Goal: Task Accomplishment & Management: Manage account settings

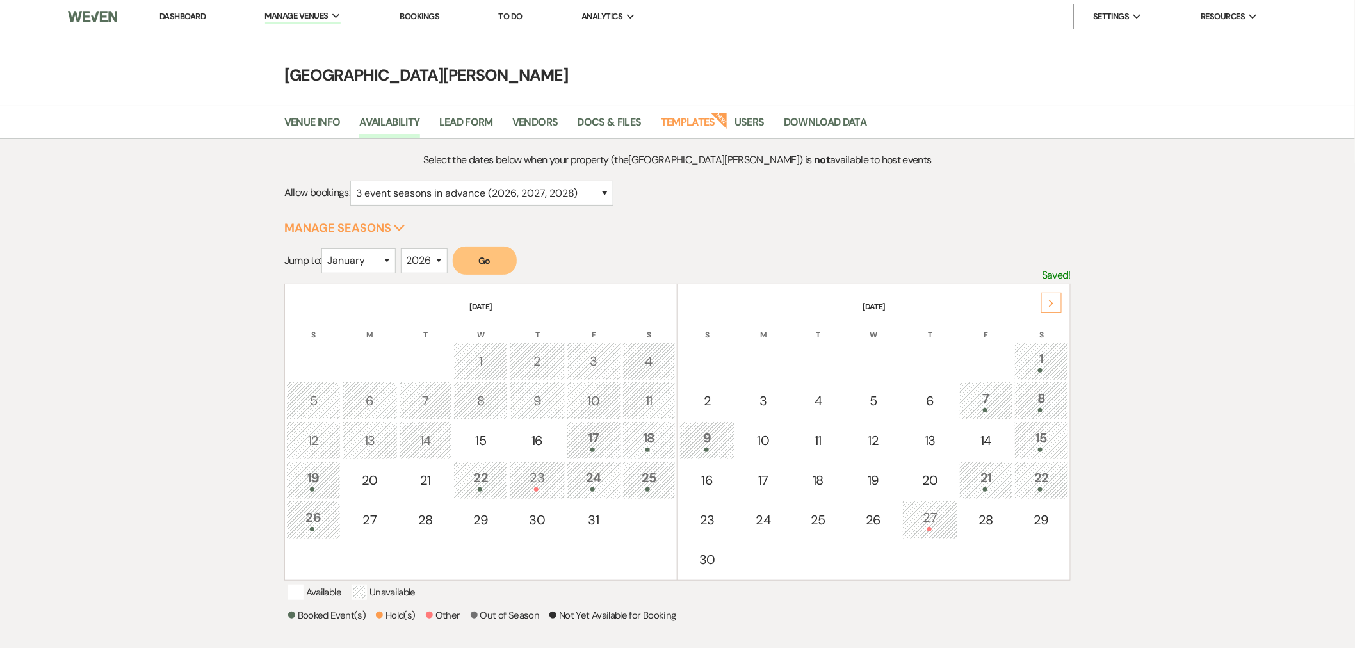
click at [175, 11] on link "Dashboard" at bounding box center [182, 16] width 46 height 11
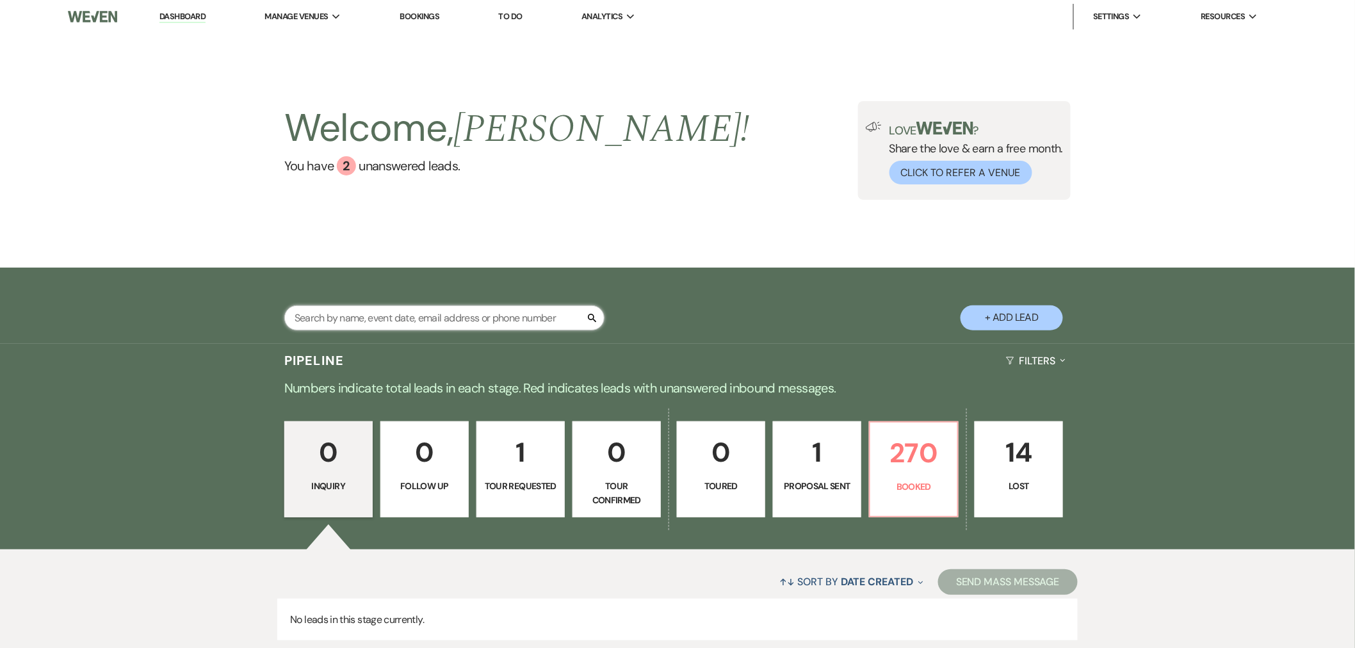
click at [439, 308] on input "text" at bounding box center [444, 318] width 320 height 25
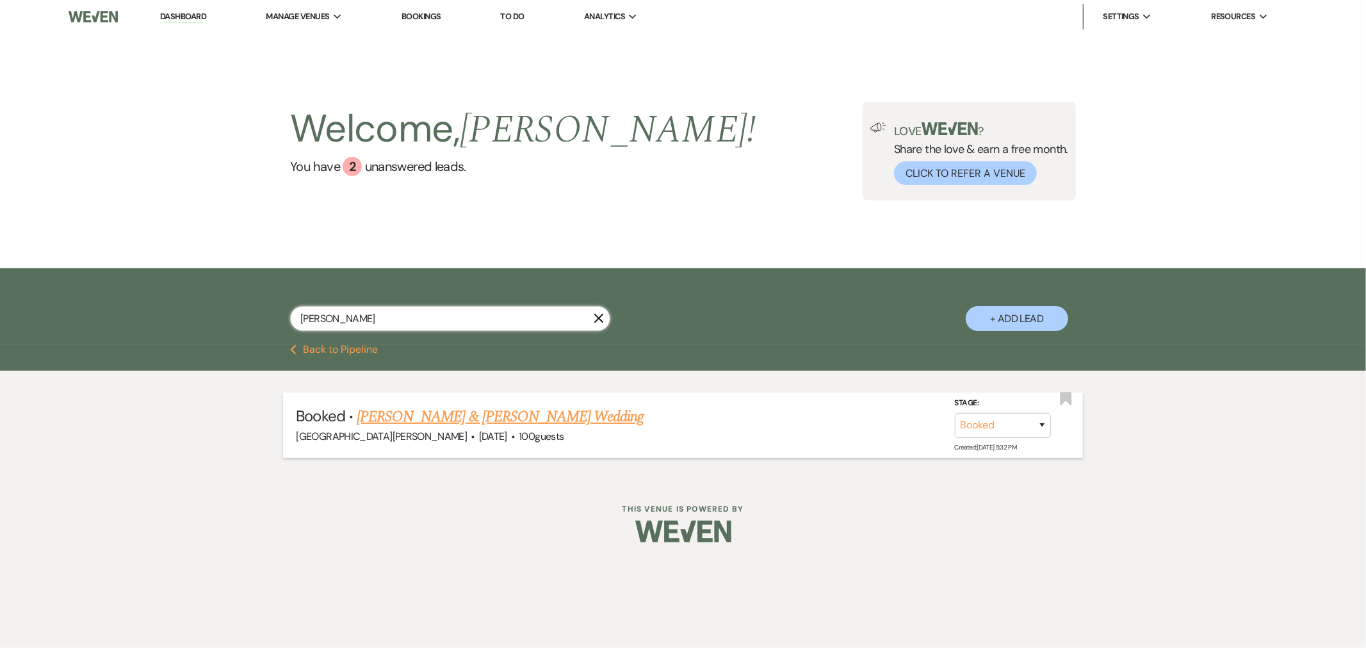
type input "[PERSON_NAME]"
click at [471, 421] on link "[PERSON_NAME] & [PERSON_NAME] Wedding" at bounding box center [500, 416] width 287 height 23
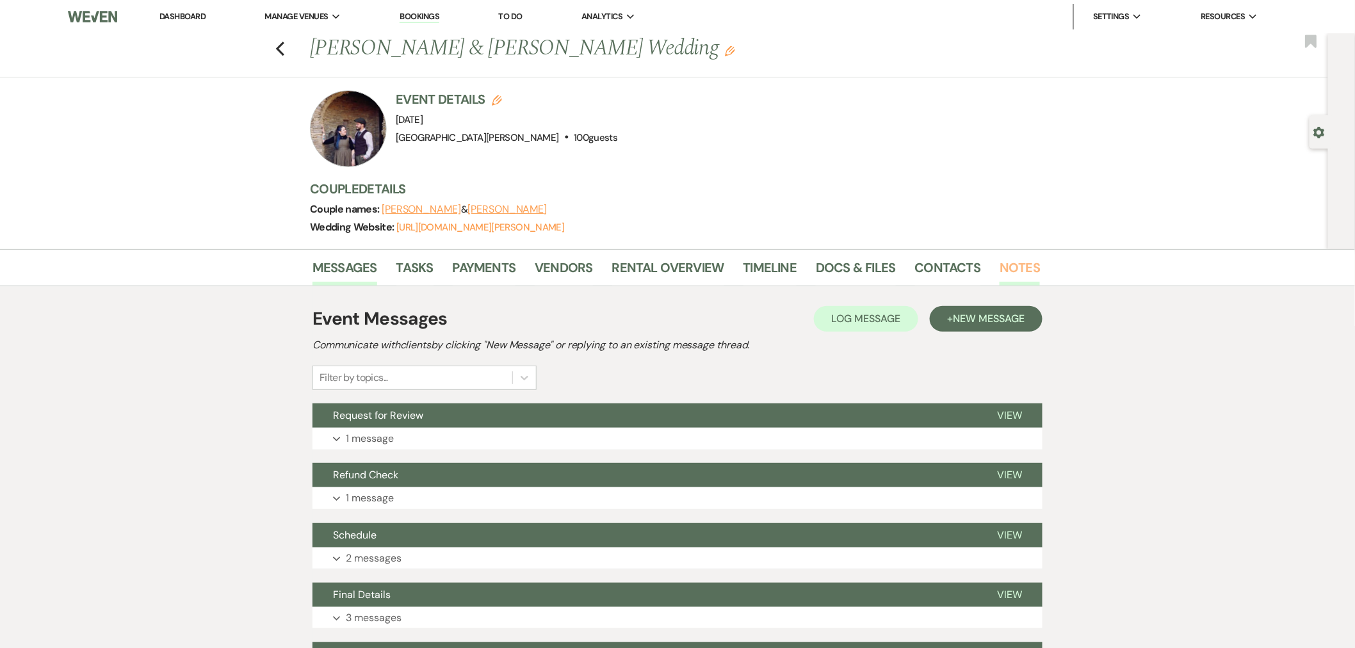
click at [1009, 268] on link "Notes" at bounding box center [1020, 271] width 40 height 28
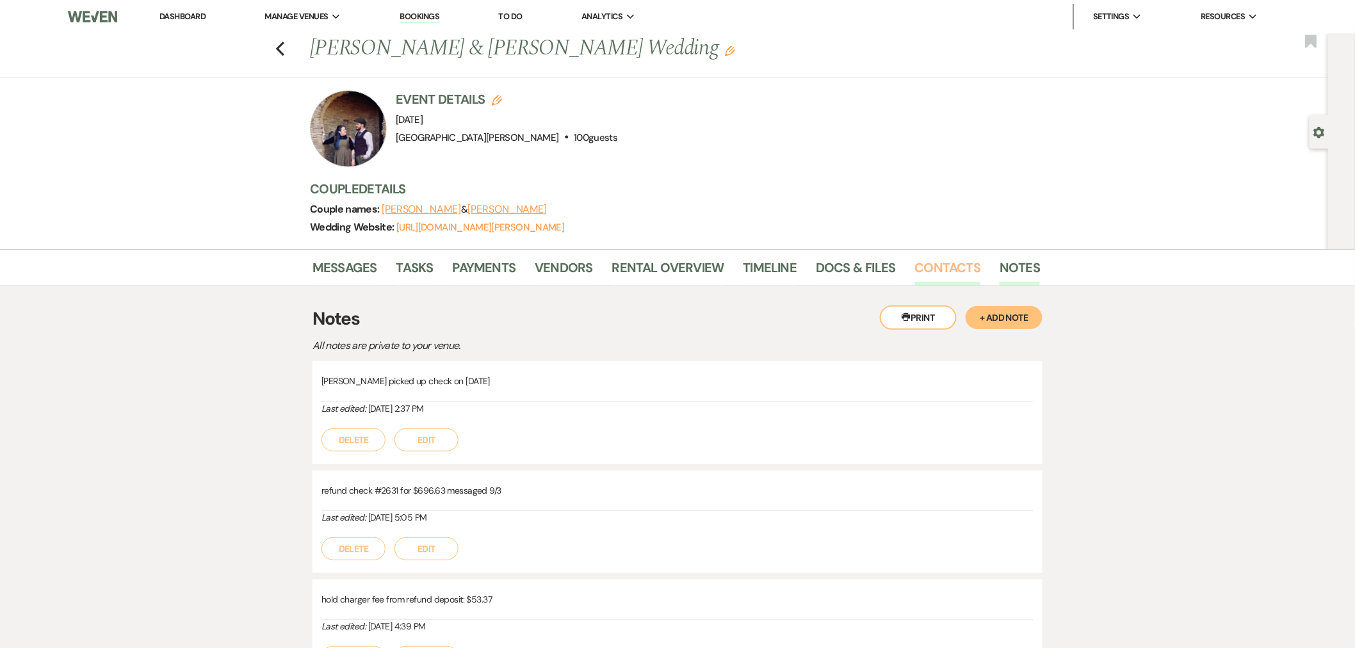
click at [948, 276] on link "Contacts" at bounding box center [948, 271] width 66 height 28
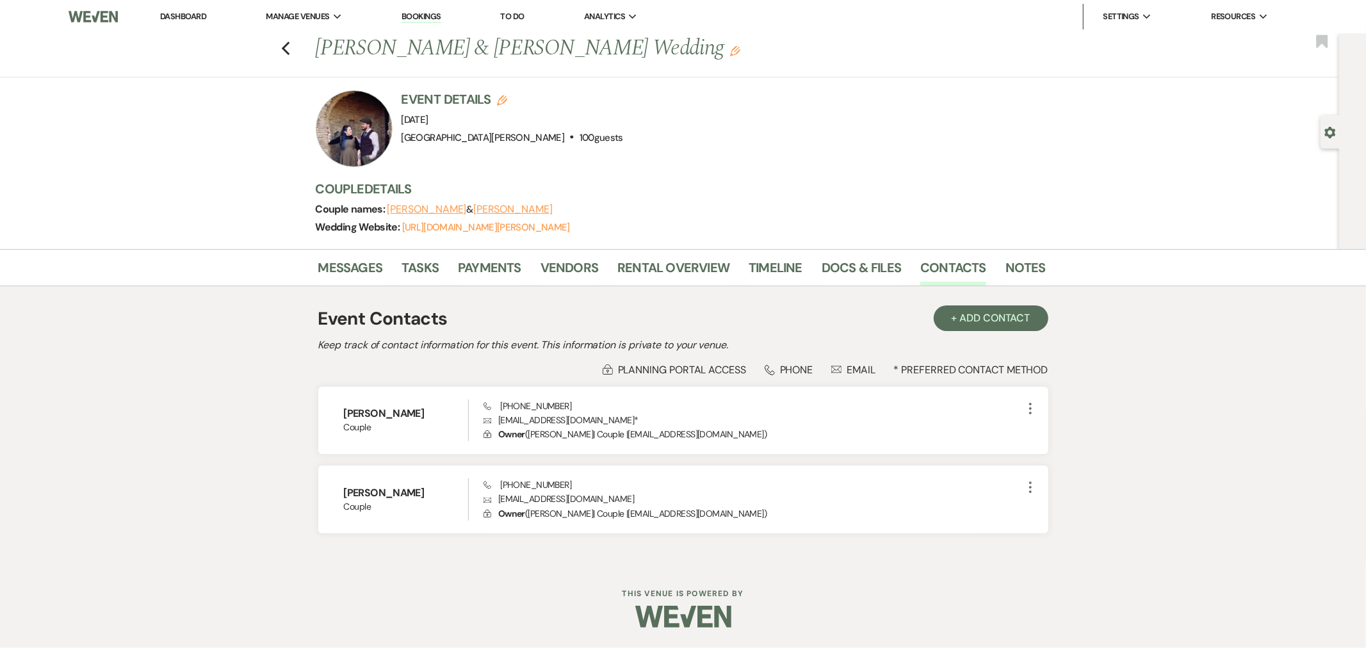
click at [161, 14] on link "Dashboard" at bounding box center [183, 16] width 46 height 11
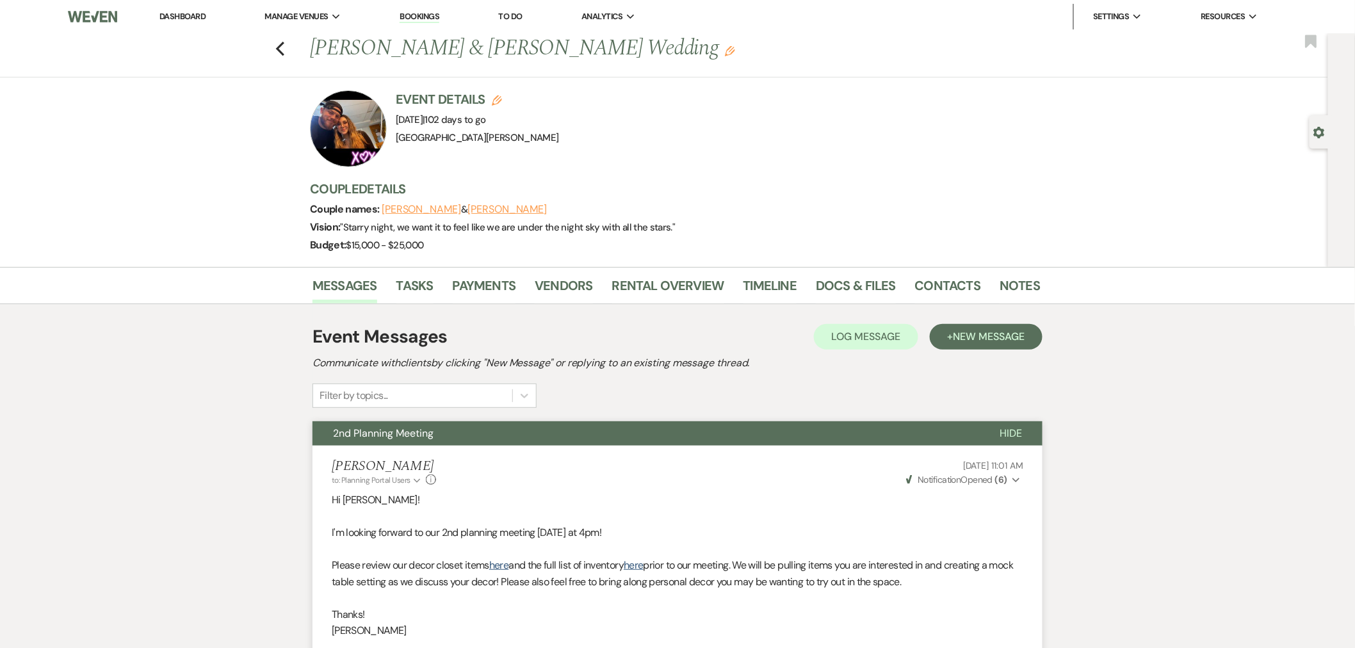
click at [188, 17] on link "Dashboard" at bounding box center [182, 16] width 46 height 11
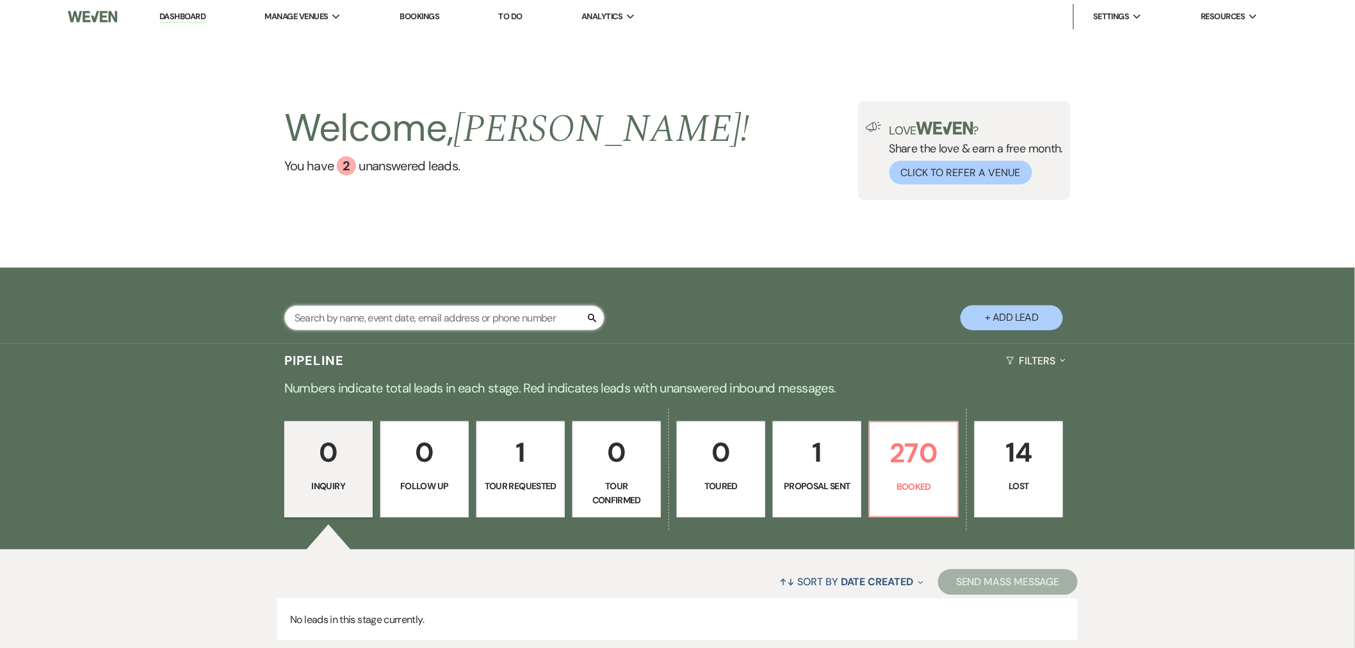
click at [442, 311] on input "text" at bounding box center [444, 318] width 320 height 25
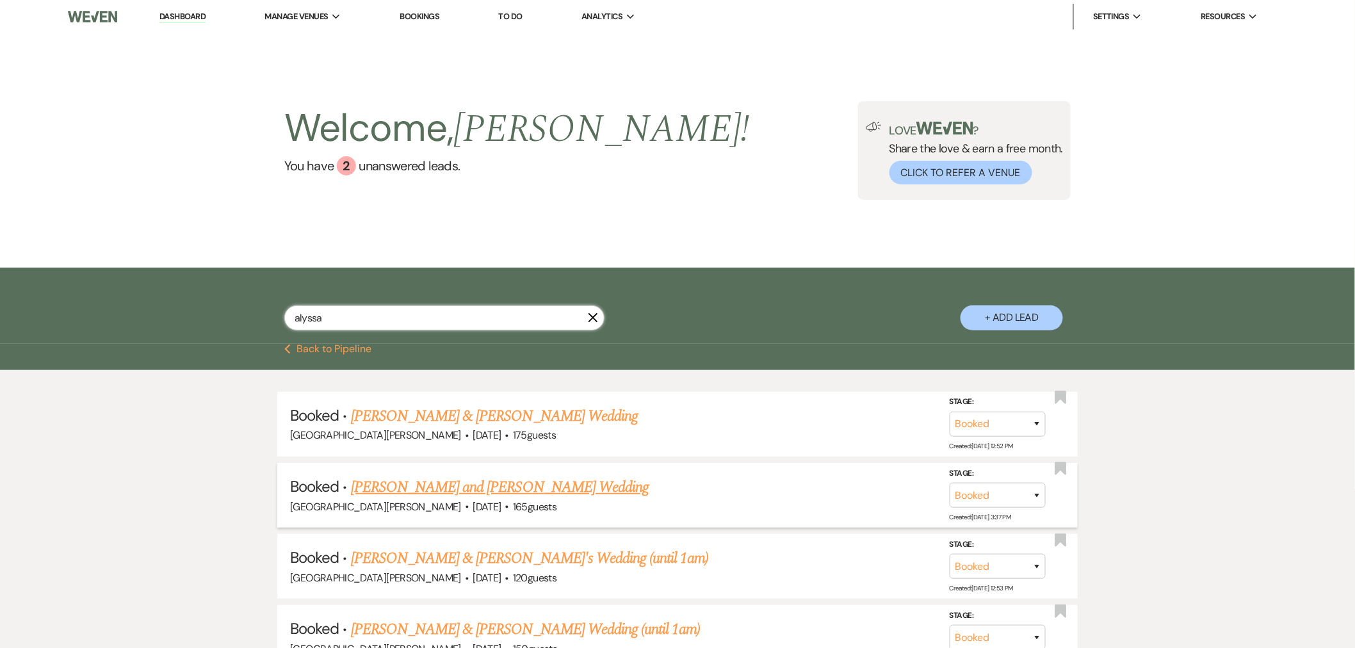
type input "alyssa"
click at [517, 489] on link "[PERSON_NAME] and [PERSON_NAME] Wedding" at bounding box center [500, 487] width 298 height 23
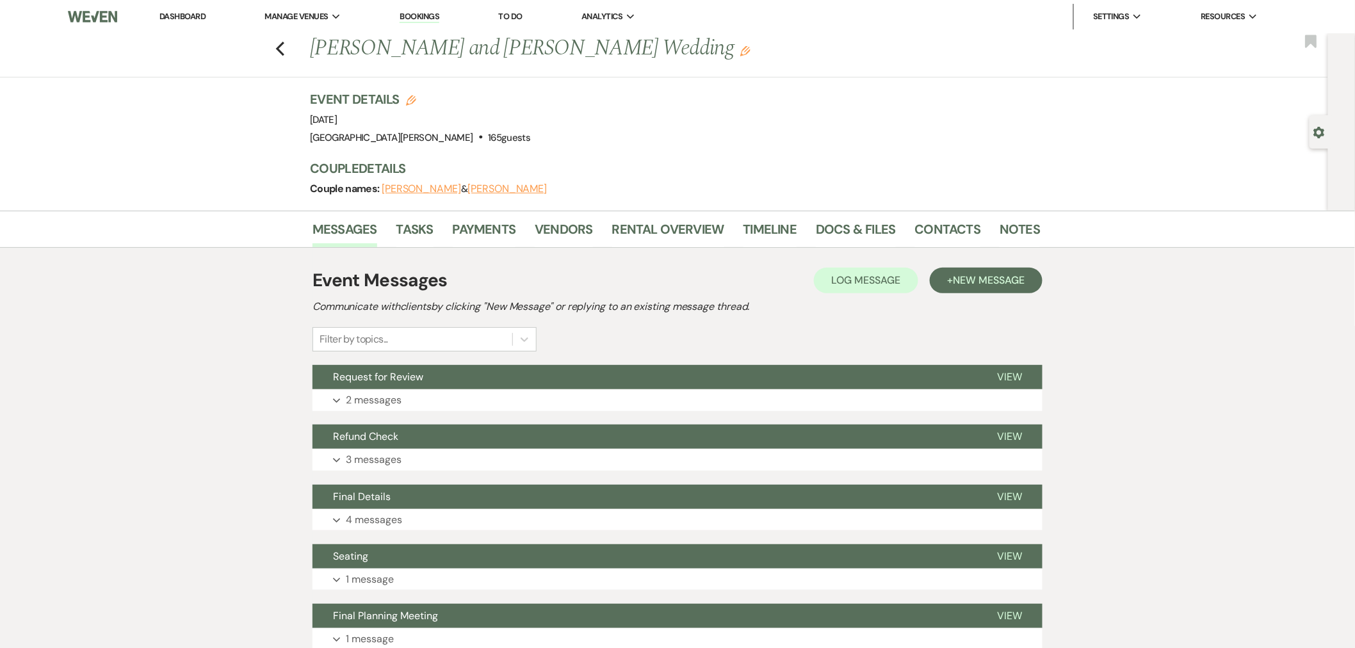
click at [176, 20] on link "Dashboard" at bounding box center [182, 16] width 46 height 11
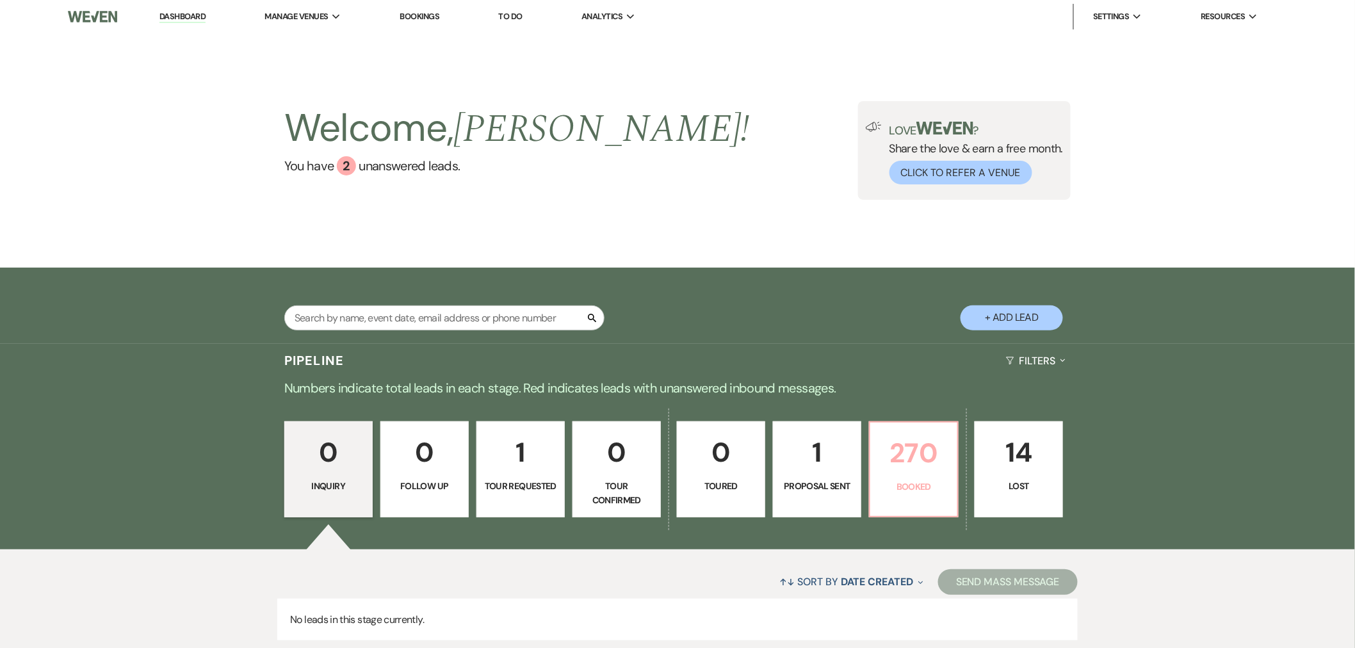
click at [918, 458] on p "270" at bounding box center [914, 453] width 72 height 43
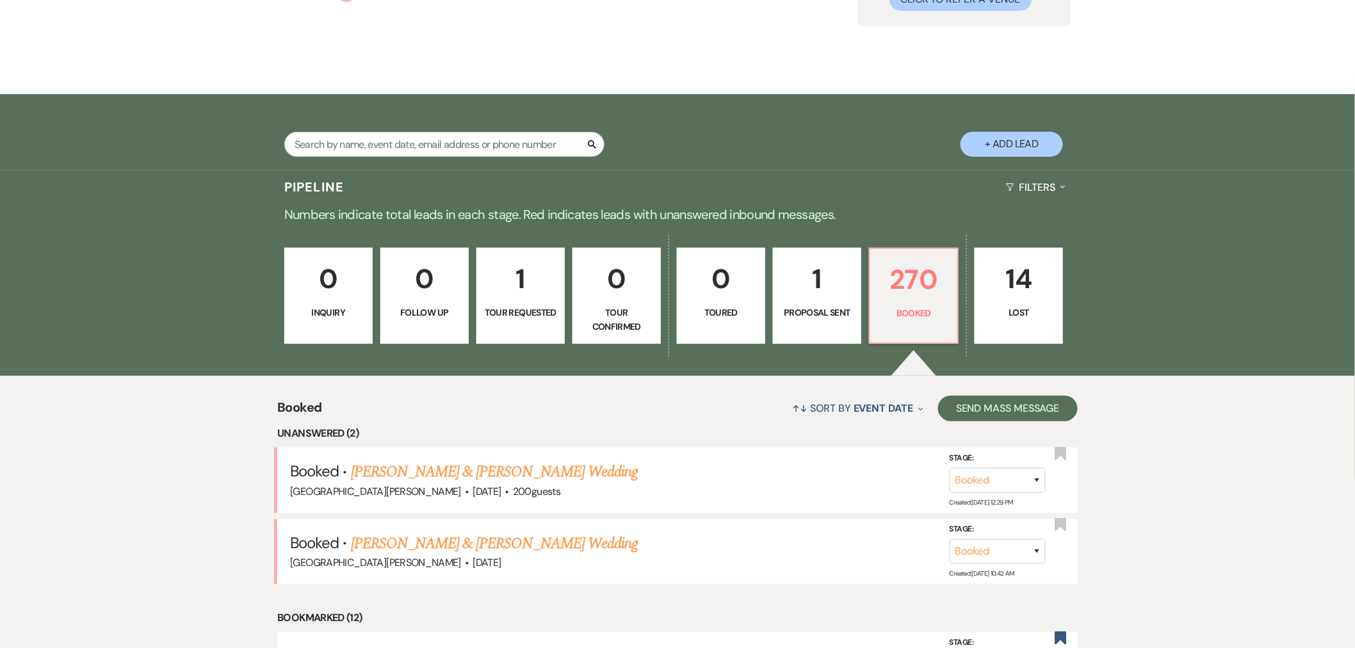
scroll to position [213, 0]
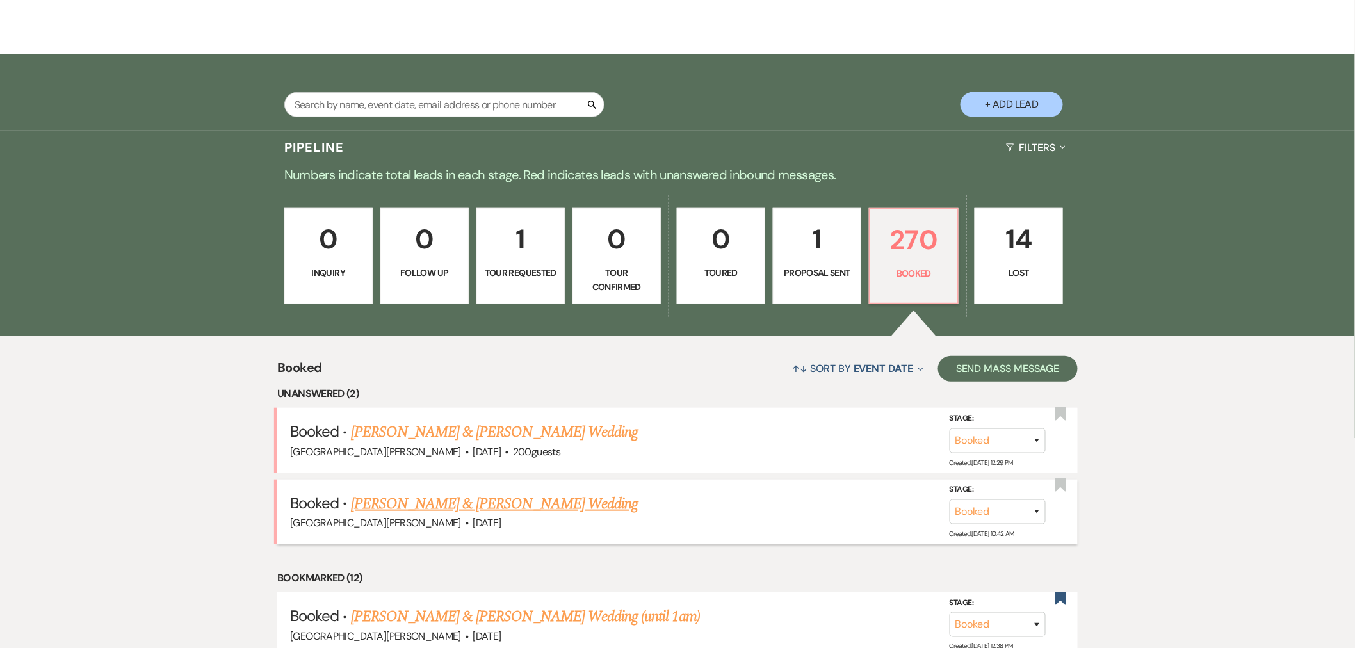
click at [561, 508] on link "[PERSON_NAME] & [PERSON_NAME] Wedding" at bounding box center [494, 504] width 287 height 23
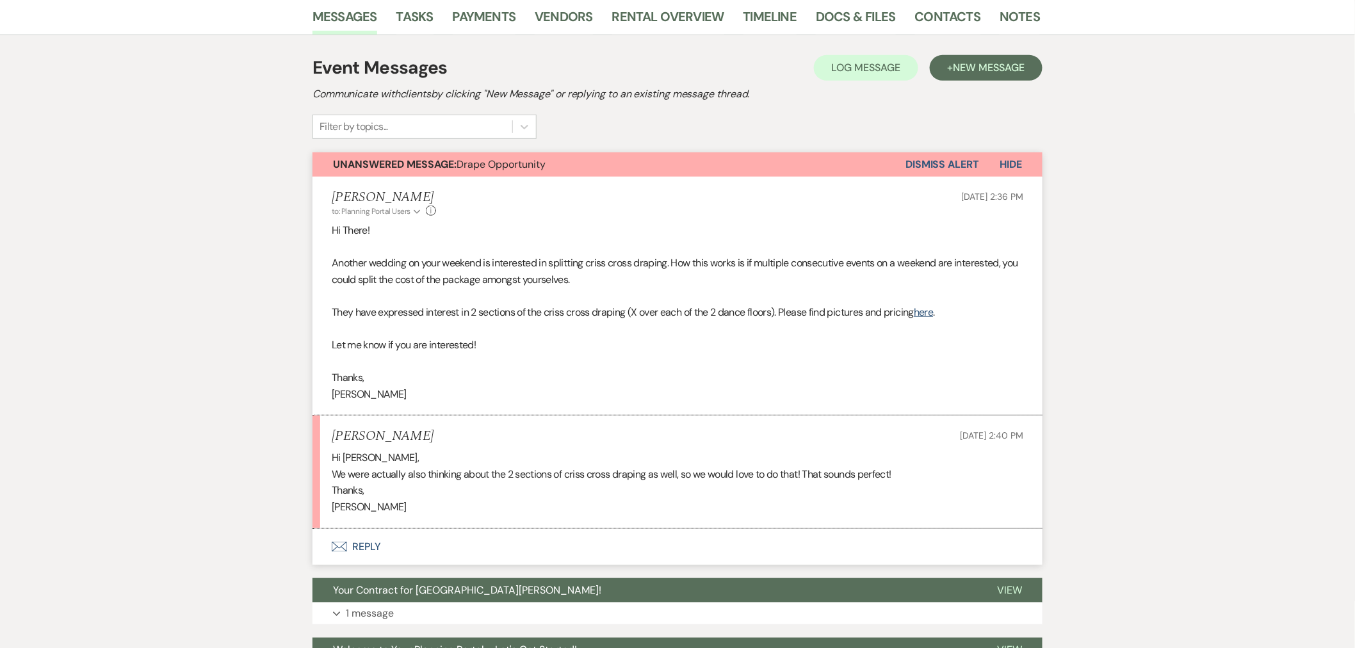
scroll to position [213, 0]
click at [543, 539] on button "Envelope Reply" at bounding box center [678, 546] width 730 height 36
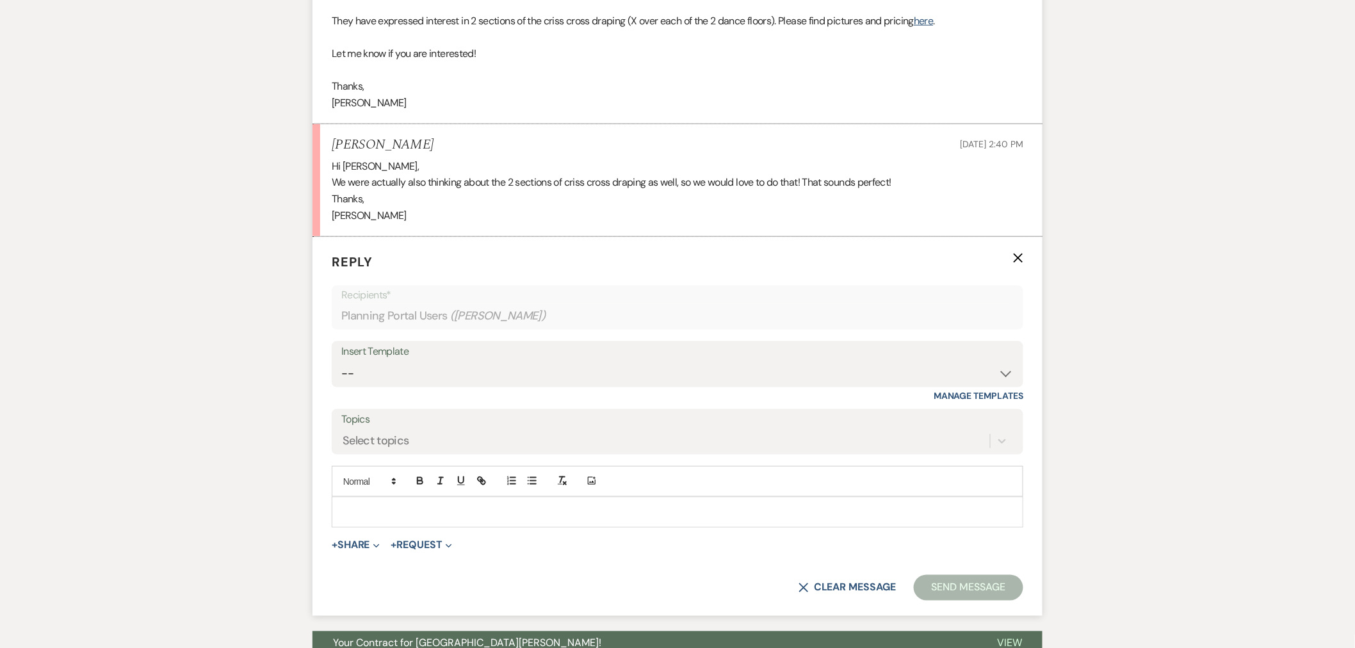
scroll to position [550, 0]
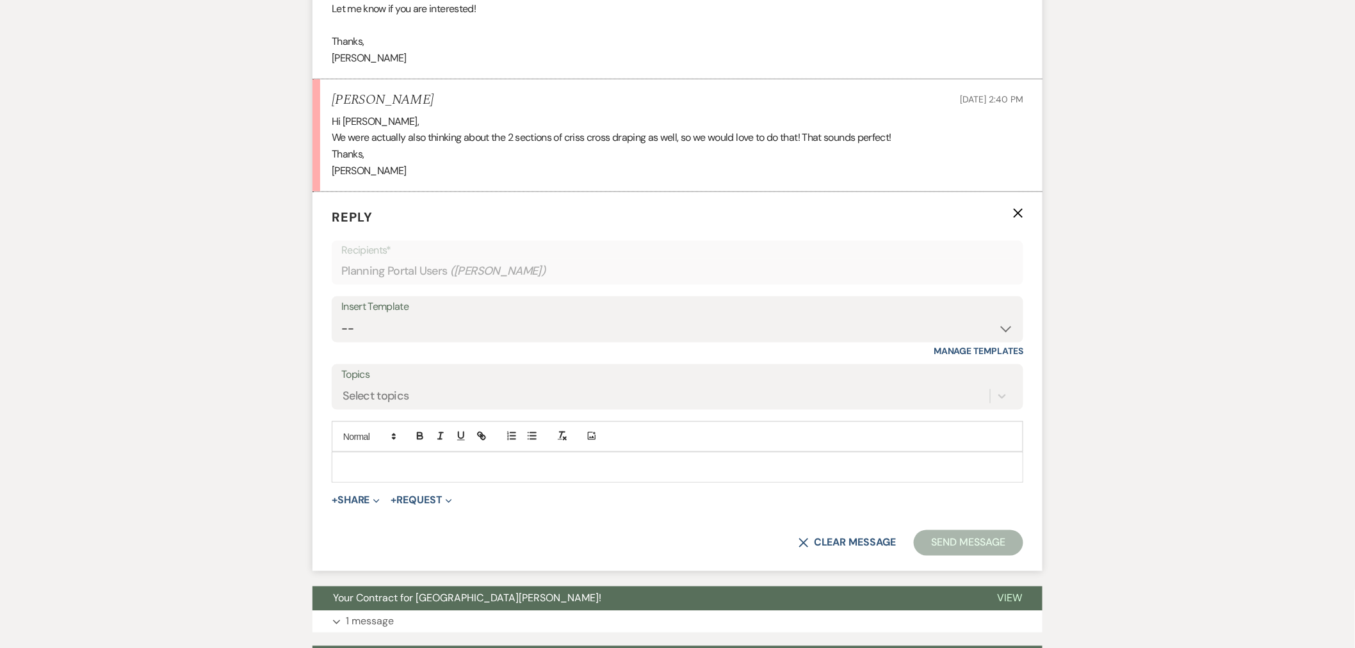
click at [667, 482] on div at bounding box center [678, 467] width 692 height 31
click at [689, 471] on p at bounding box center [677, 468] width 671 height 14
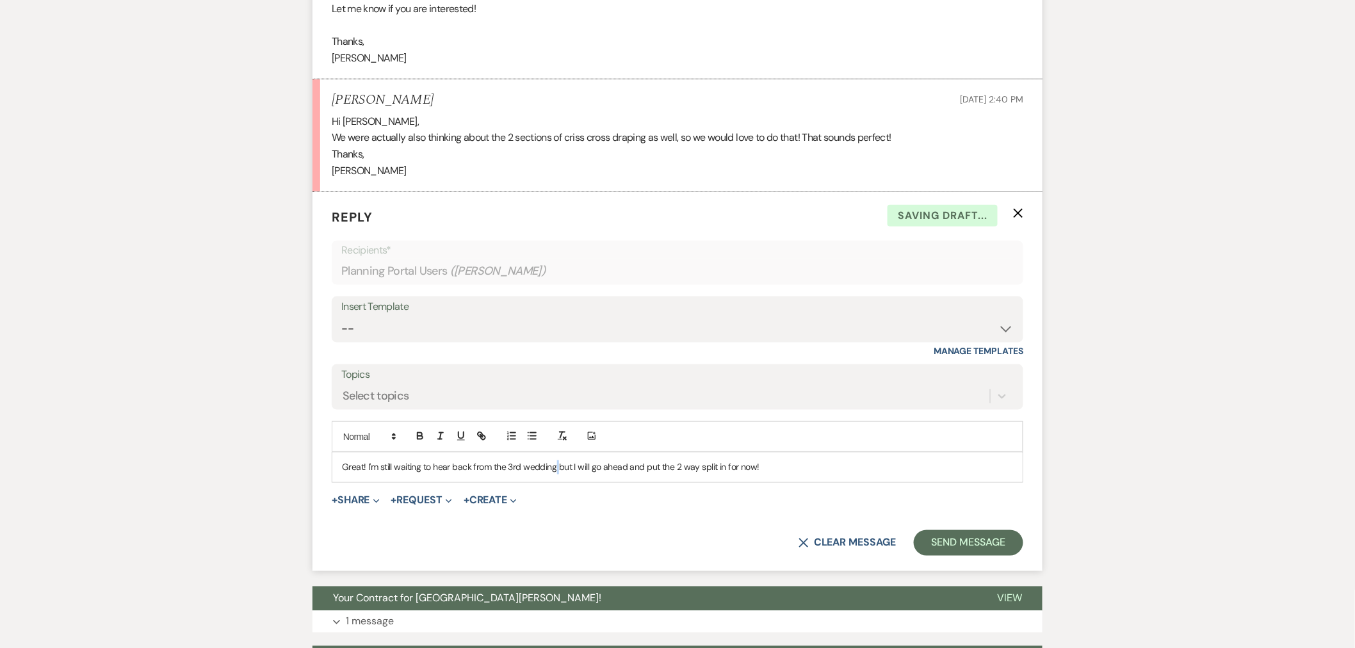
click at [556, 471] on p "Great! I'm still waiting to hear back from the 3rd wedding but I will go ahead …" at bounding box center [677, 468] width 671 height 14
click at [922, 468] on p "Great! I'm still waiting to hear back from the 3rd wedding to confirm, but I wi…" at bounding box center [677, 468] width 671 height 14
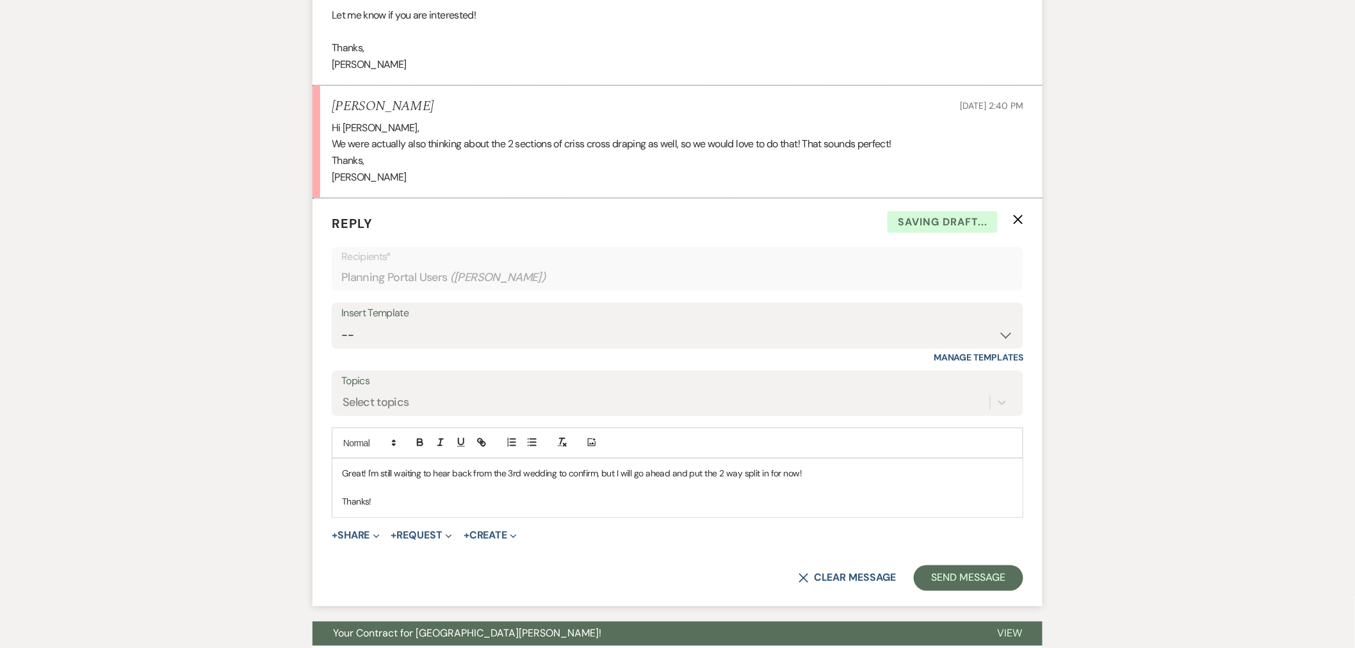
scroll to position [569, 0]
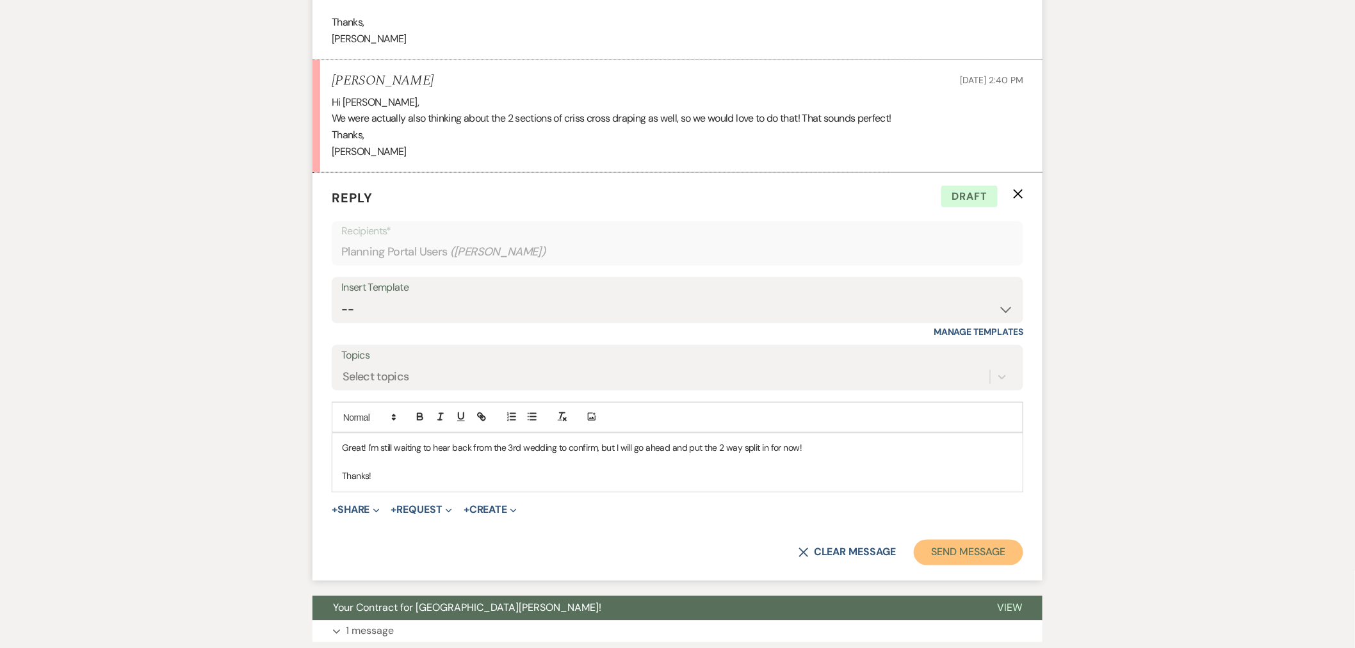
click at [1002, 553] on button "Send Message" at bounding box center [969, 553] width 110 height 26
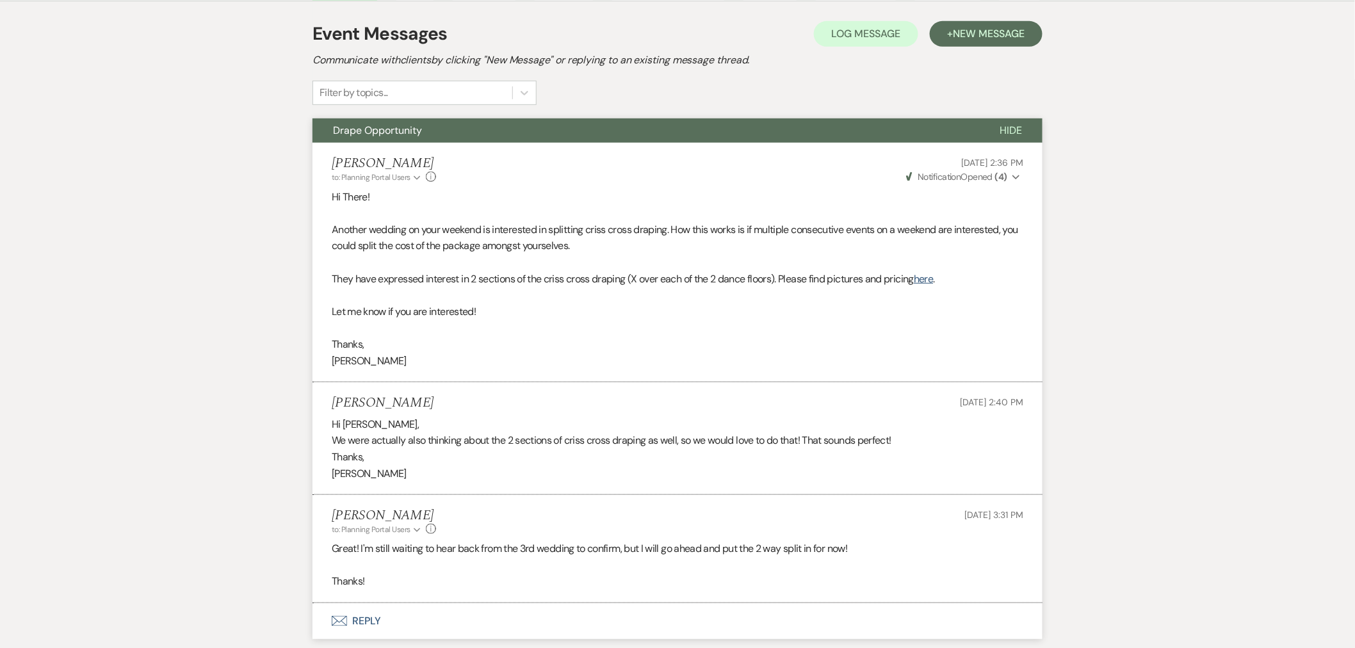
scroll to position [32, 0]
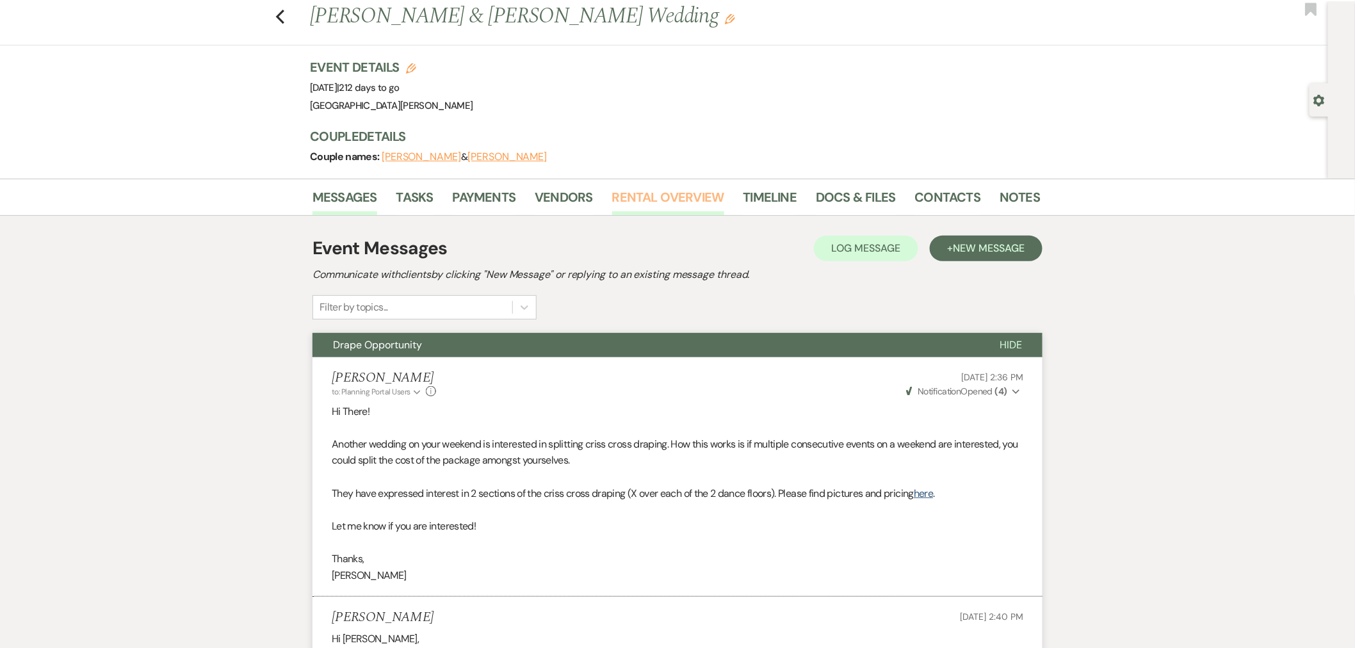
click at [630, 197] on link "Rental Overview" at bounding box center [668, 201] width 112 height 28
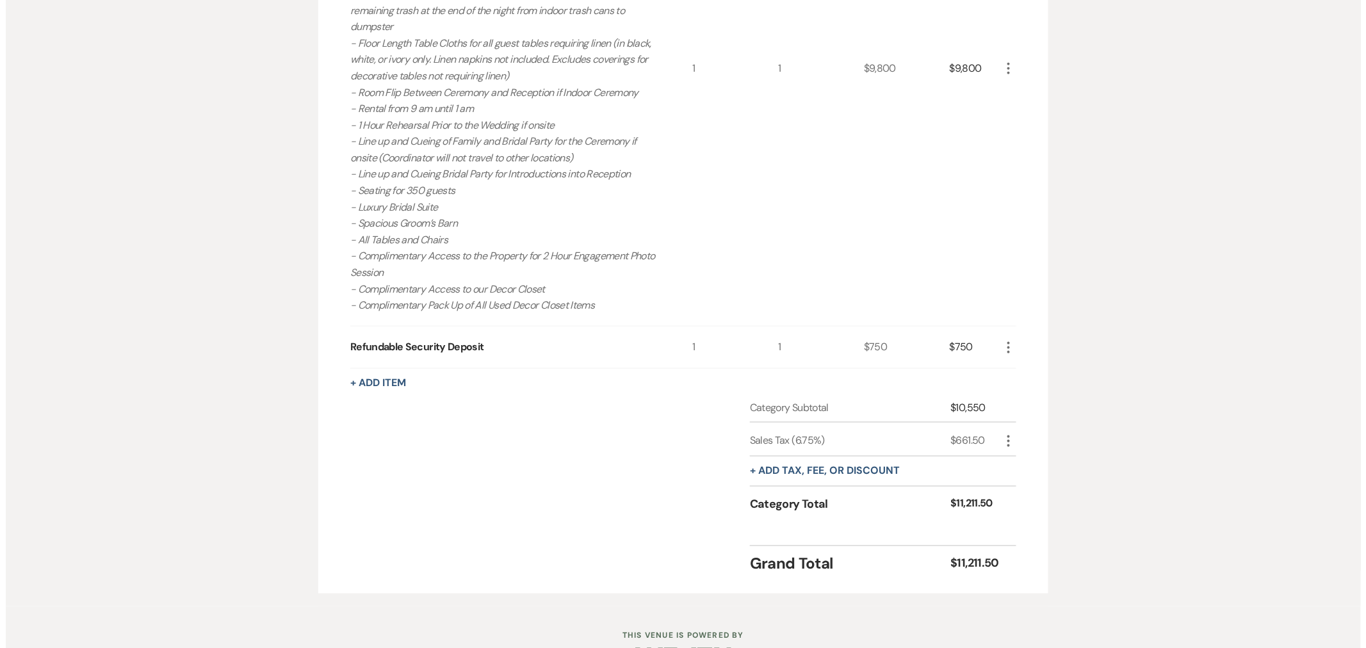
scroll to position [213, 0]
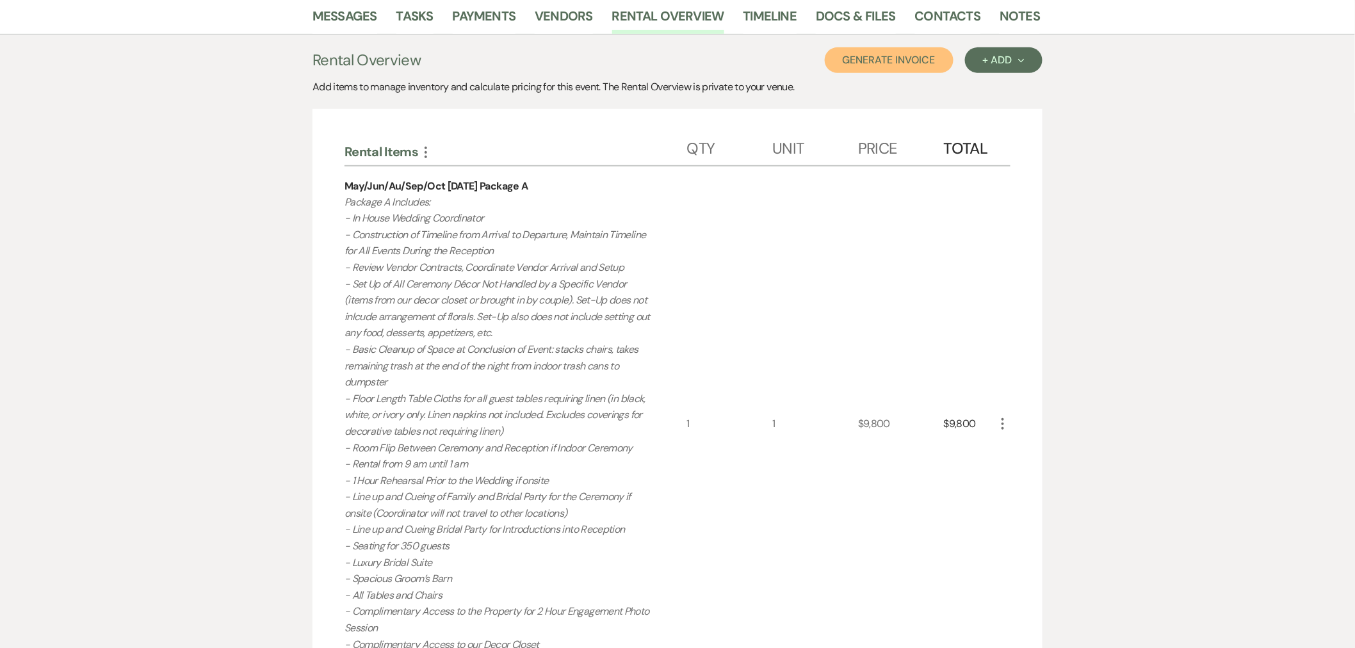
click at [863, 52] on button "Generate Invoice" at bounding box center [889, 60] width 129 height 26
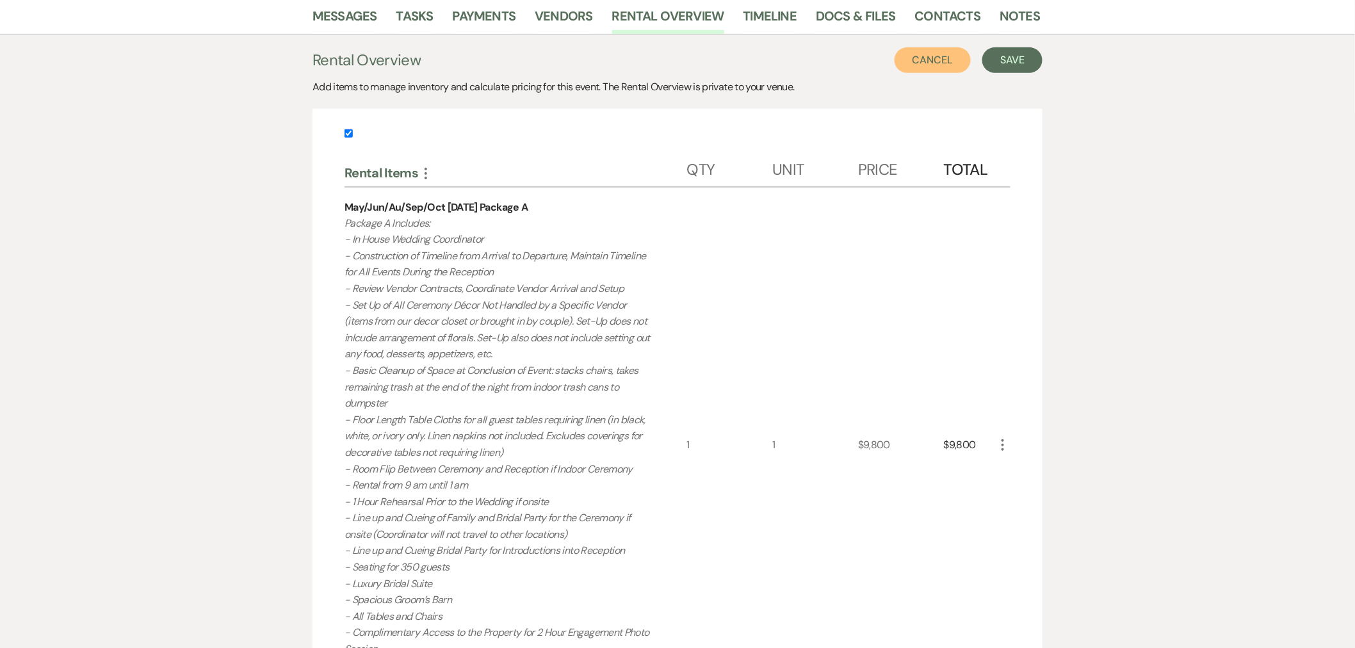
click at [910, 66] on button "Cancel" at bounding box center [933, 60] width 77 height 26
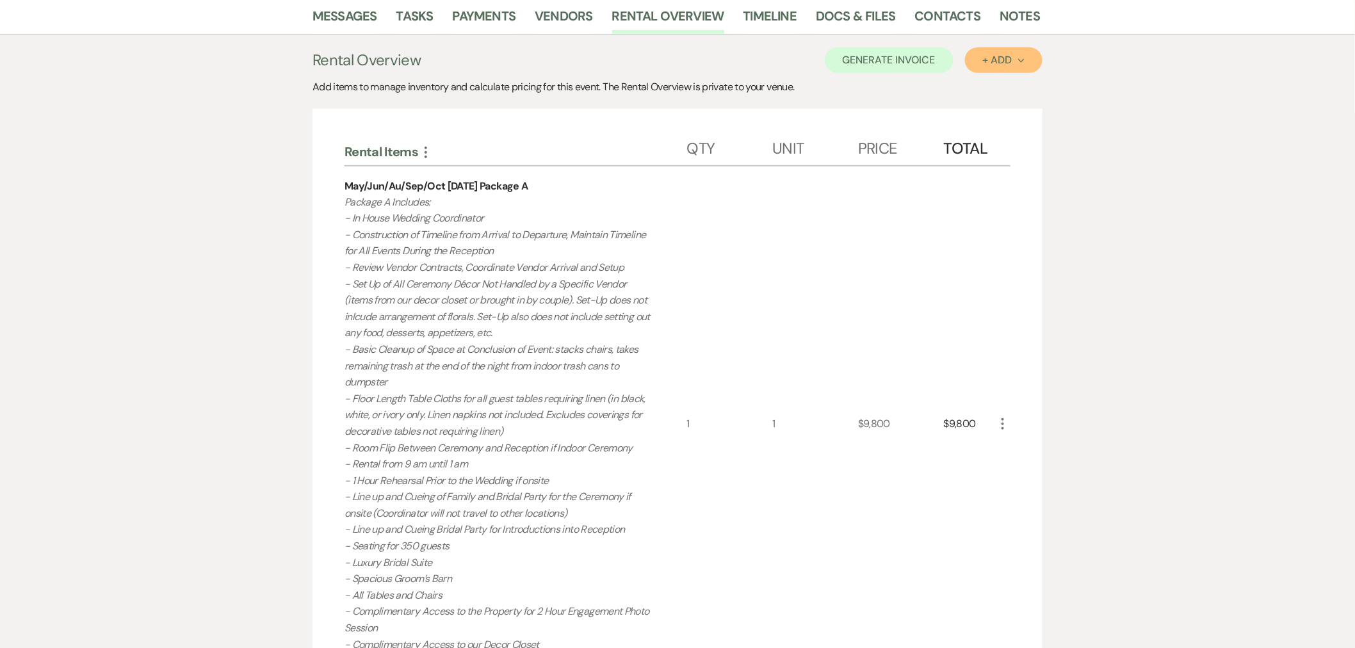
click at [988, 68] on button "+ Add Next" at bounding box center [1004, 60] width 78 height 26
click at [992, 88] on button "Item" at bounding box center [997, 89] width 65 height 20
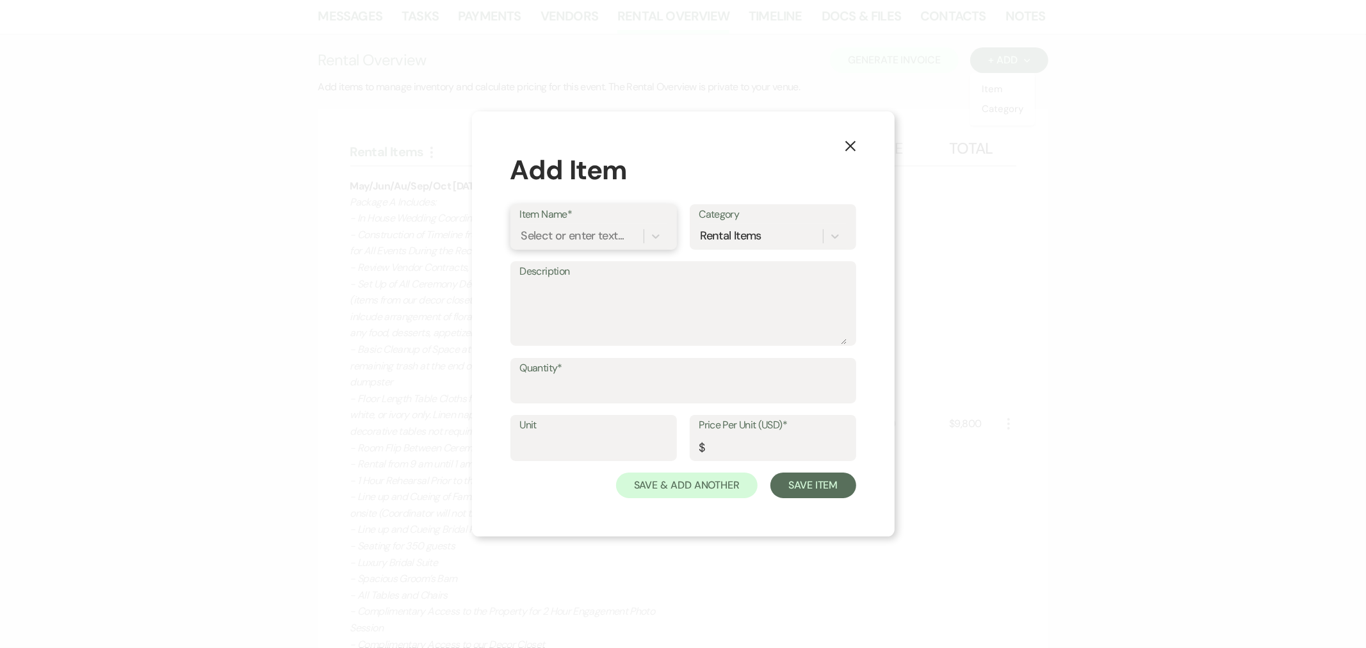
click at [579, 232] on div "Select or enter text..." at bounding box center [572, 235] width 103 height 17
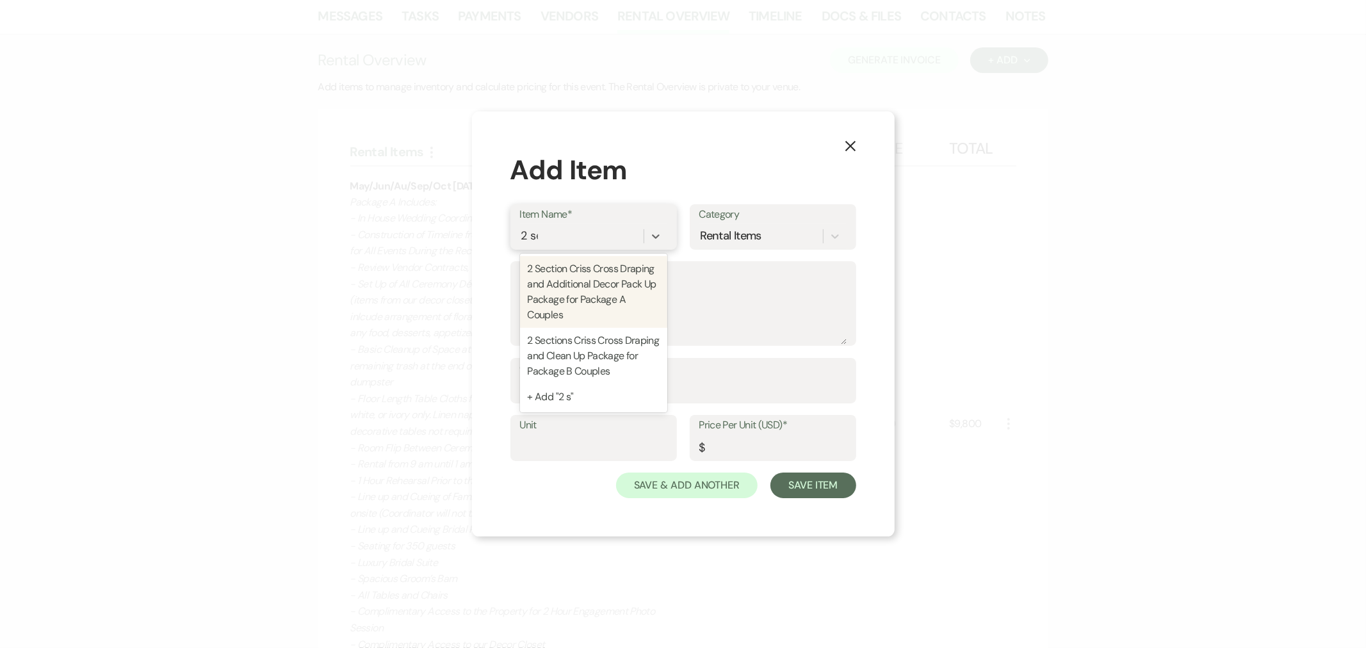
type input "2 sec"
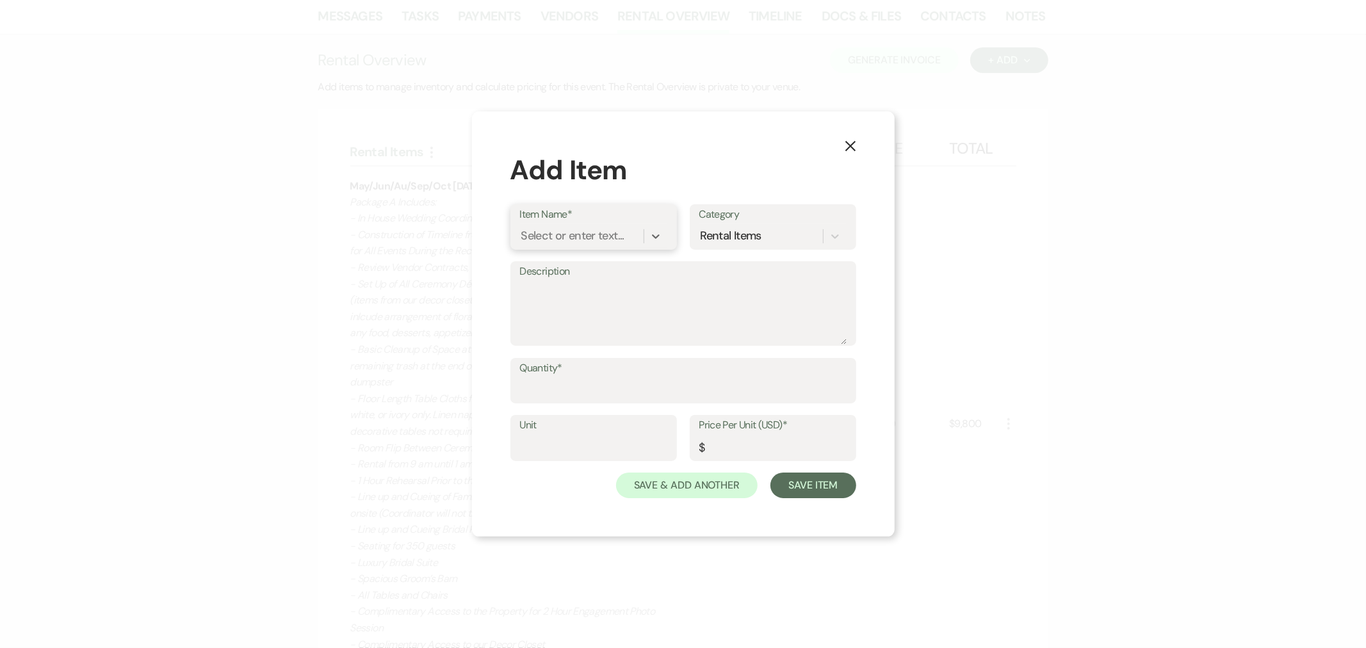
drag, startPoint x: 564, startPoint y: 238, endPoint x: 477, endPoint y: 238, distance: 87.8
click at [477, 238] on div "X Add Item Item Name* 0 results available. Select is focused ,type to refine li…" at bounding box center [683, 324] width 423 height 426
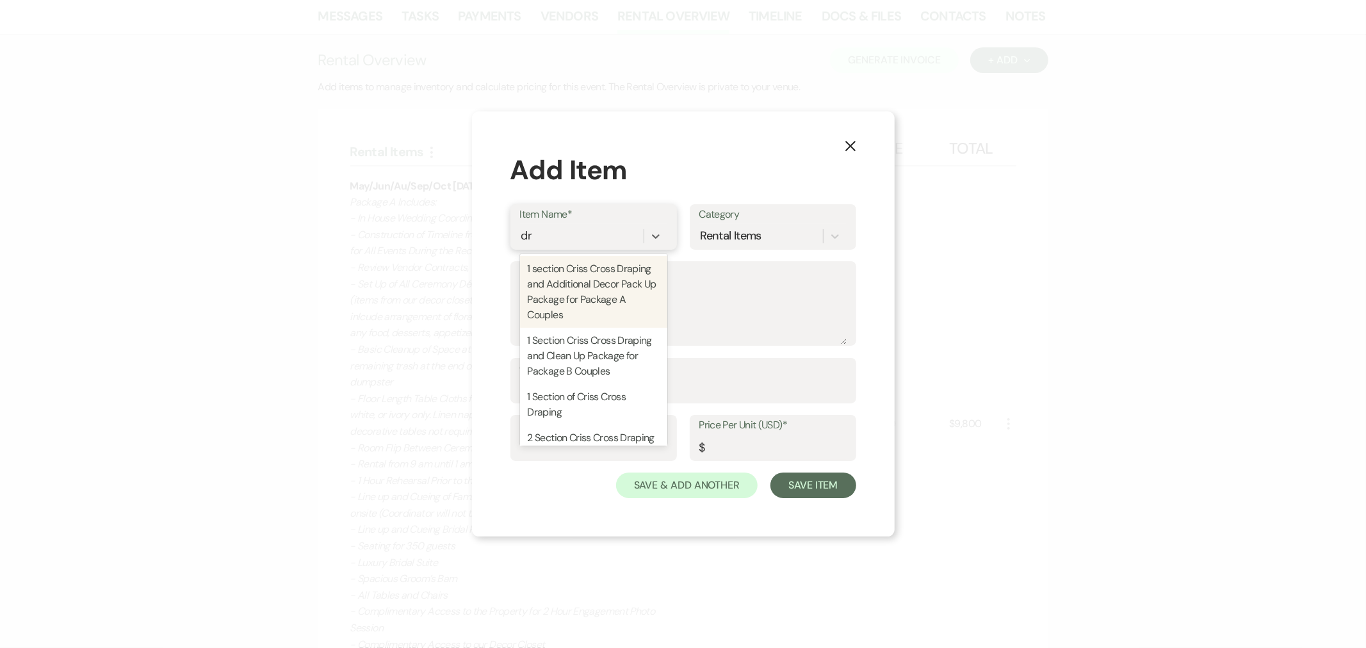
type input "d"
type input "criss"
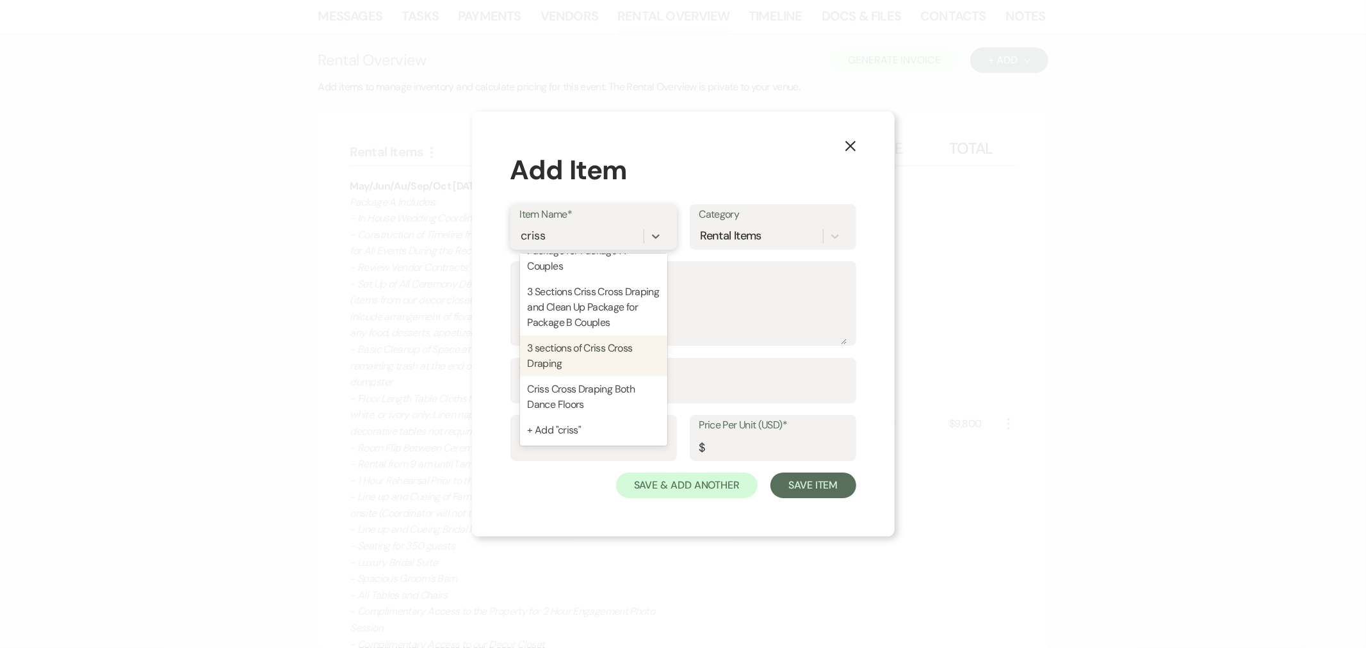
scroll to position [392, 0]
click at [587, 389] on div "Criss Cross Draping Both Dance Floors" at bounding box center [593, 397] width 147 height 41
type textarea "Section 1&3 -includes cost of lift"
type input "1"
type input "1300"
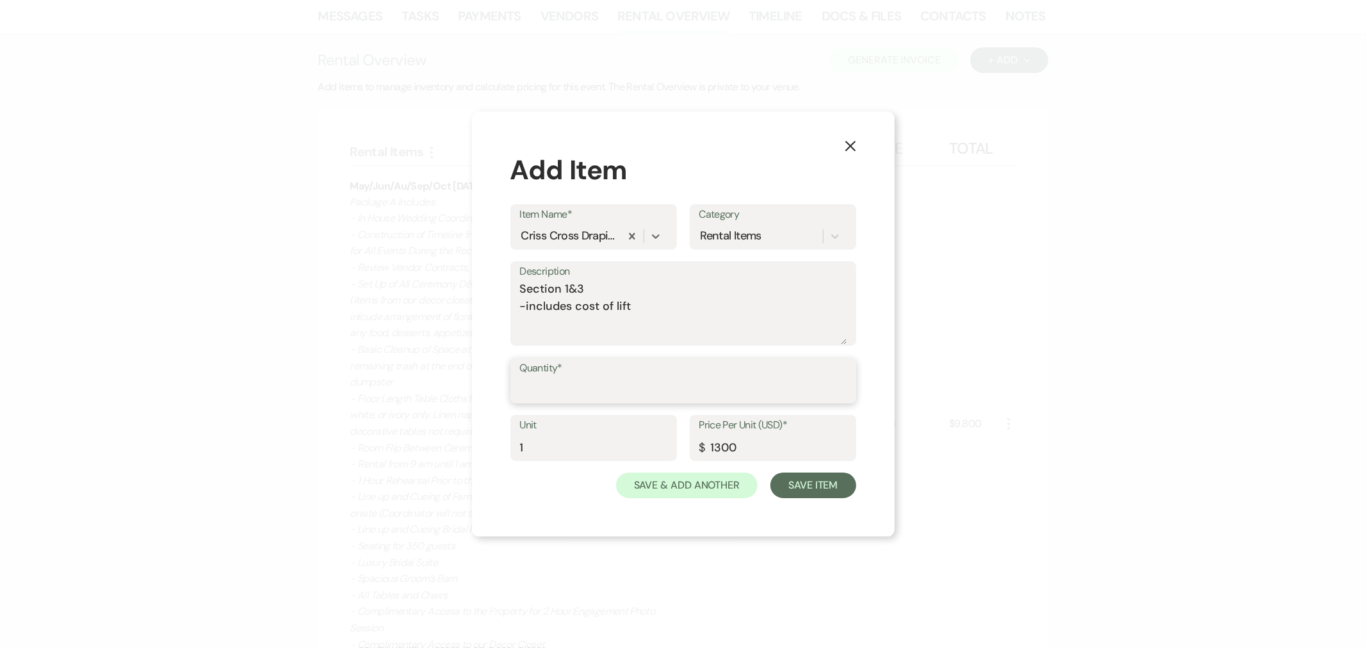
click at [592, 392] on input "Quantity*" at bounding box center [683, 389] width 327 height 25
type input "1"
type input "0"
drag, startPoint x: 740, startPoint y: 446, endPoint x: 706, endPoint y: 450, distance: 34.9
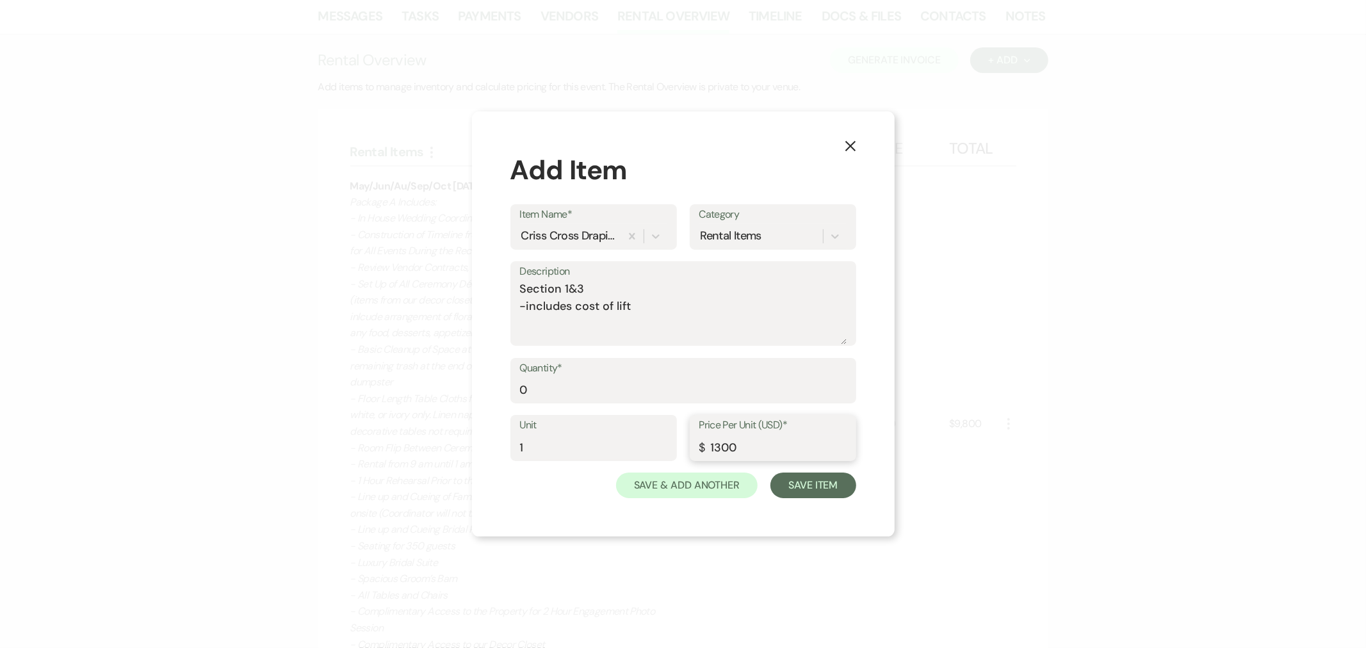
click at [705, 450] on div "Price Per Unit (USD)* $ 1300" at bounding box center [773, 438] width 167 height 46
type input "650"
click at [673, 329] on textarea "Section 1&3 -includes cost of lift" at bounding box center [683, 313] width 327 height 64
type textarea "Section 1&3 -includes cost of lift Split with [DATE]"
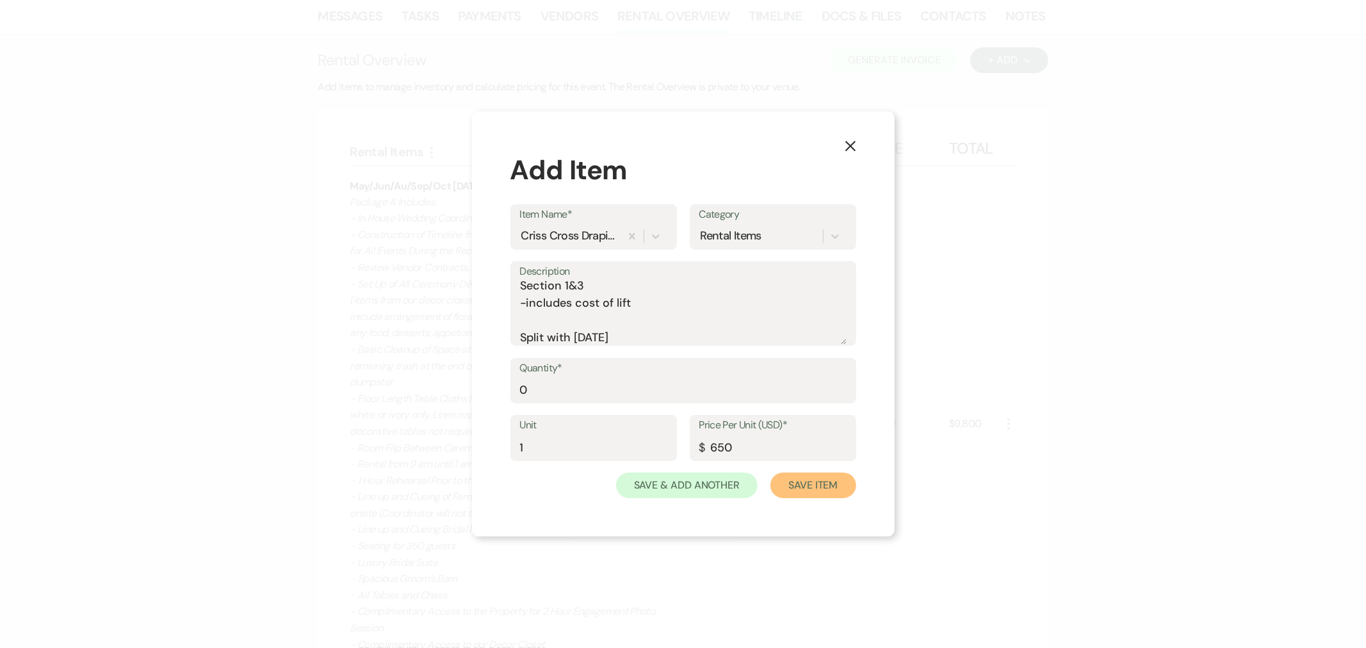
click at [809, 484] on button "Save Item" at bounding box center [813, 486] width 85 height 26
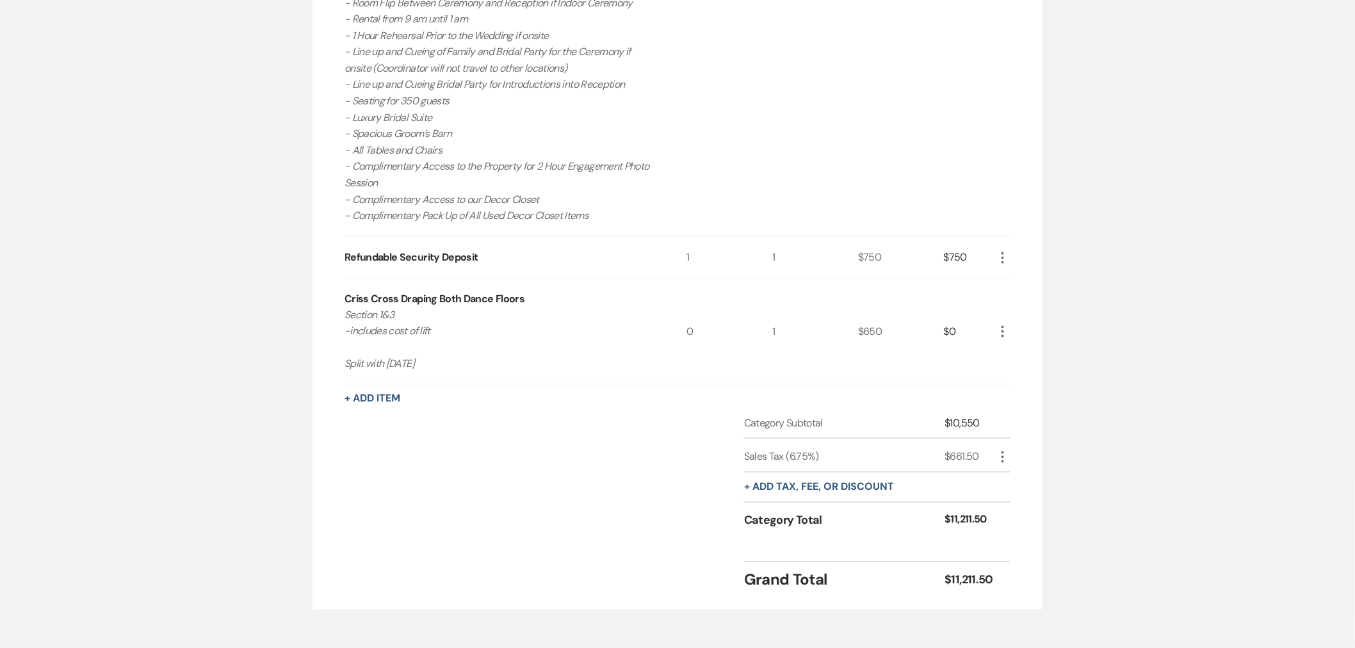
scroll to position [712, 0]
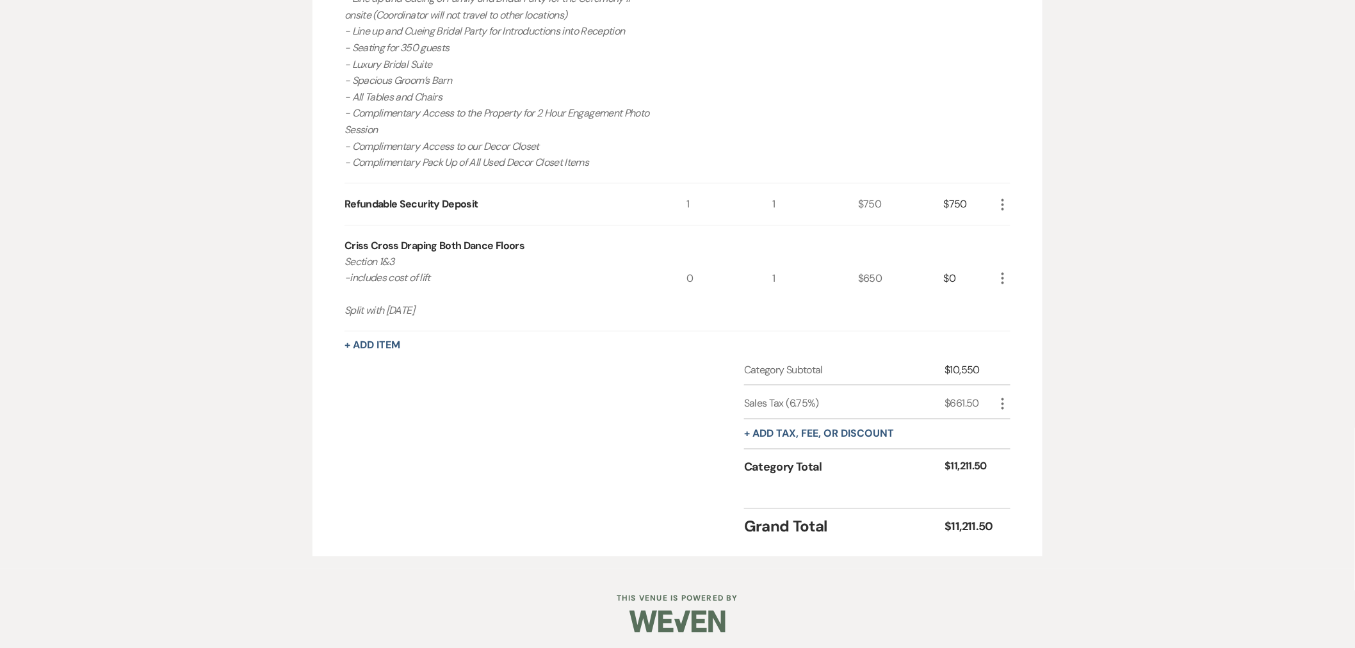
click at [1000, 401] on icon "More" at bounding box center [1002, 403] width 15 height 15
click at [1017, 425] on icon "Pencil" at bounding box center [1013, 430] width 8 height 10
select select "3"
select select "false"
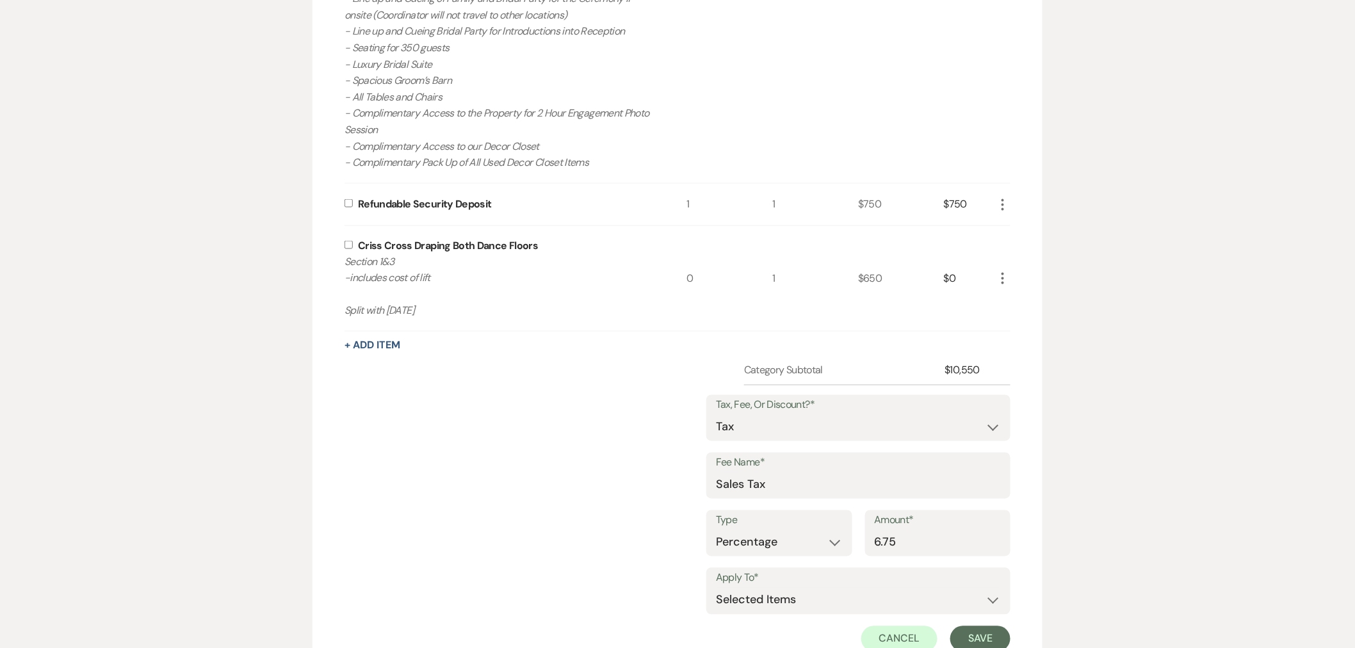
click at [347, 242] on input "checkbox" at bounding box center [349, 245] width 8 height 8
checkbox input "true"
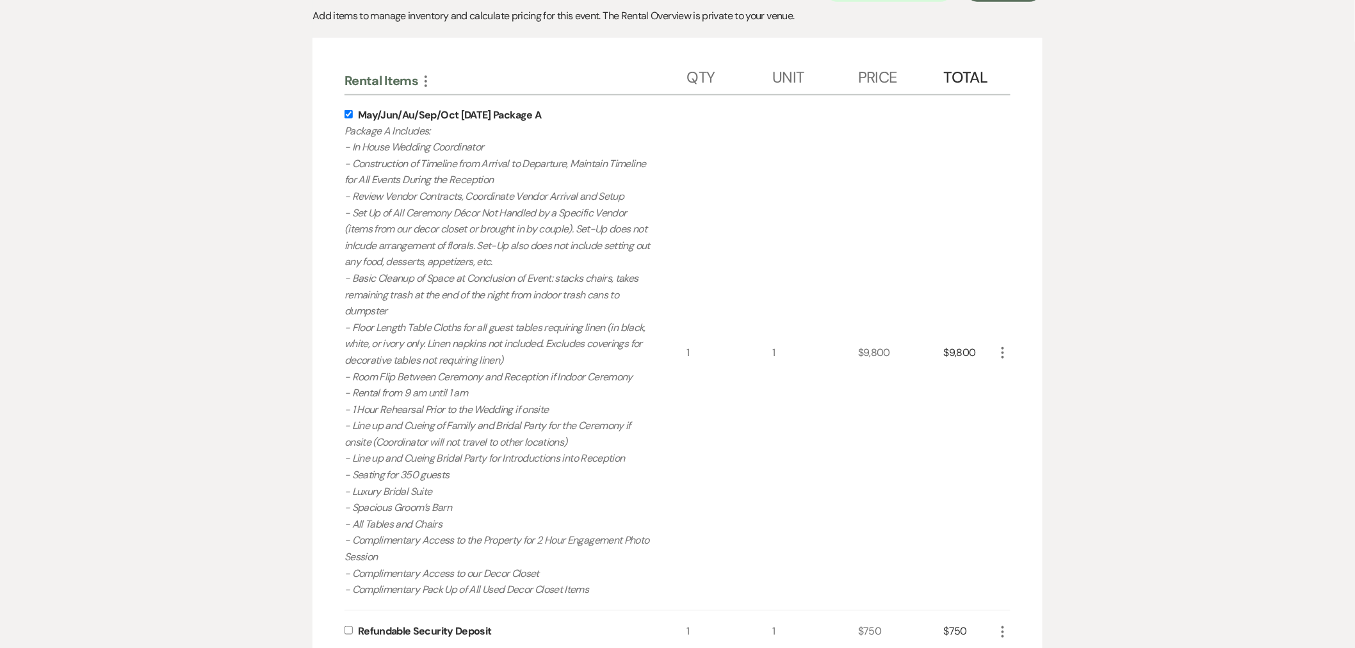
scroll to position [783, 0]
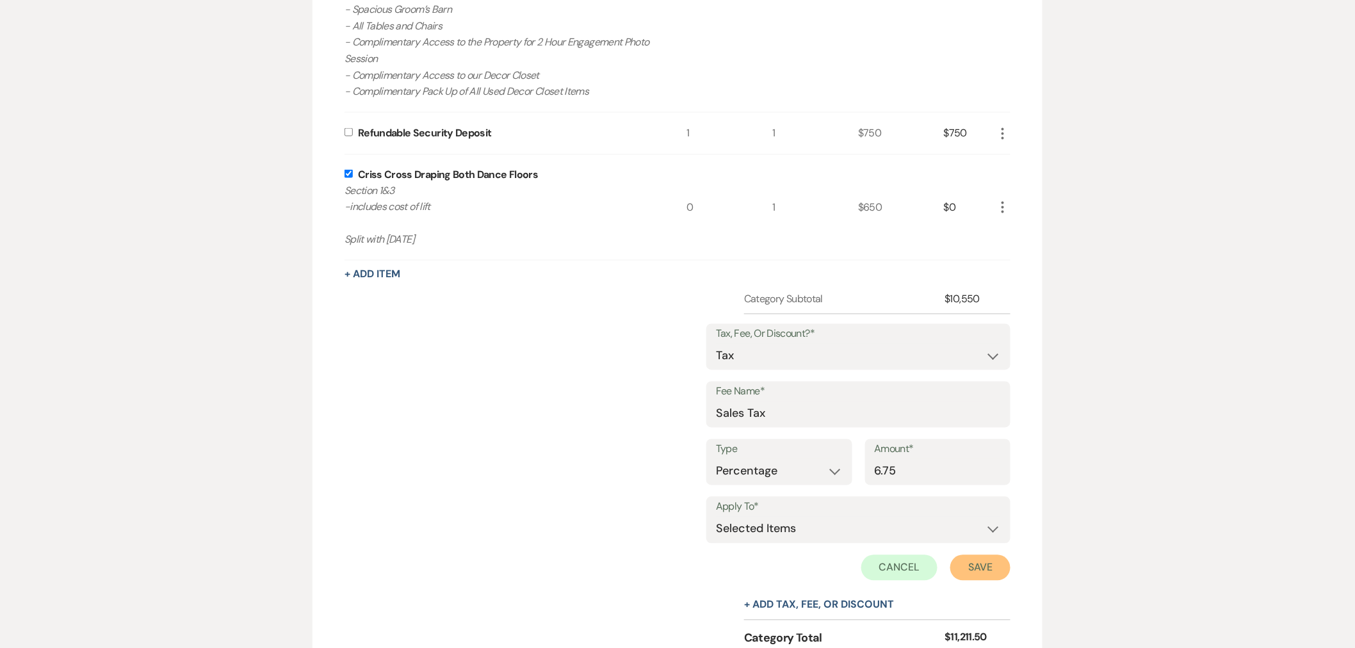
click at [988, 565] on button "Save" at bounding box center [981, 568] width 60 height 26
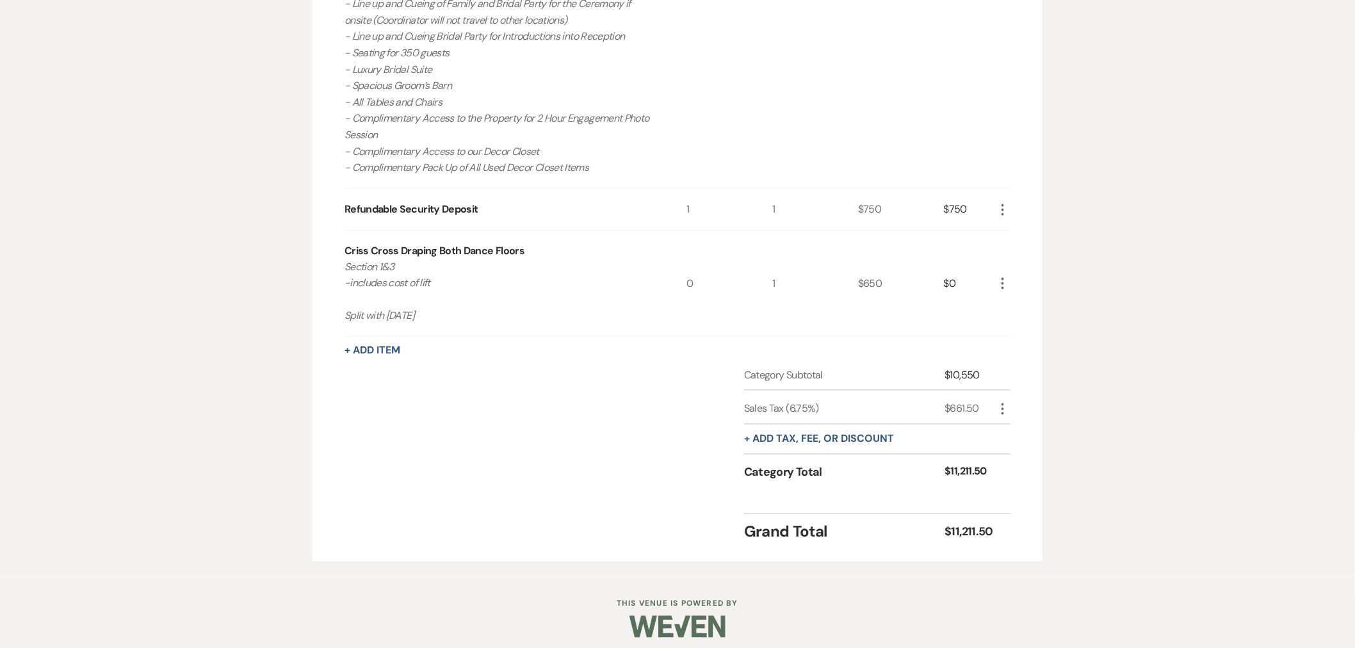
scroll to position [714, 0]
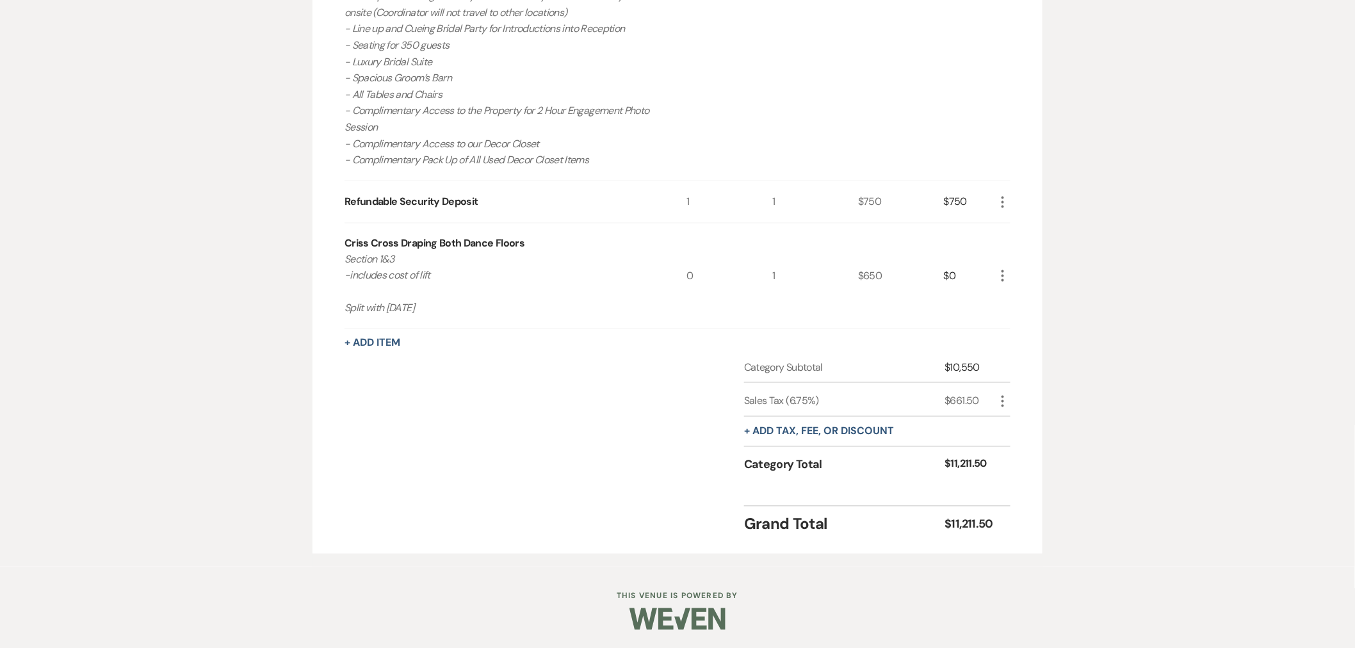
click at [997, 271] on icon "More" at bounding box center [1002, 275] width 15 height 15
click at [1008, 292] on button "Pencil Edit" at bounding box center [1028, 301] width 67 height 20
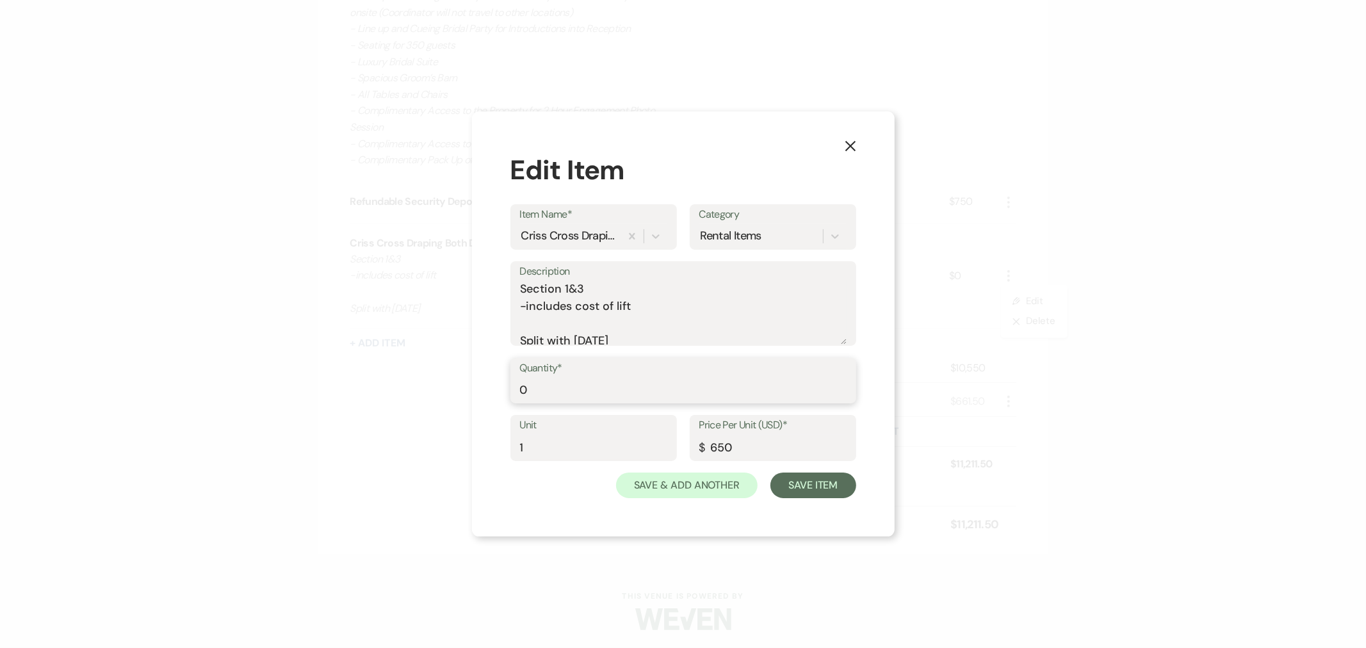
click at [555, 397] on input "0" at bounding box center [683, 389] width 327 height 25
type input "1"
click at [818, 477] on button "Save Item" at bounding box center [813, 486] width 85 height 26
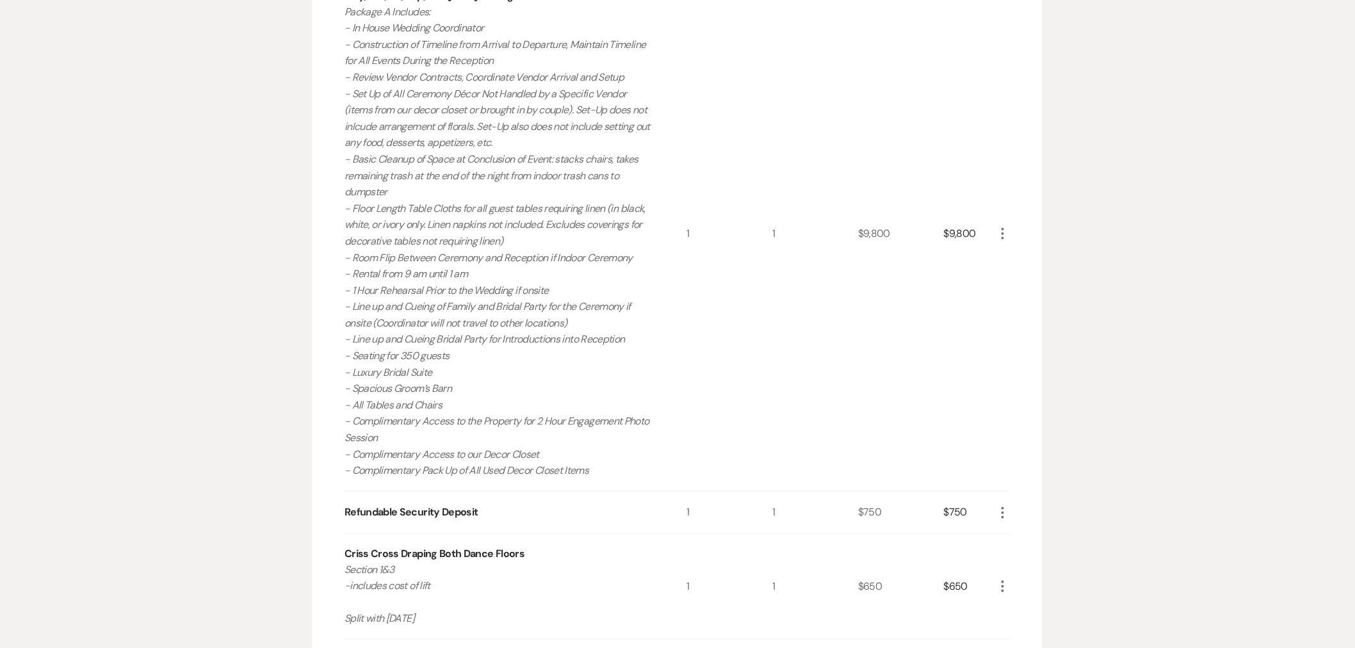
scroll to position [216, 0]
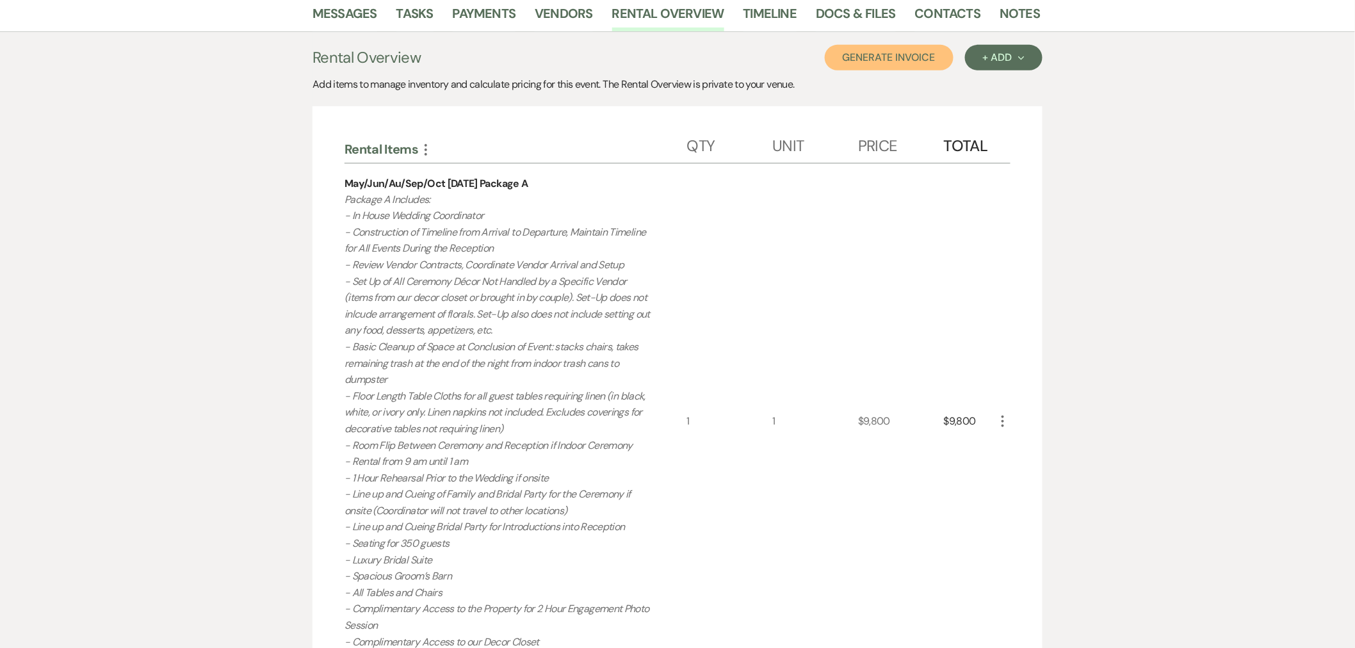
click at [910, 56] on button "Generate Invoice" at bounding box center [889, 58] width 129 height 26
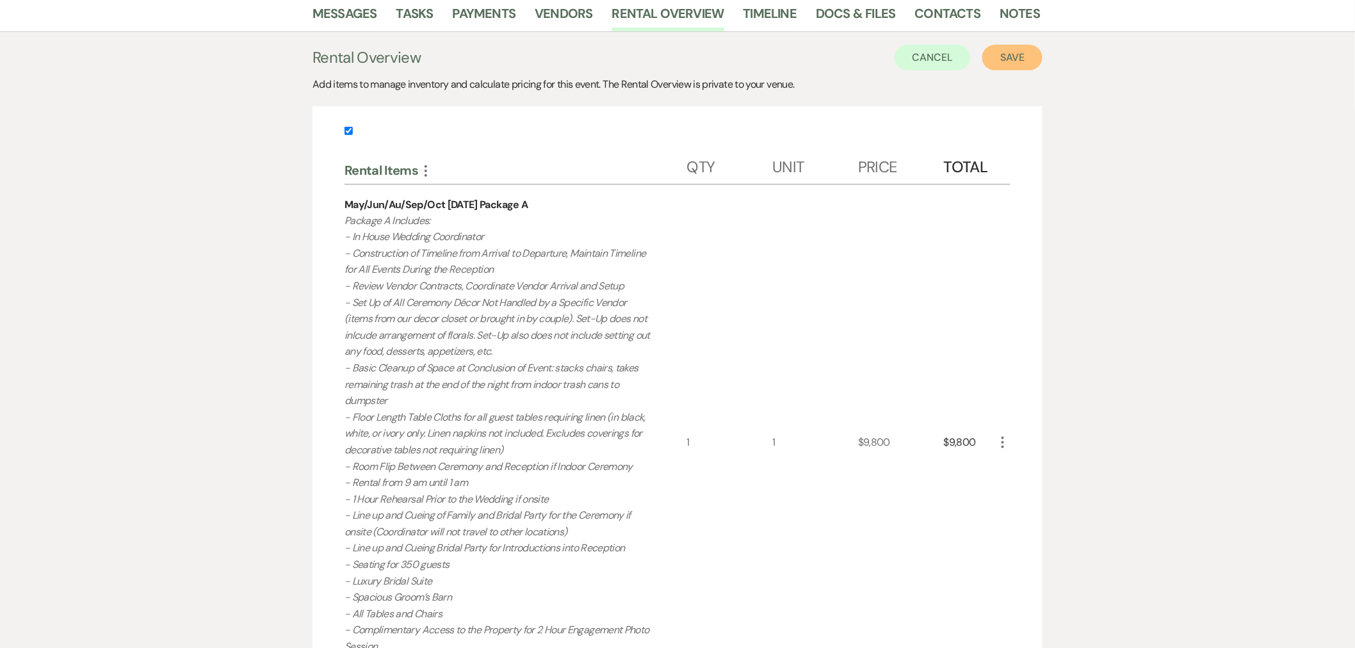
click at [1009, 48] on button "Save" at bounding box center [1013, 58] width 60 height 26
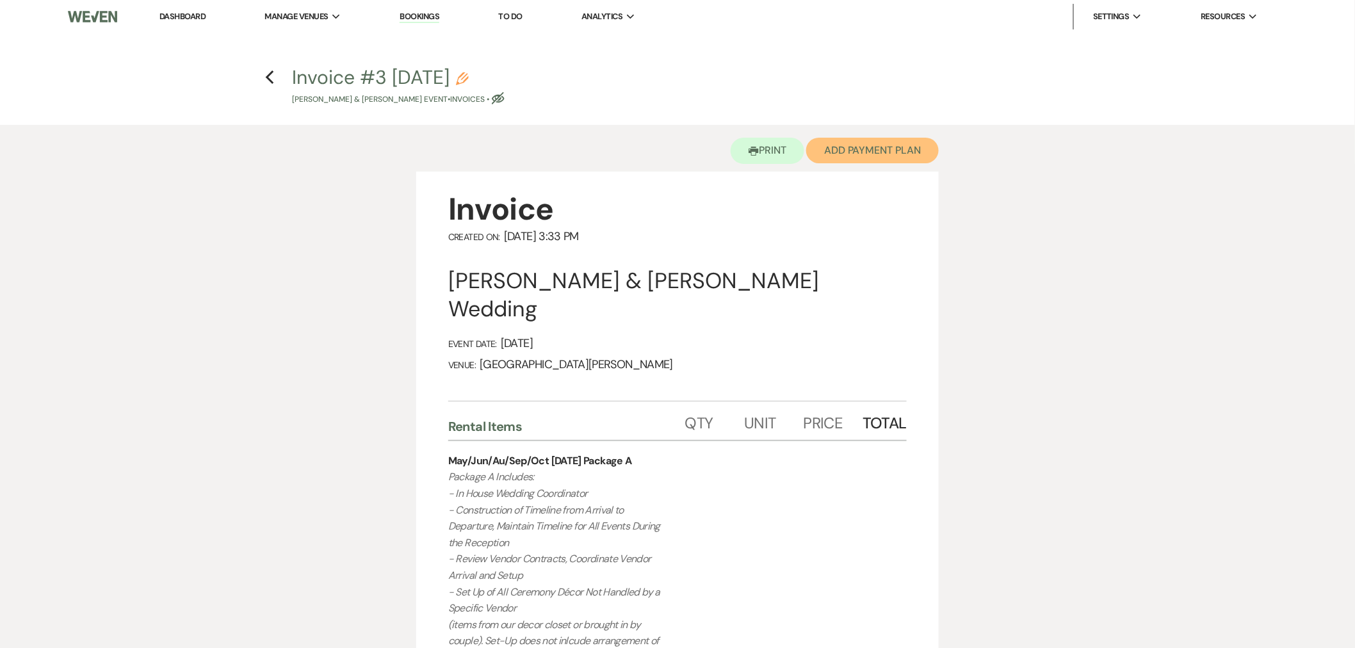
click at [869, 138] on button "Add Payment Plan" at bounding box center [872, 151] width 133 height 26
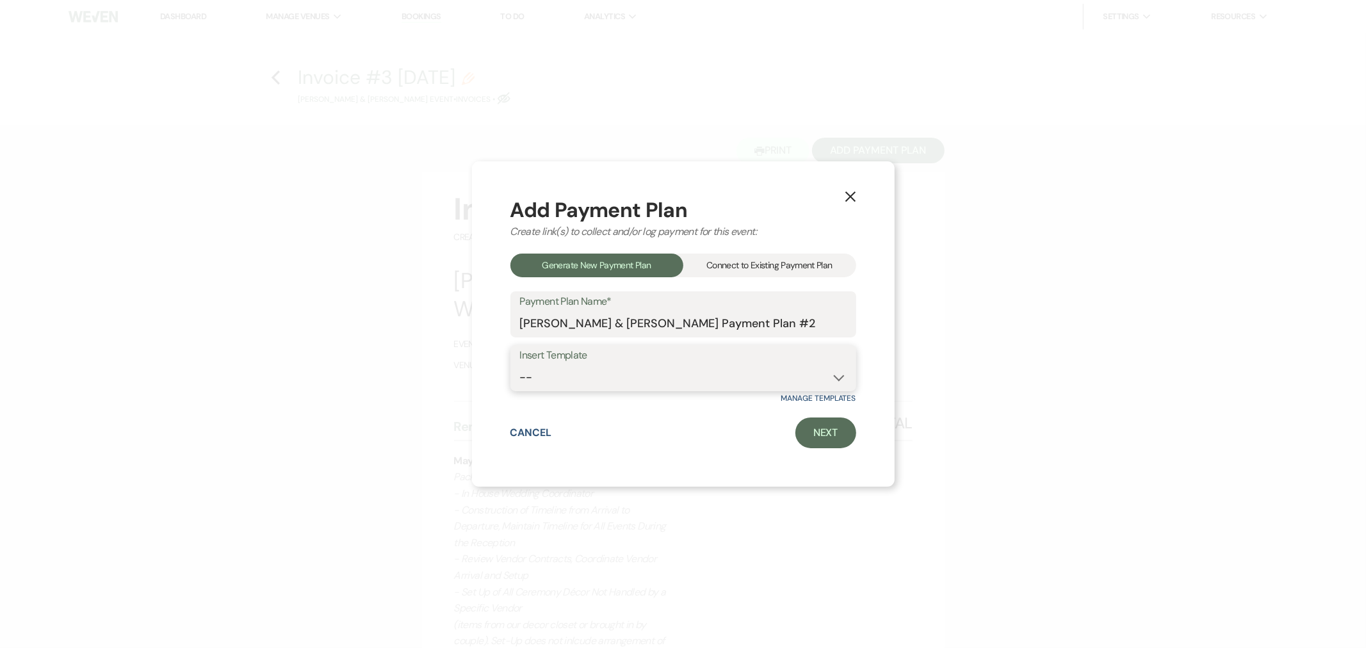
drag, startPoint x: 733, startPoint y: 372, endPoint x: 728, endPoint y: 388, distance: 17.0
click at [733, 372] on select "-- Regular Plan: deposit, 3 payments, security deposit" at bounding box center [683, 377] width 327 height 25
click at [769, 256] on div "Connect to Existing Payment Plan" at bounding box center [769, 266] width 173 height 24
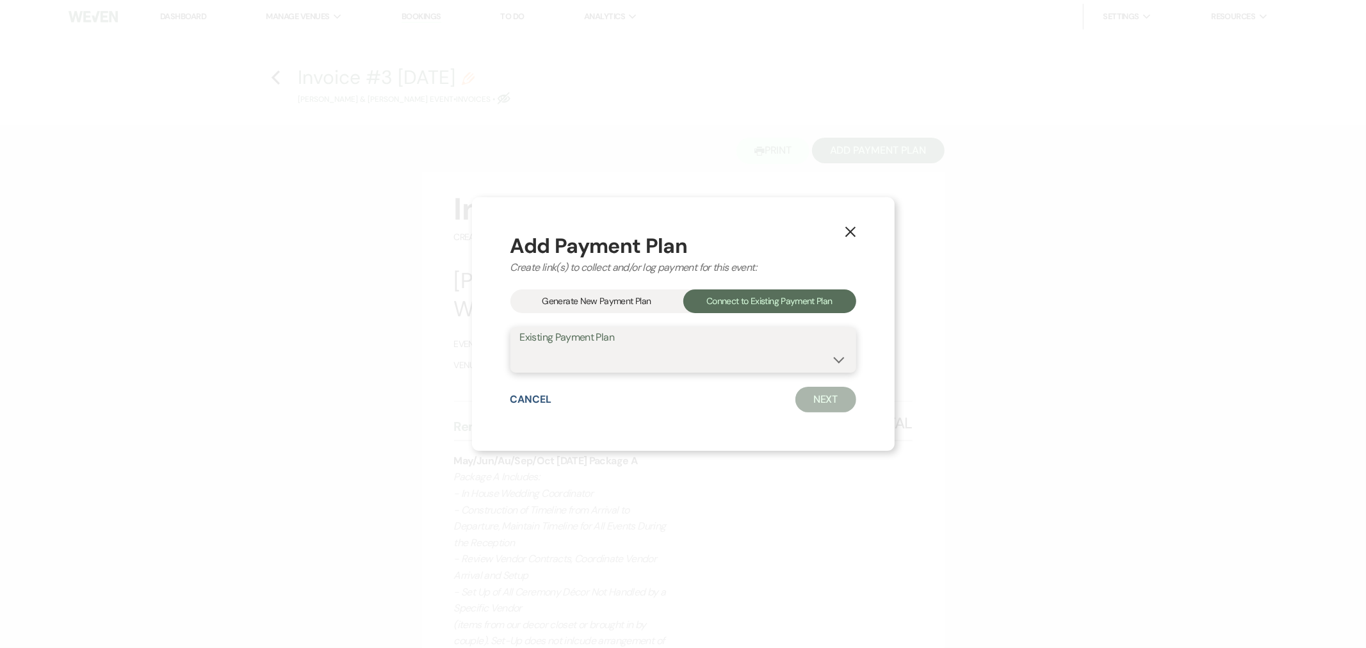
click at [708, 359] on select "[PERSON_NAME] & [PERSON_NAME] Payment Plan #1" at bounding box center [683, 359] width 327 height 25
select select "25334"
click at [520, 347] on select "[PERSON_NAME] & [PERSON_NAME] Payment Plan #1" at bounding box center [683, 359] width 327 height 25
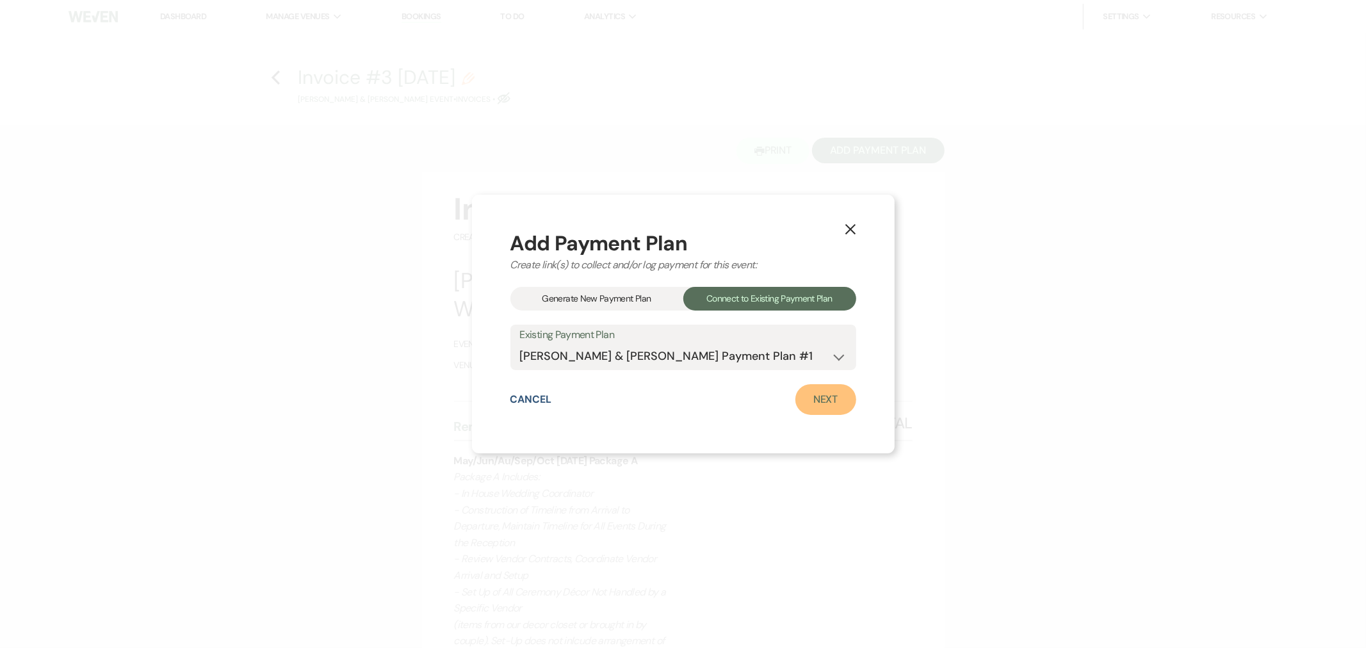
click at [823, 413] on link "Next" at bounding box center [826, 399] width 61 height 31
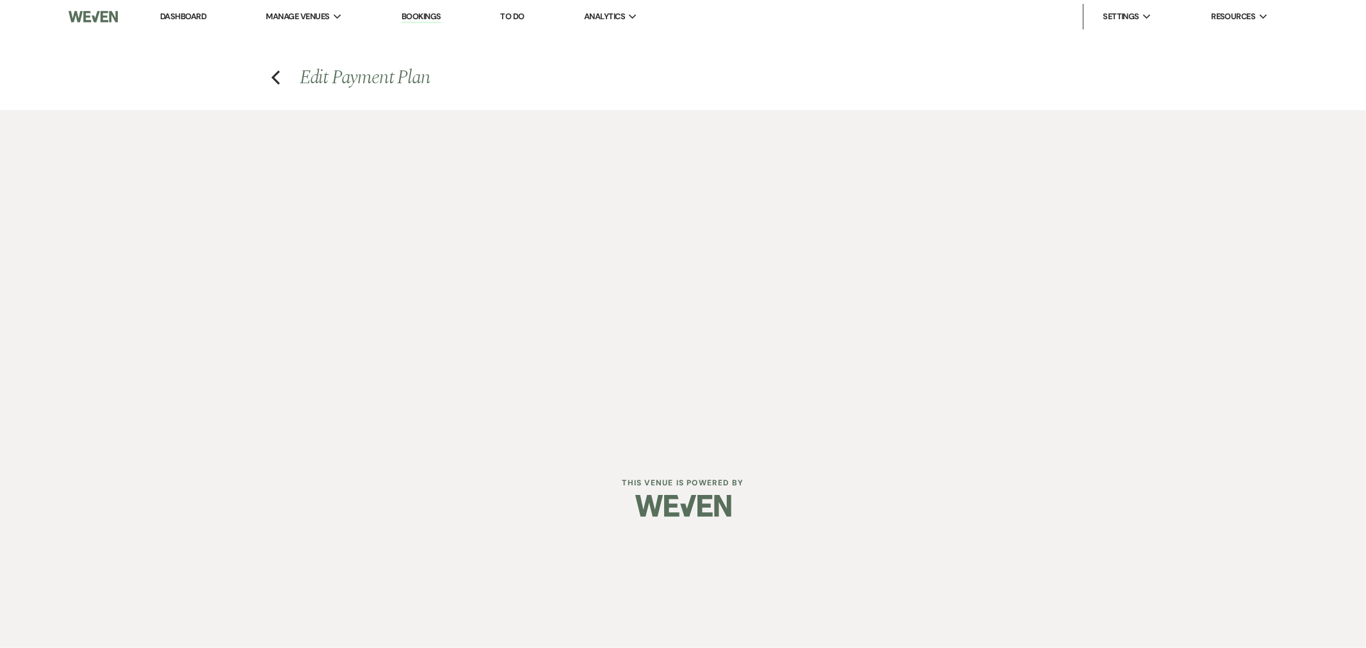
select select "29959"
select select "1"
select select "true"
select select "2"
select select "flat"
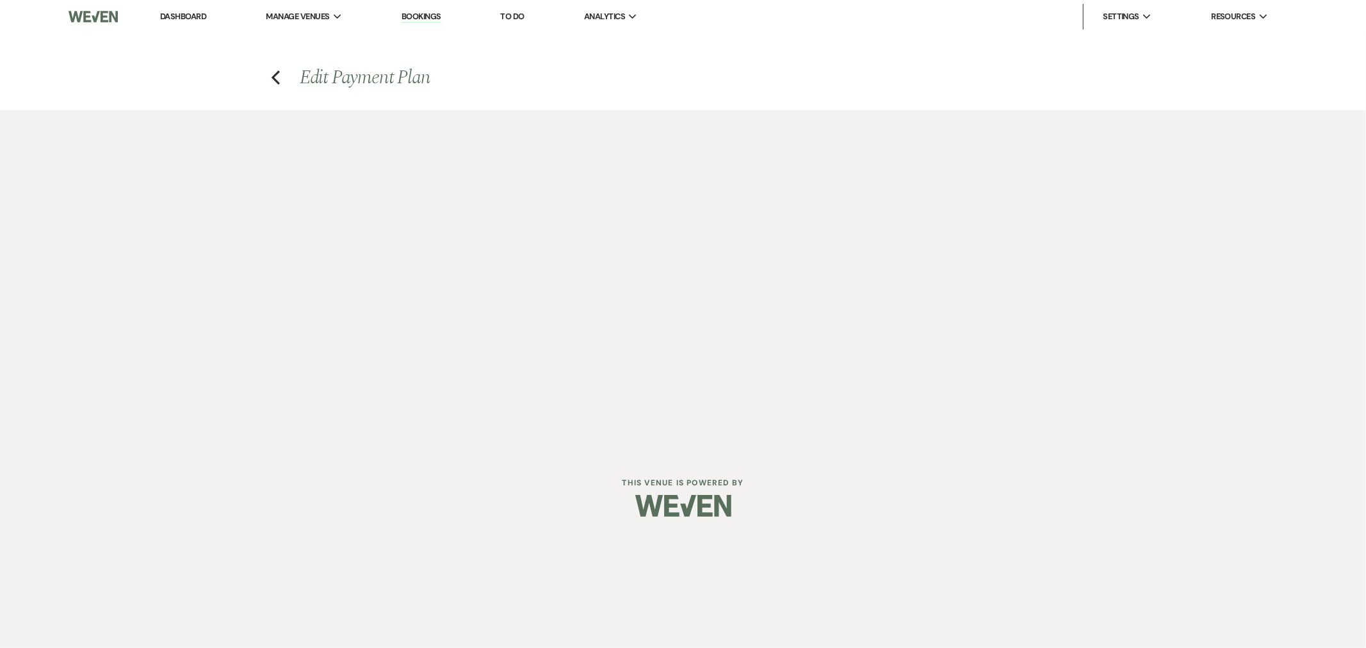
select select "true"
select select "client"
select select "months"
select select "client"
select select "days"
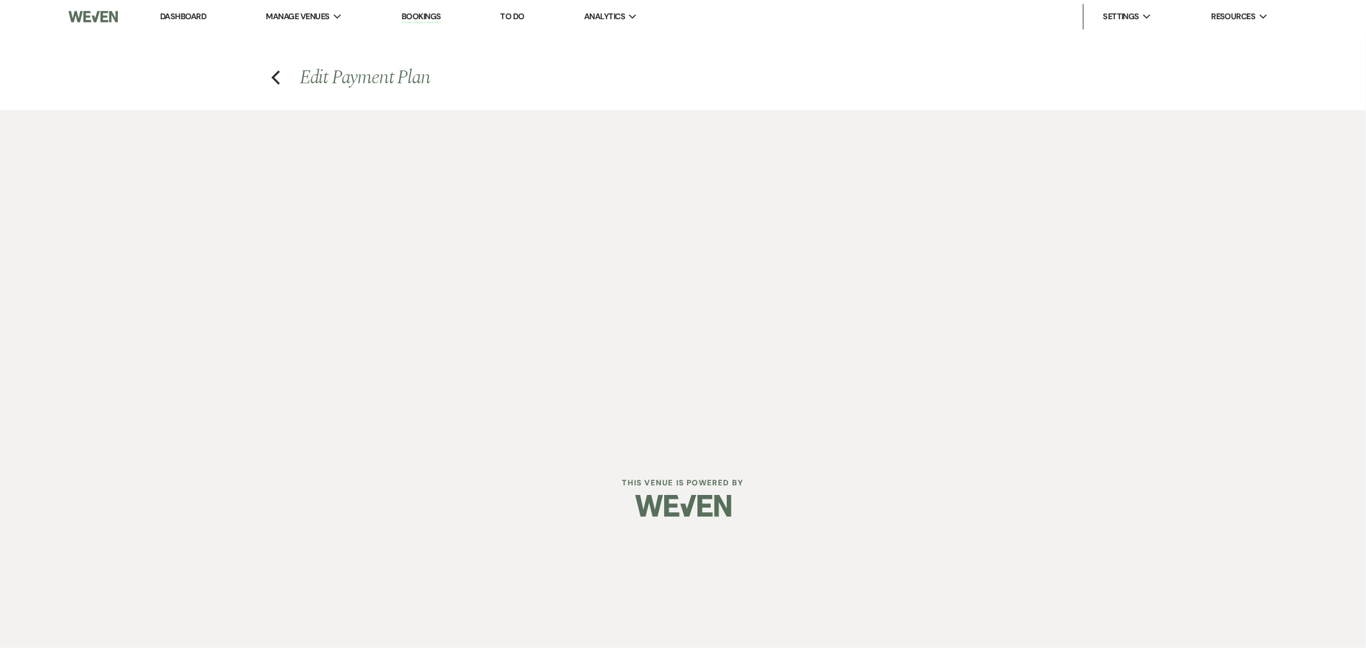
select select "client"
select select "weeks"
select select "2"
select select "flat"
select select "true"
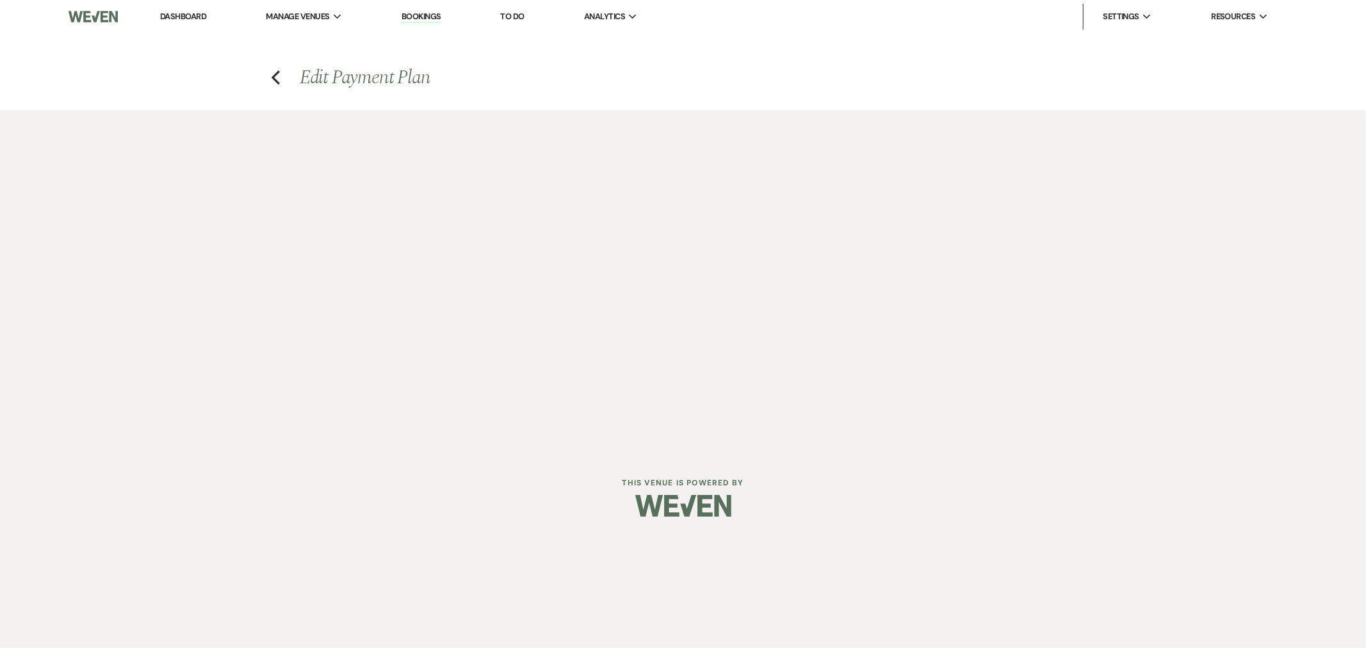
select select "client"
select select "months"
select select "client"
select select "days"
select select "client"
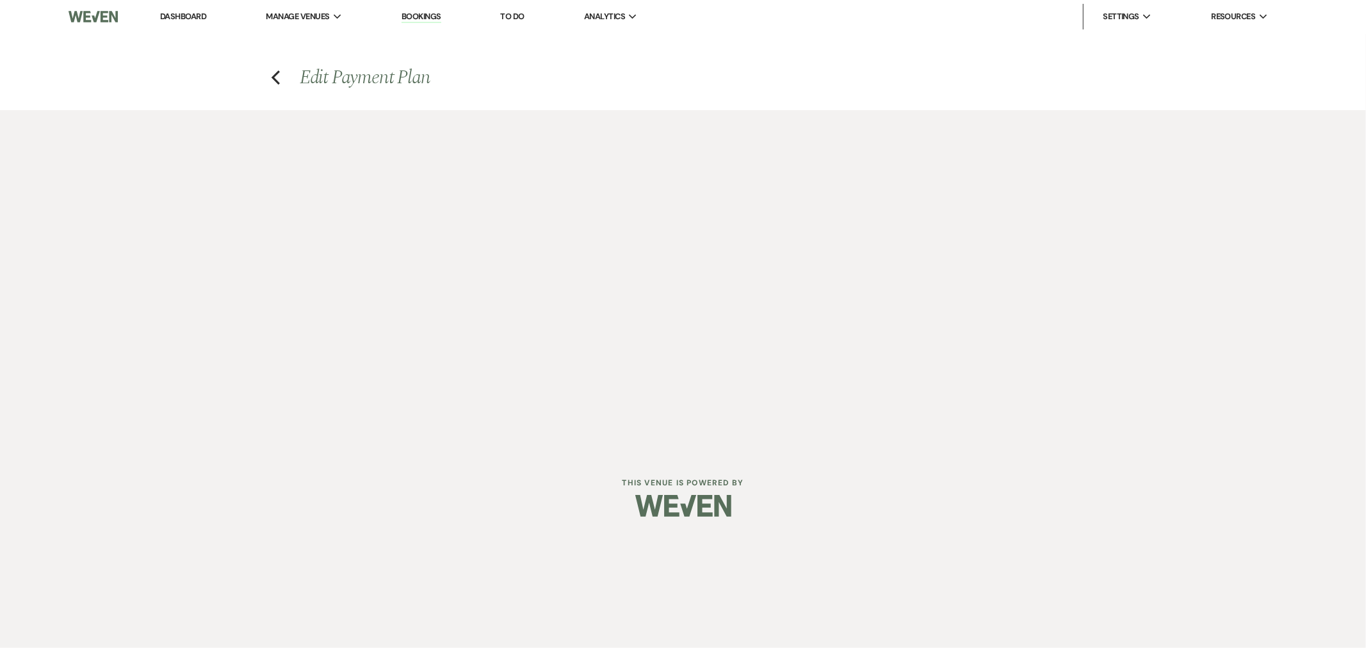
select select "weeks"
select select "2"
select select "flat"
select select "true"
select select "client"
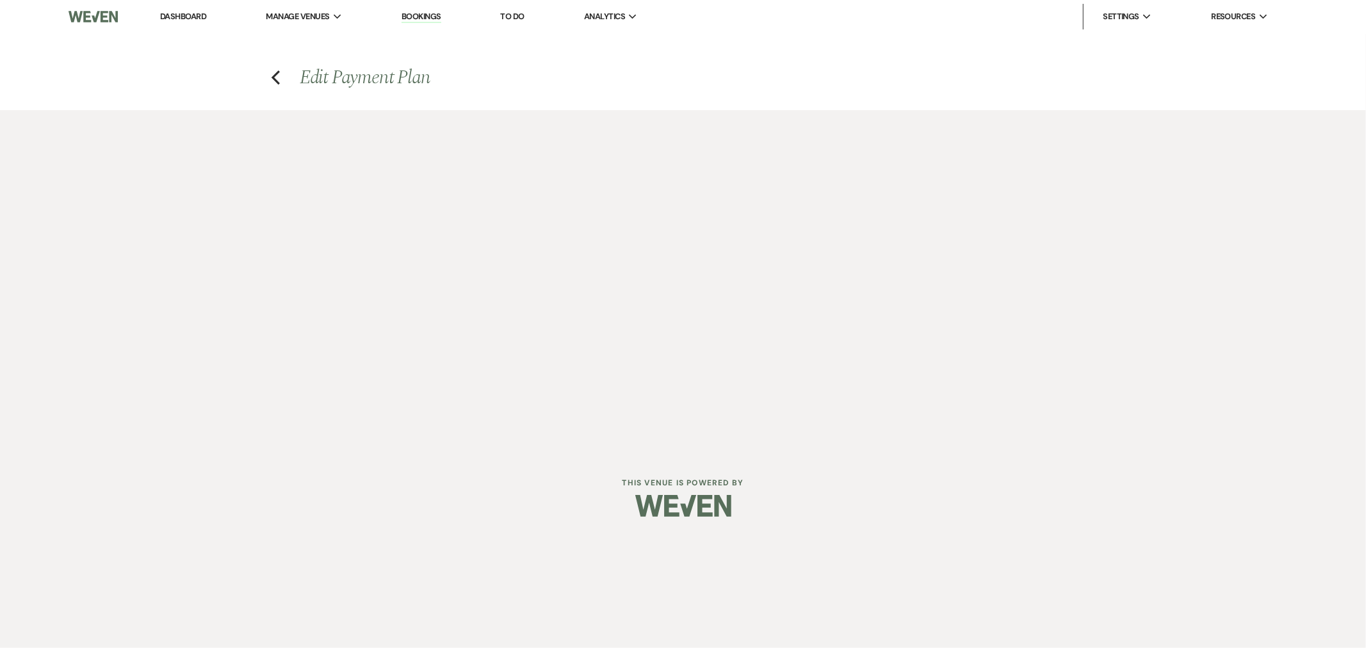
select select "weeks"
select select "client"
select select "months"
select select "client"
select select "days"
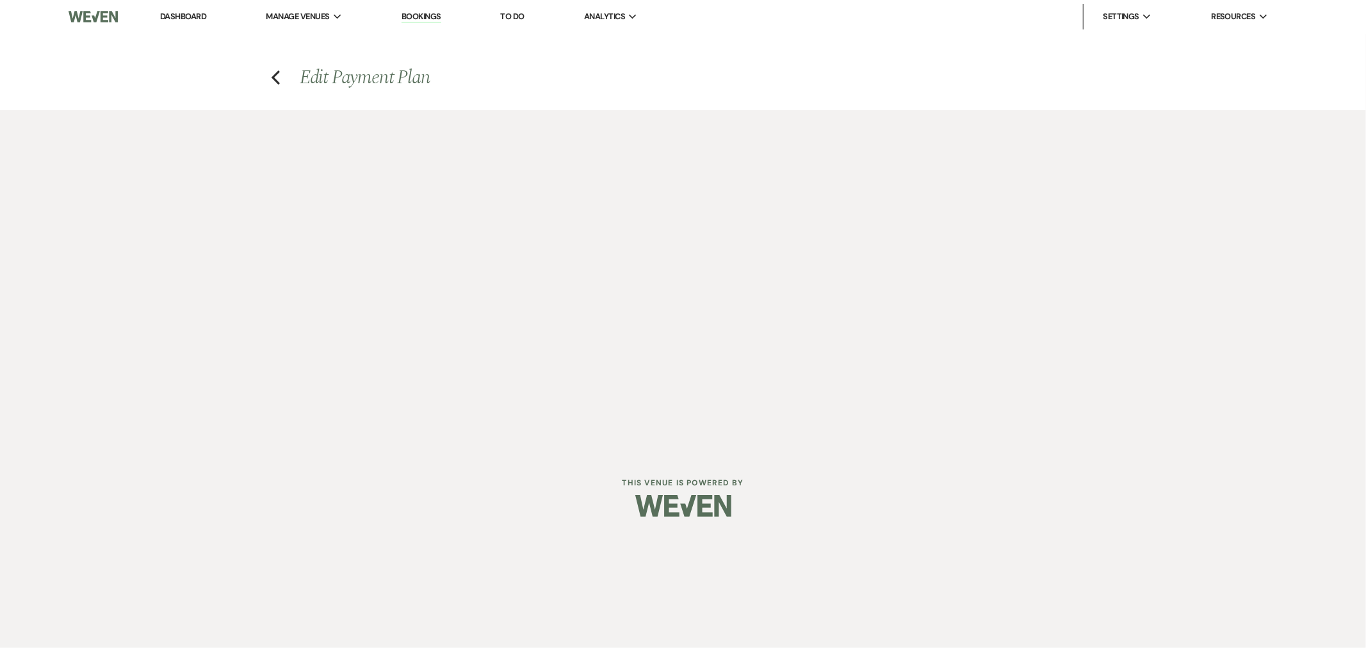
select select "2"
select select "flat"
select select "true"
select select "client"
select select "weeks"
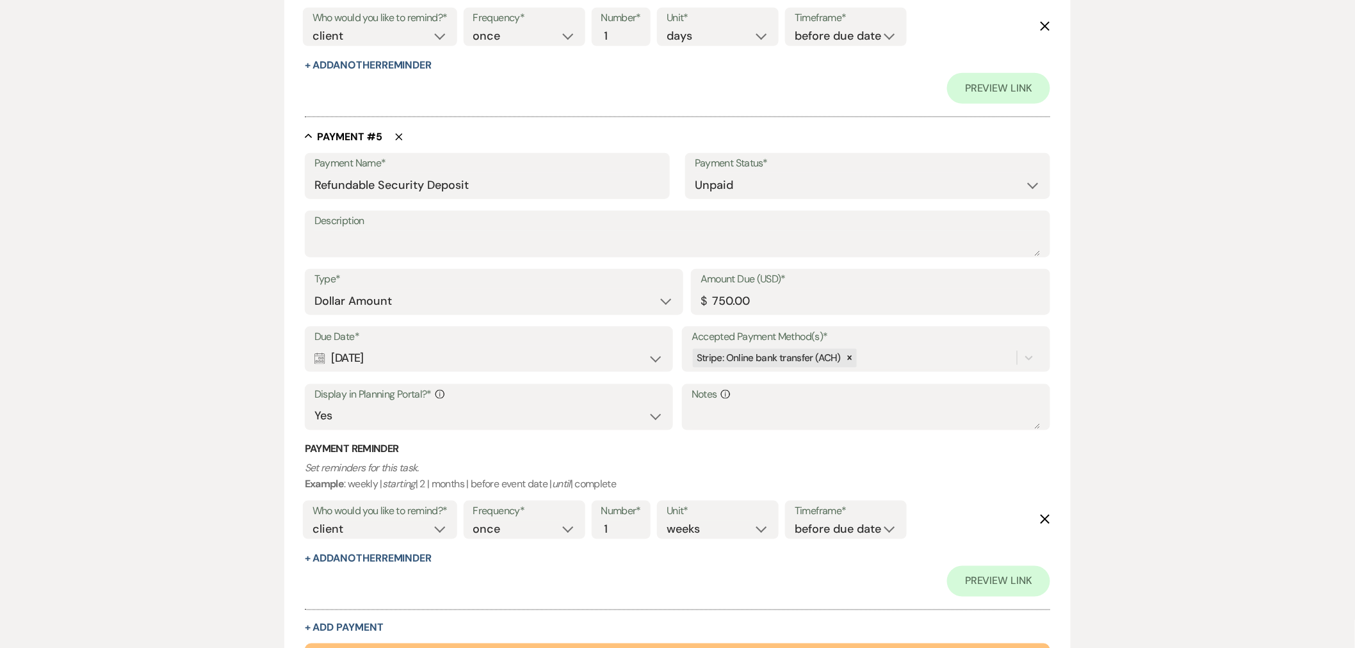
scroll to position [2662, 0]
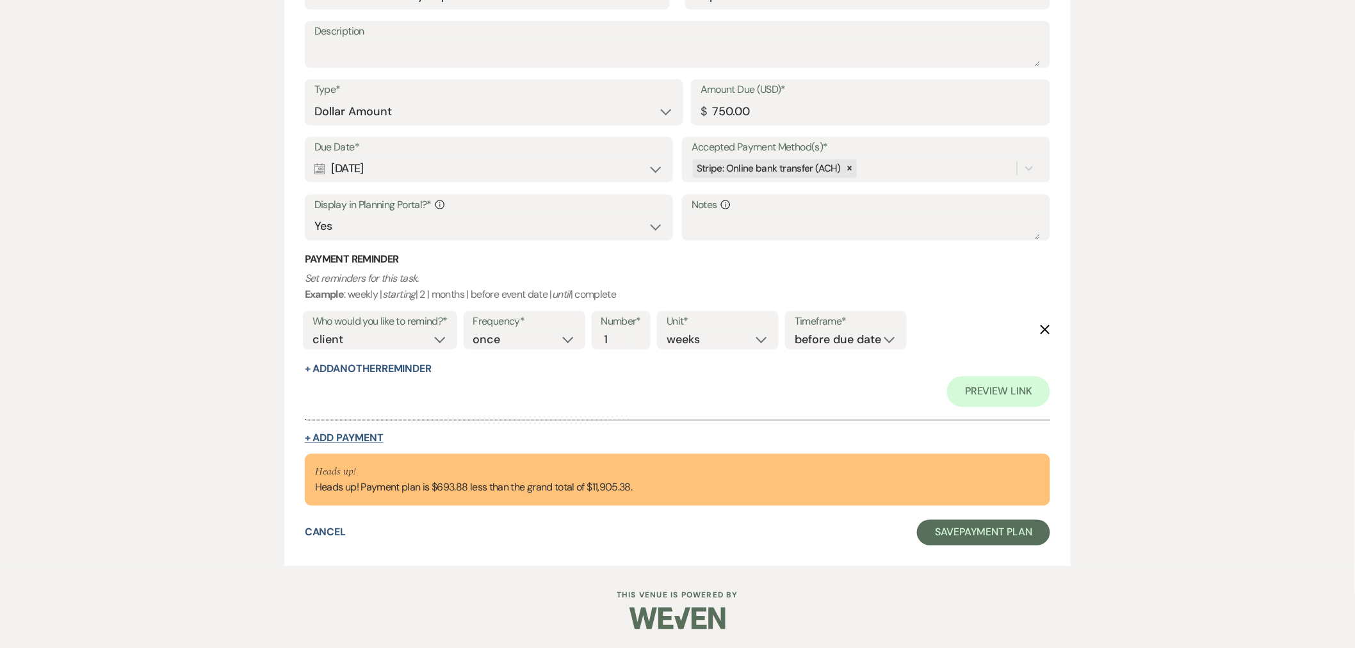
click at [372, 439] on button "+ Add Payment" at bounding box center [344, 439] width 79 height 10
select select "2"
select select "flat"
select select "true"
select select "client"
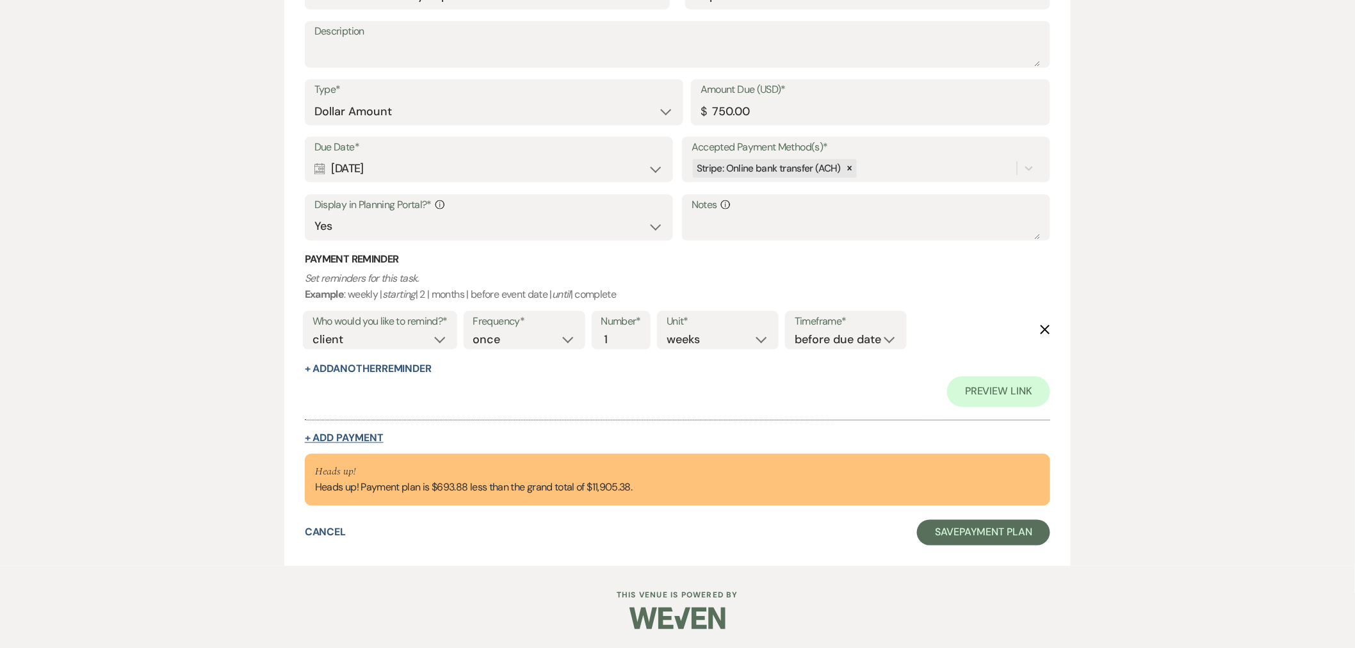
select select "weeks"
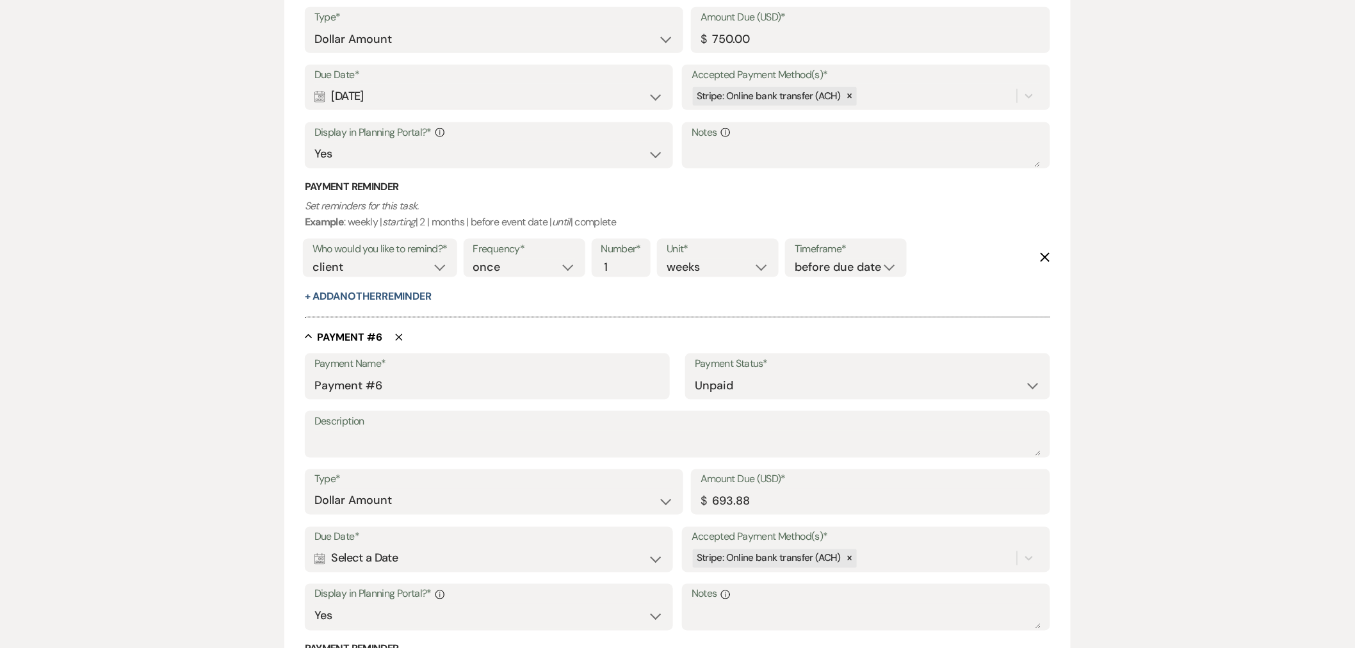
scroll to position [2752, 0]
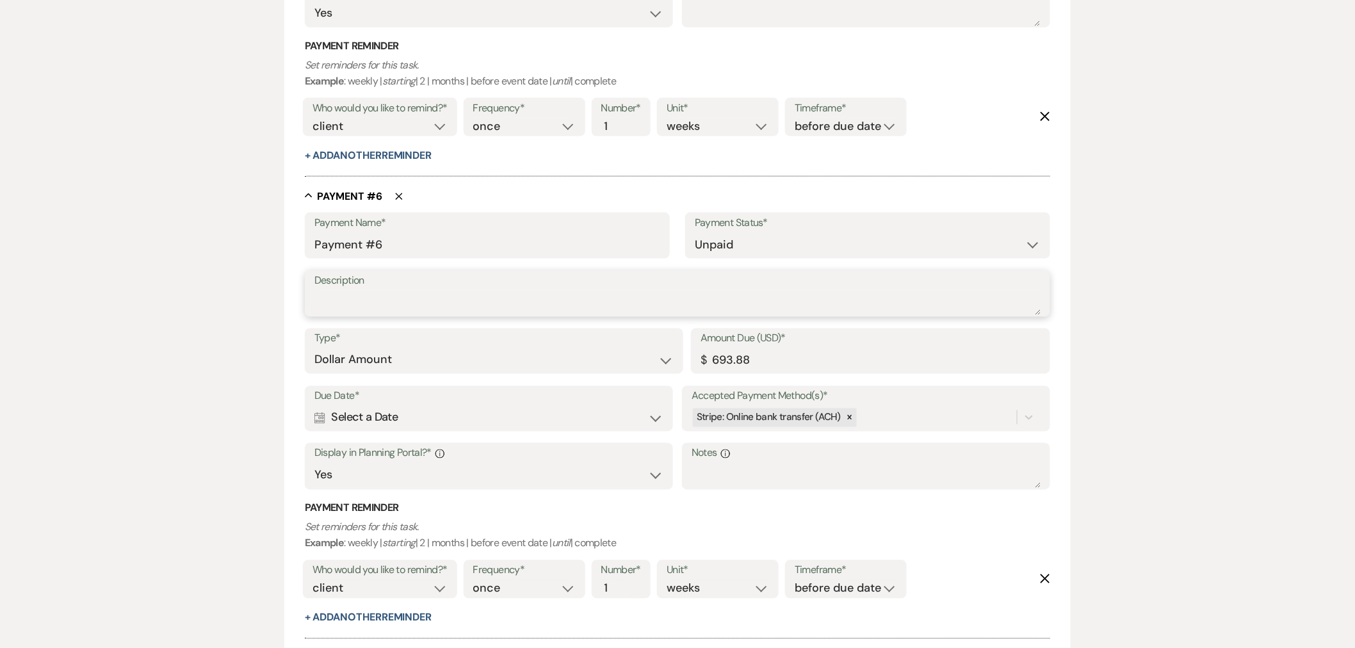
click at [393, 305] on textarea "Description" at bounding box center [678, 303] width 726 height 26
type textarea "Drapes"
drag, startPoint x: 394, startPoint y: 241, endPoint x: 250, endPoint y: 236, distance: 143.6
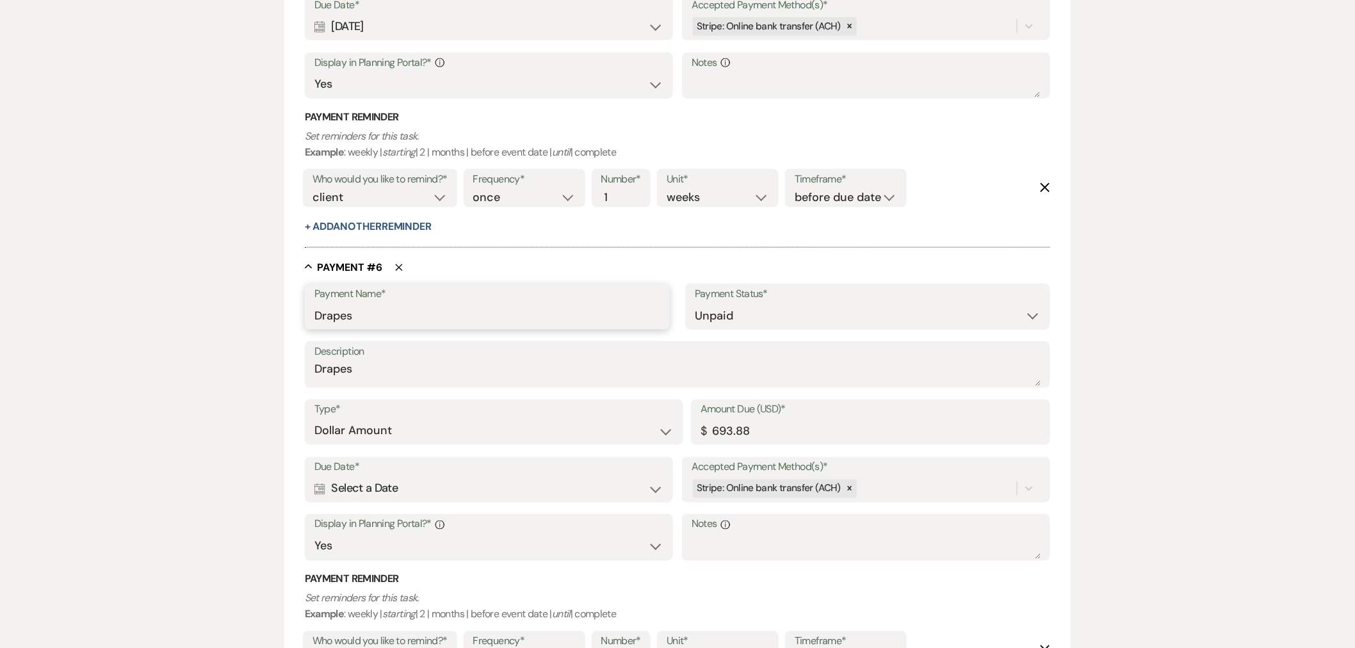
type input "Drapes"
click at [552, 485] on div "Calendar Select a Date Expand" at bounding box center [489, 489] width 349 height 25
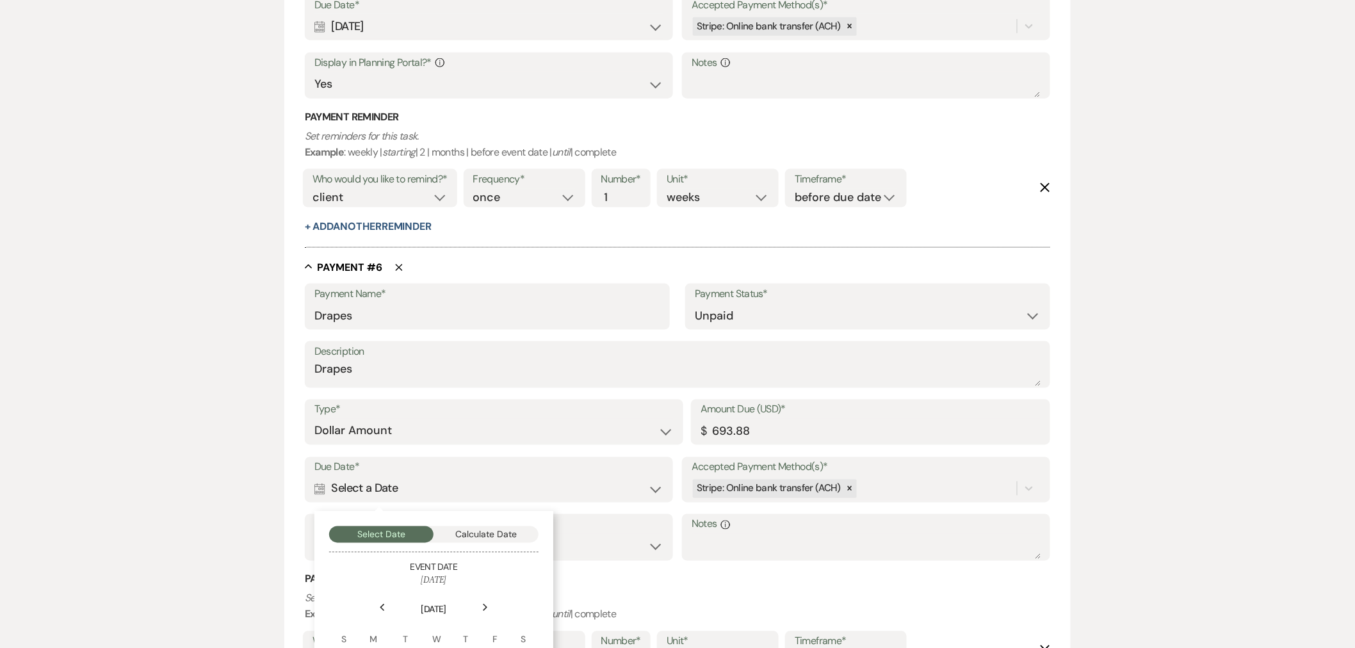
scroll to position [2823, 0]
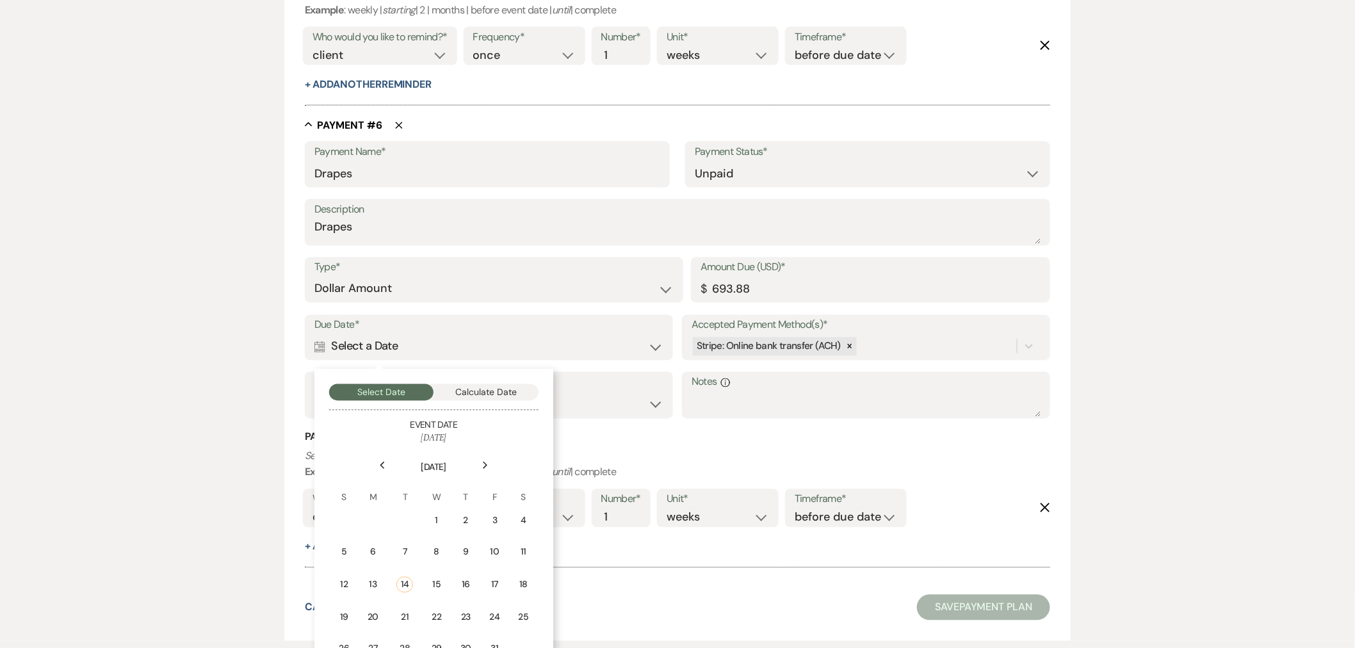
click at [489, 469] on div "Next" at bounding box center [485, 465] width 20 height 20
click at [489, 468] on div "Next" at bounding box center [485, 465] width 20 height 20
click at [343, 523] on div "1" at bounding box center [345, 520] width 12 height 13
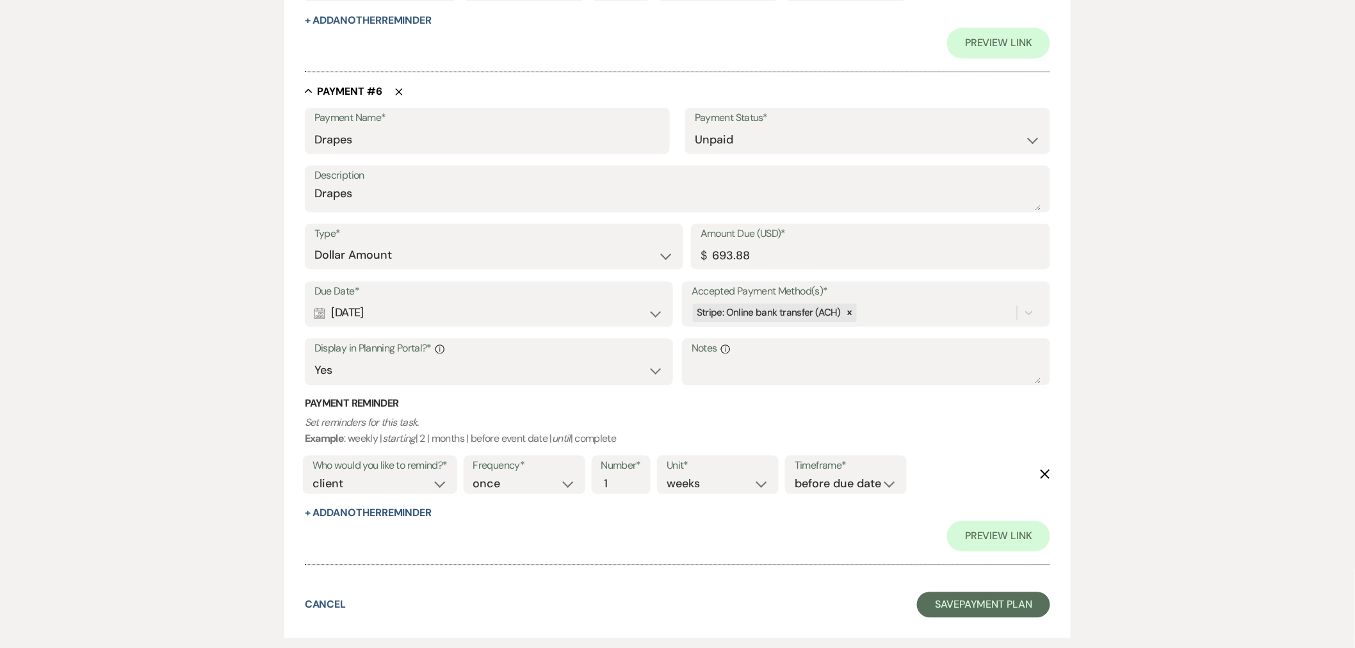
scroll to position [3082, 0]
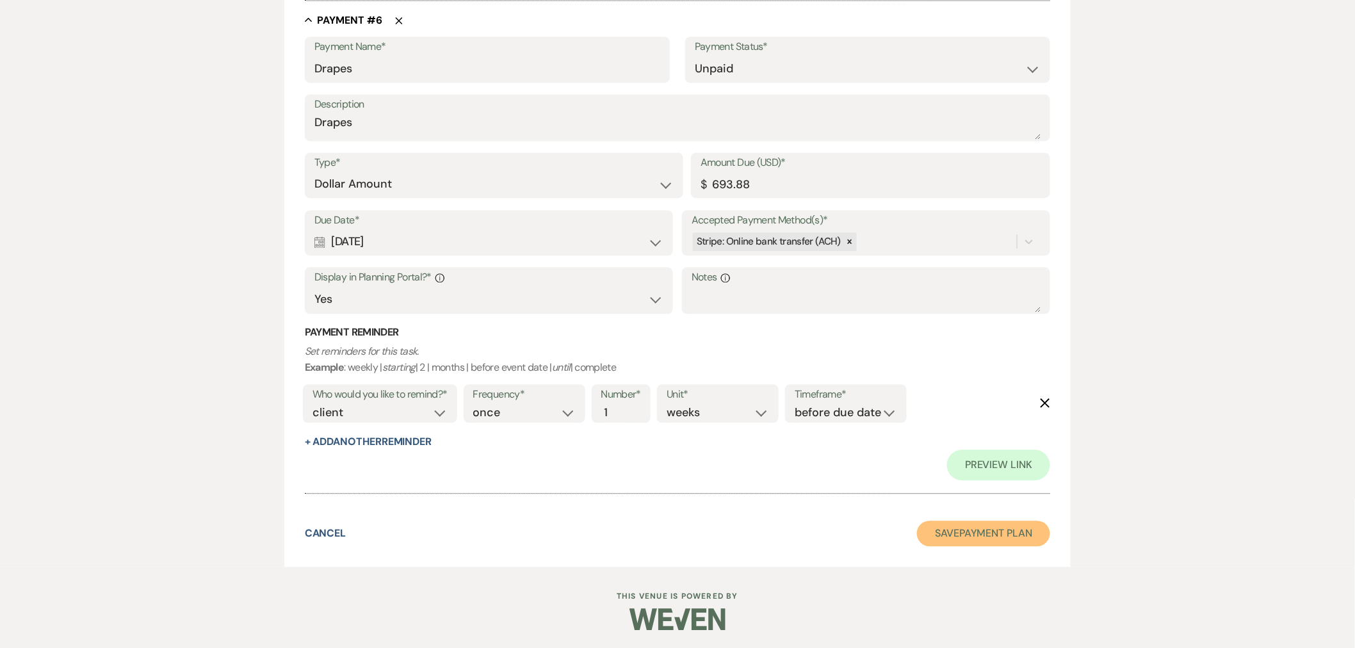
click at [980, 532] on button "Save Payment Plan" at bounding box center [983, 534] width 133 height 26
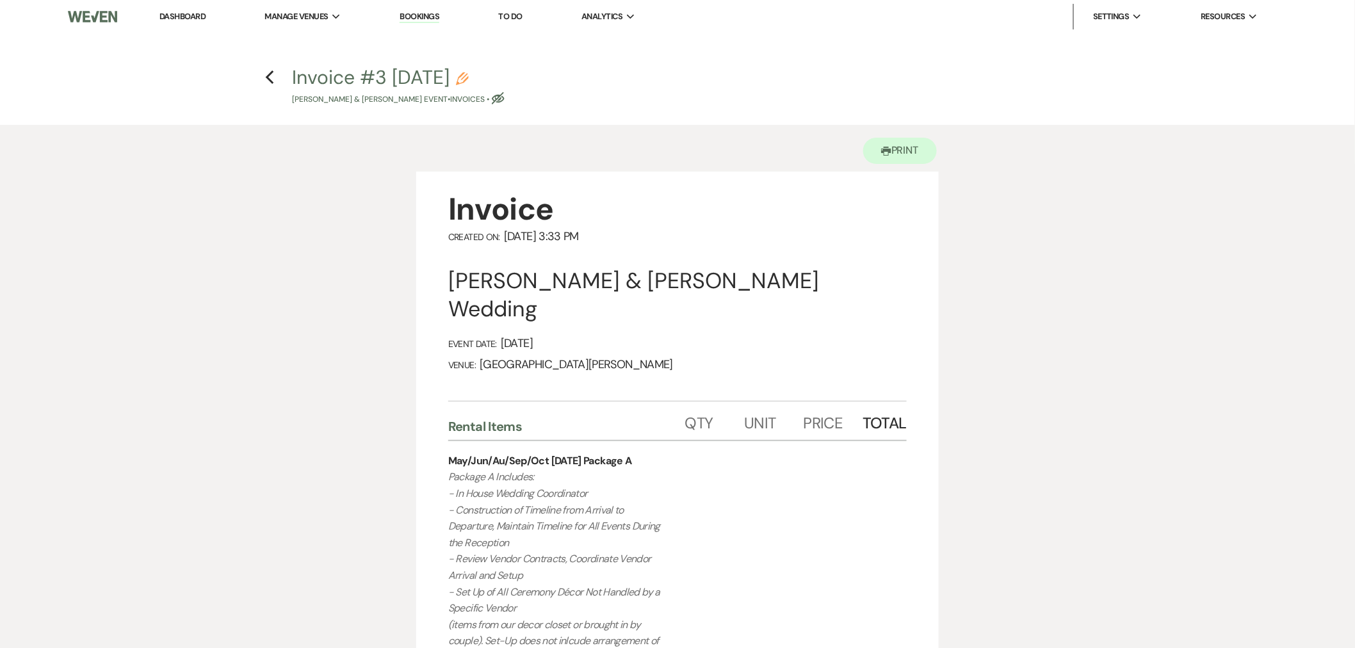
click at [505, 101] on use "button" at bounding box center [498, 98] width 13 height 12
select select "22"
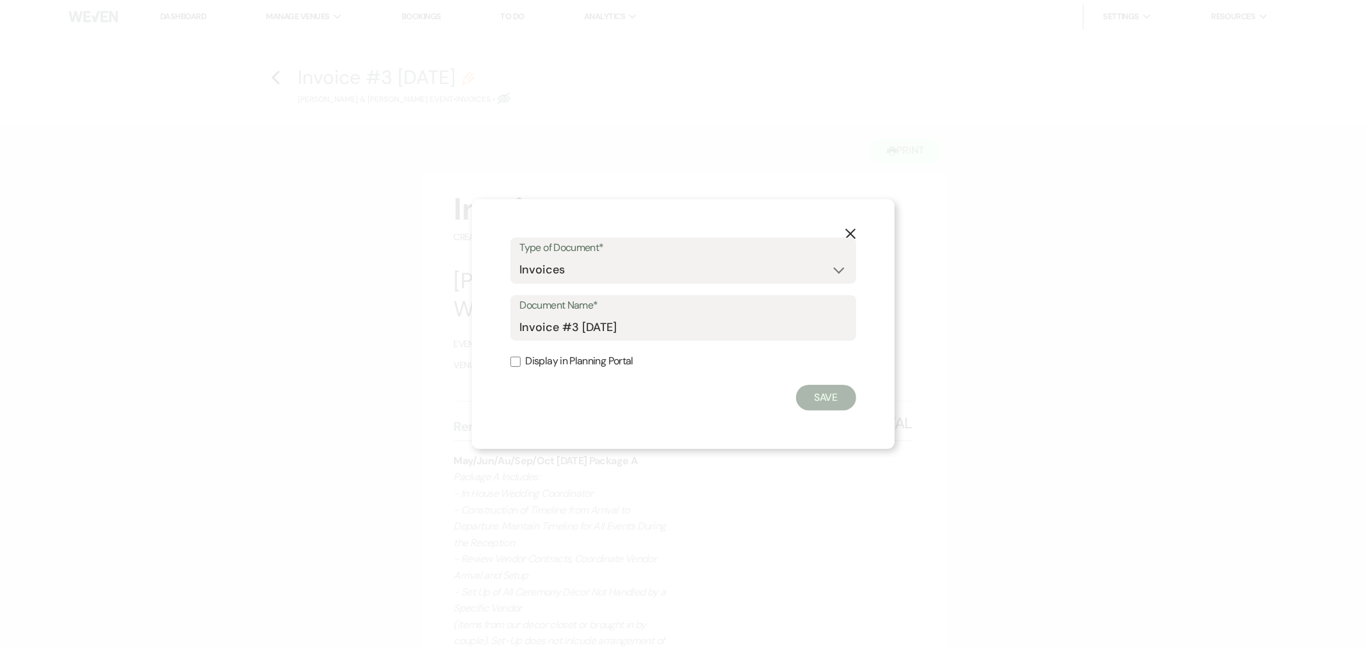
click at [610, 364] on label "Display in Planning Portal" at bounding box center [684, 361] width 346 height 19
click at [521, 364] on input "Display in Planning Portal" at bounding box center [516, 362] width 10 height 10
checkbox input "true"
click at [826, 391] on button "Save" at bounding box center [826, 398] width 60 height 26
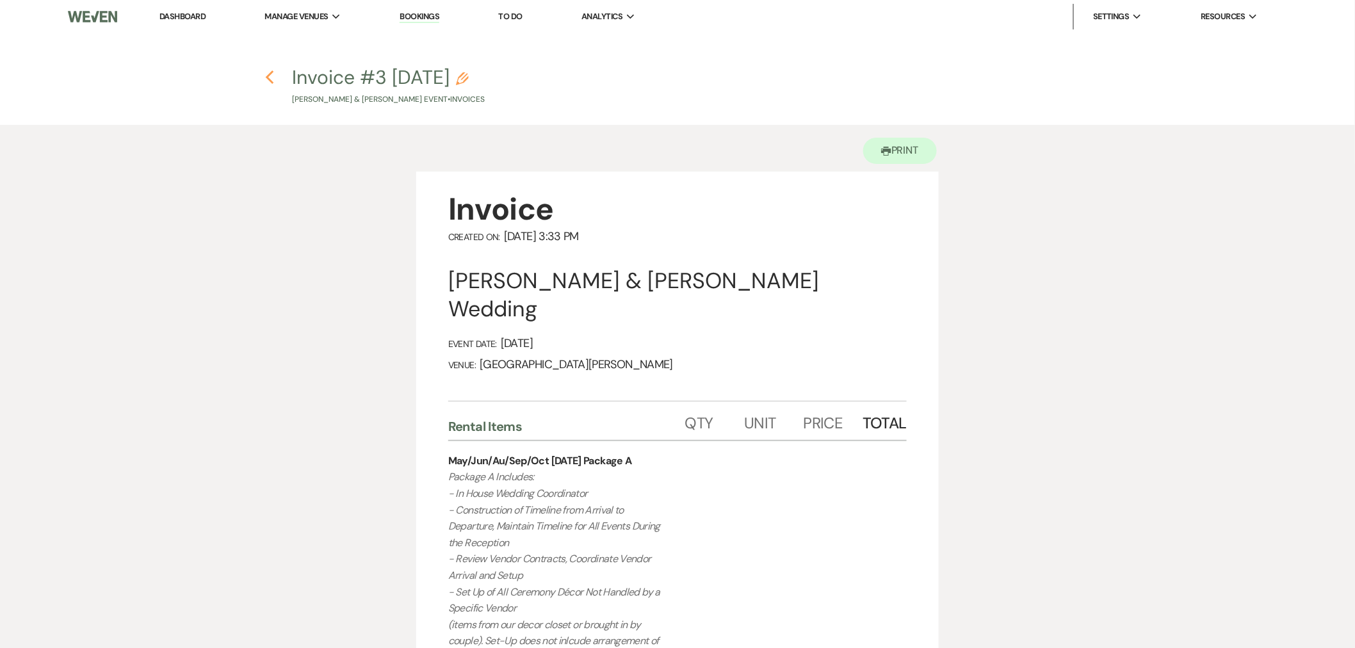
click at [269, 78] on use "button" at bounding box center [270, 77] width 8 height 14
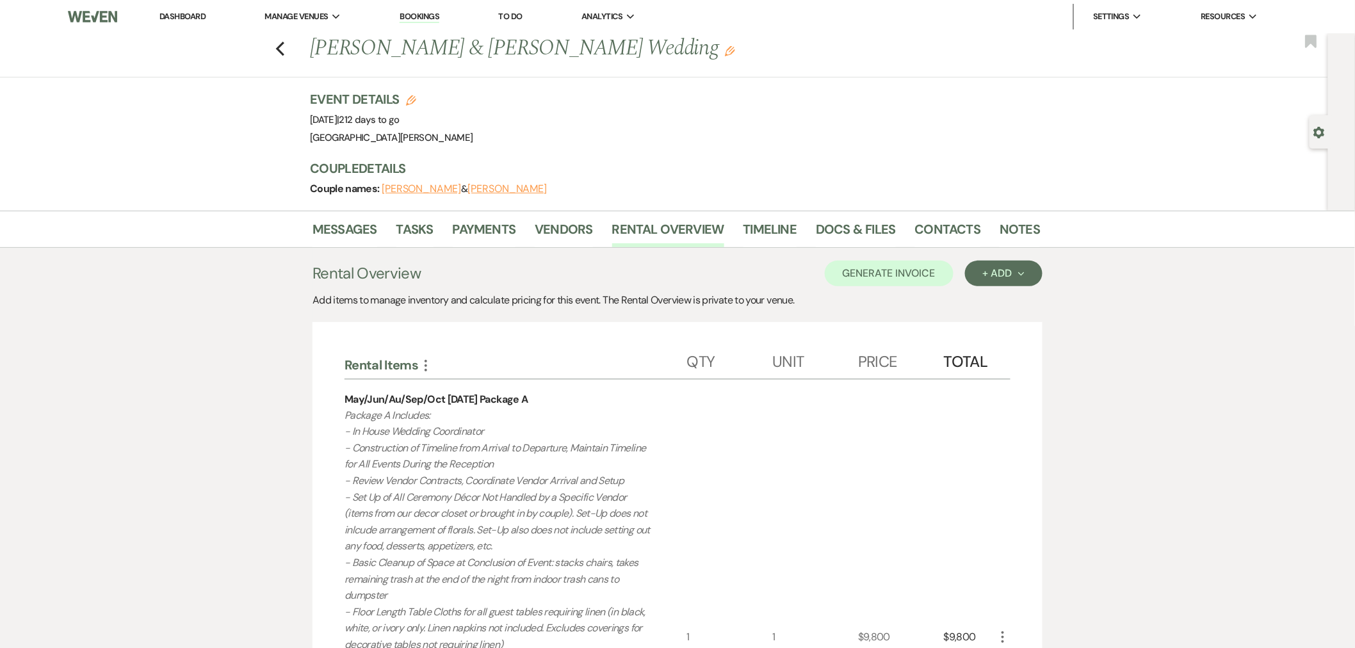
click at [169, 13] on link "Dashboard" at bounding box center [182, 16] width 46 height 11
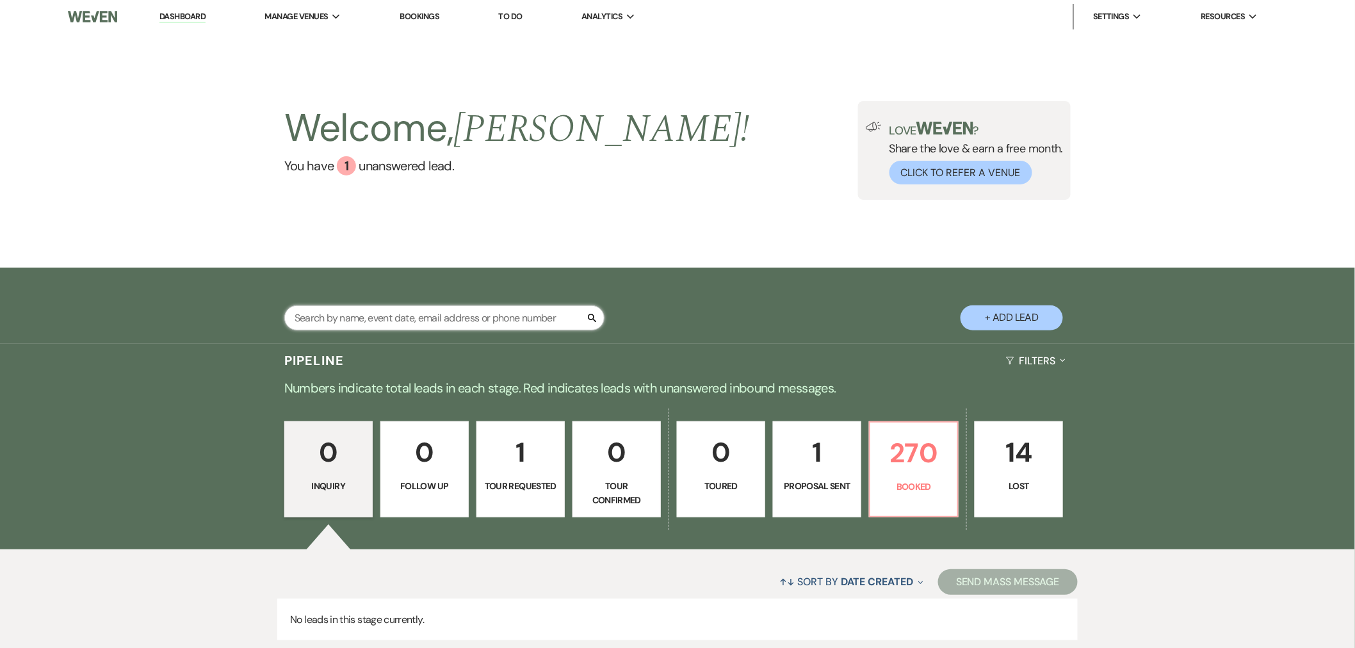
click at [478, 311] on input "text" at bounding box center [444, 318] width 320 height 25
type input "[PERSON_NAME]"
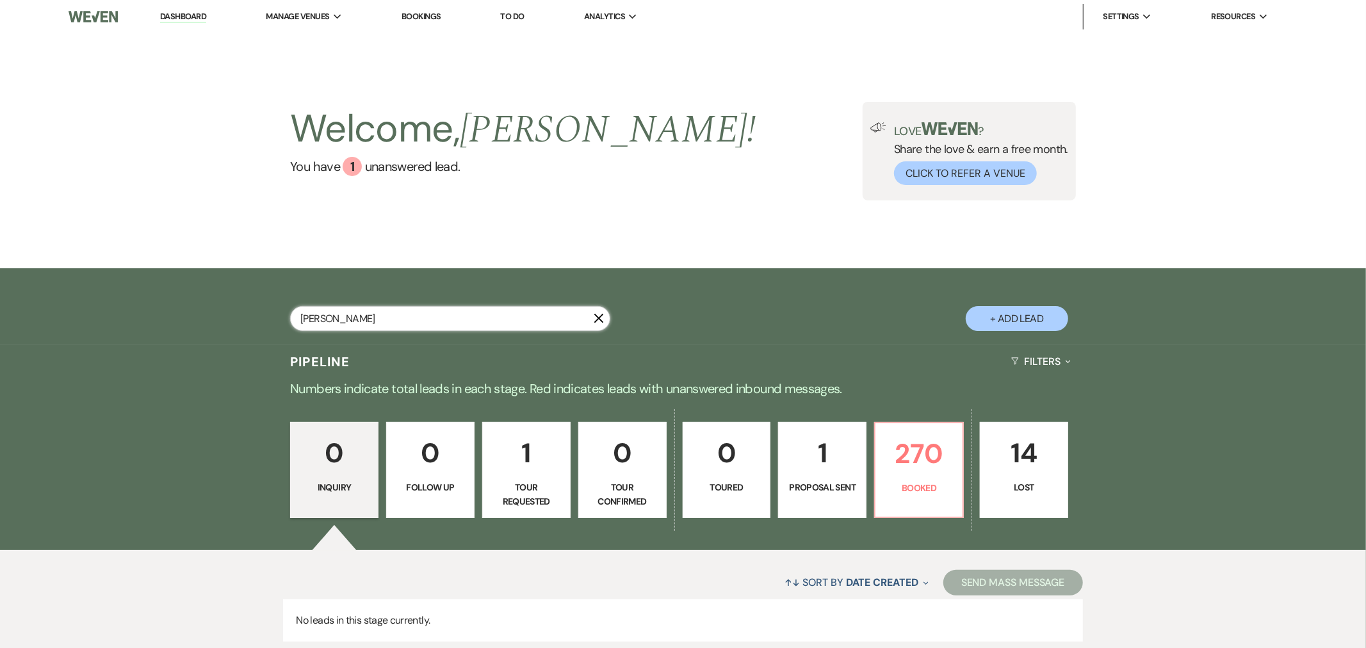
select select "8"
select select "11"
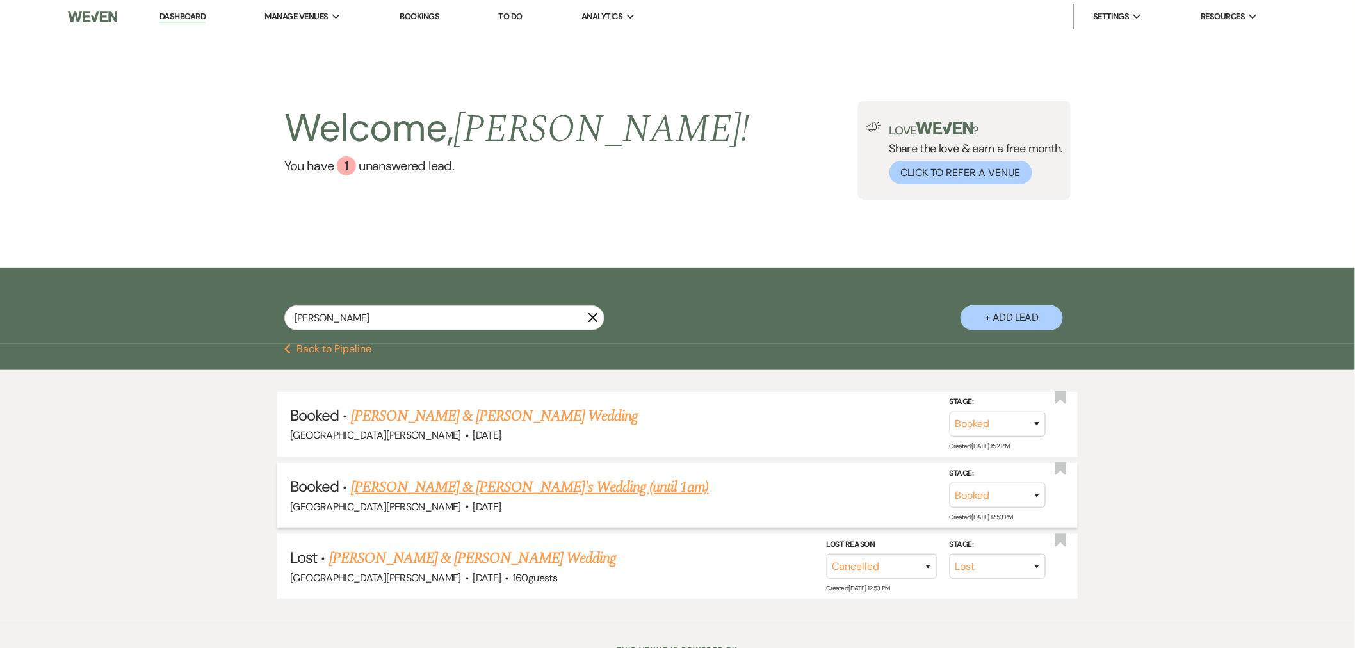
click at [514, 478] on link "[PERSON_NAME] & [PERSON_NAME]'s Wedding (until 1am)" at bounding box center [530, 487] width 358 height 23
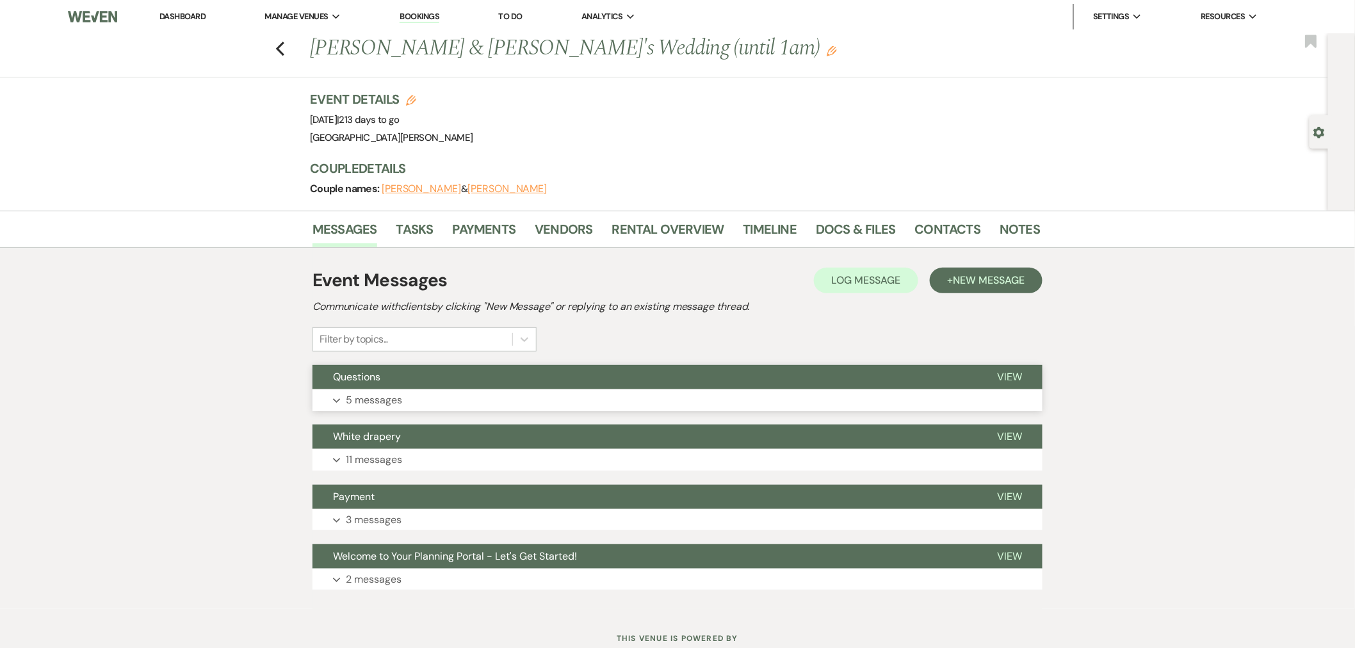
click at [783, 388] on button "Questions" at bounding box center [645, 377] width 664 height 24
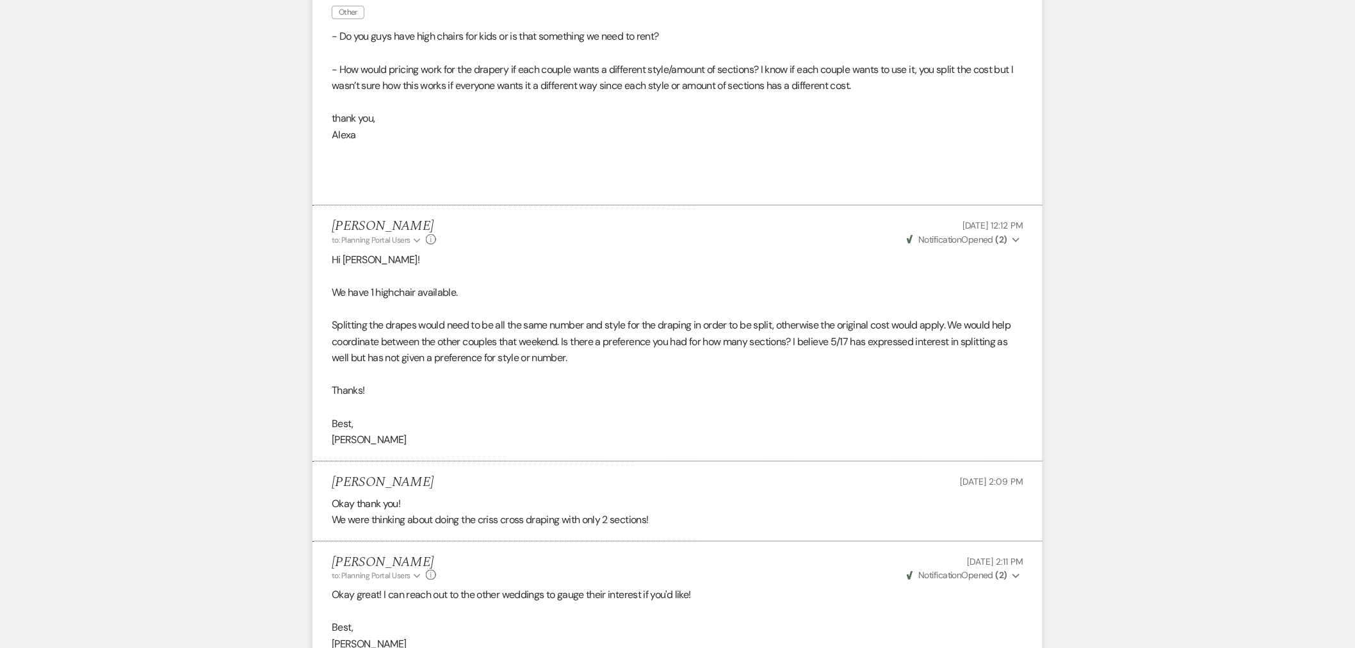
scroll to position [176, 0]
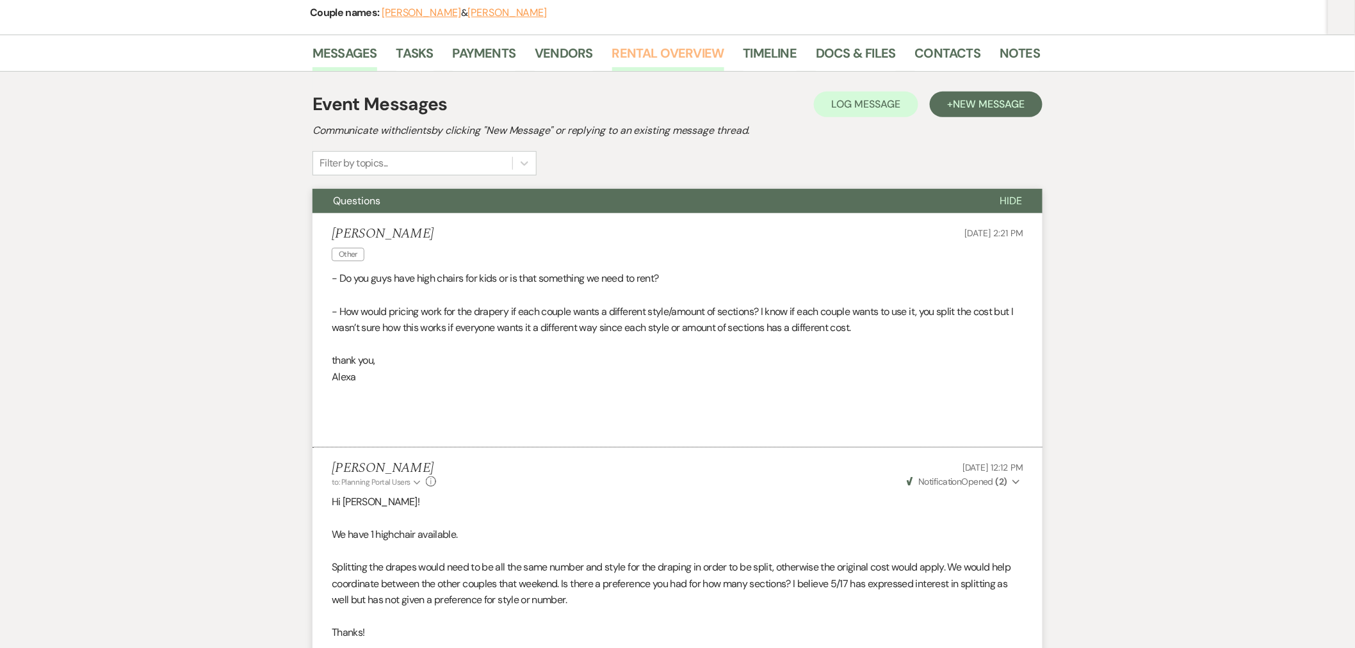
click at [658, 53] on link "Rental Overview" at bounding box center [668, 57] width 112 height 28
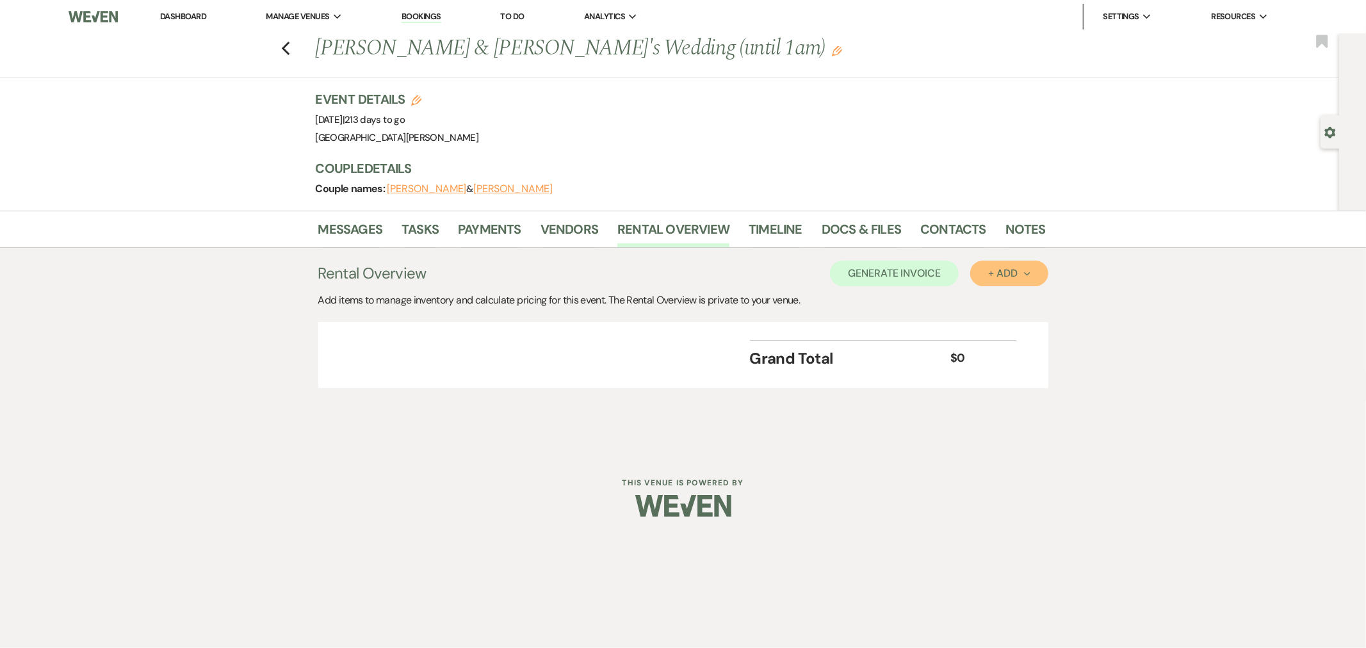
click at [1021, 277] on div "+ Add Next" at bounding box center [1009, 273] width 42 height 10
click at [1006, 295] on button "Item" at bounding box center [1002, 303] width 65 height 20
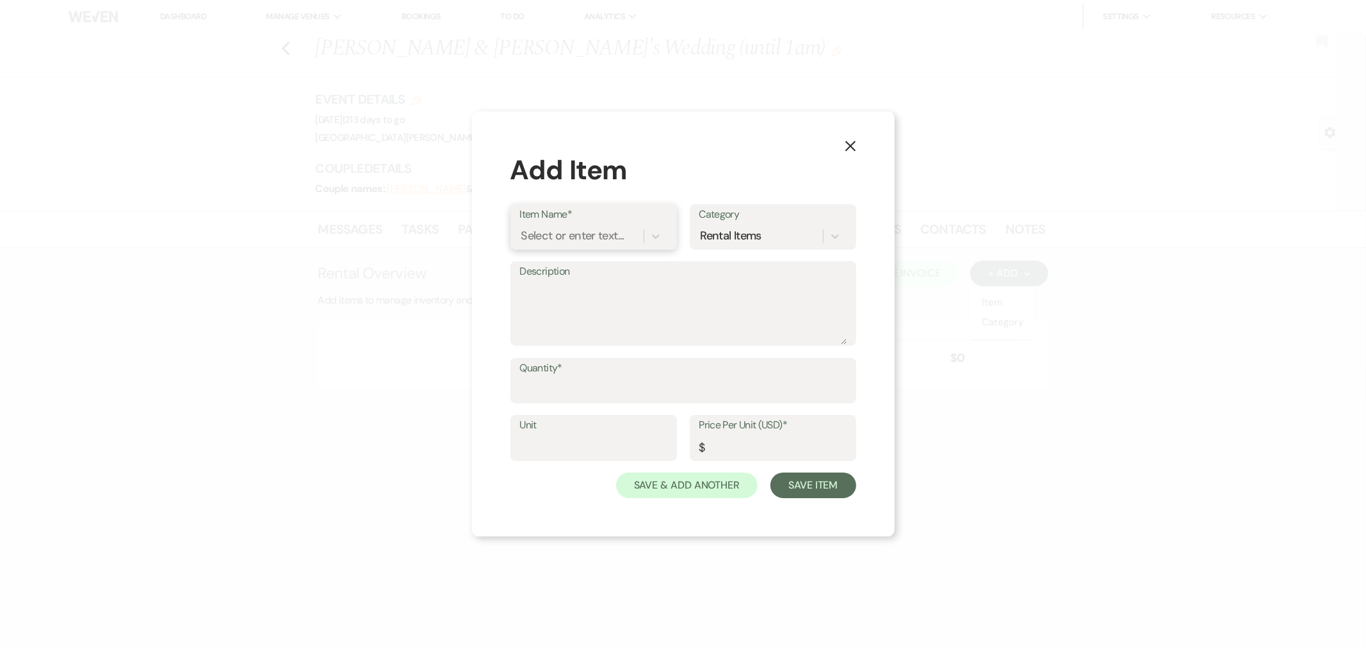
click at [592, 234] on div "Select or enter text..." at bounding box center [572, 235] width 103 height 17
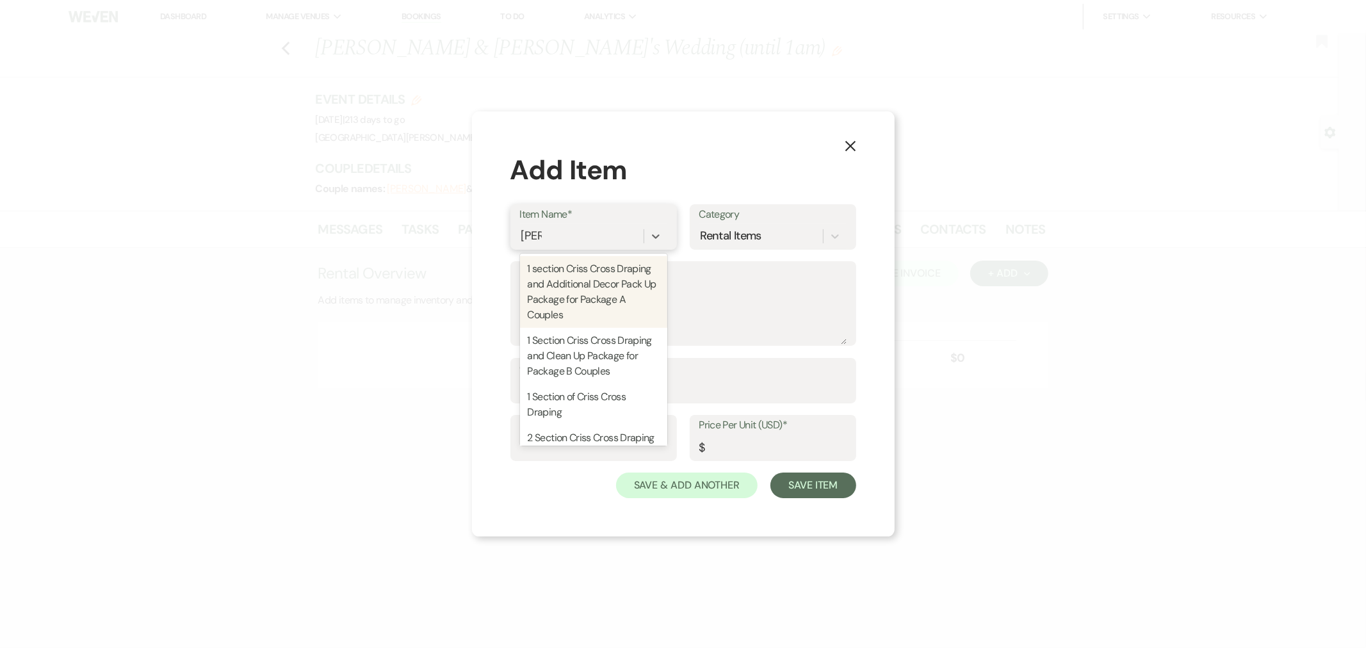
type input "criss"
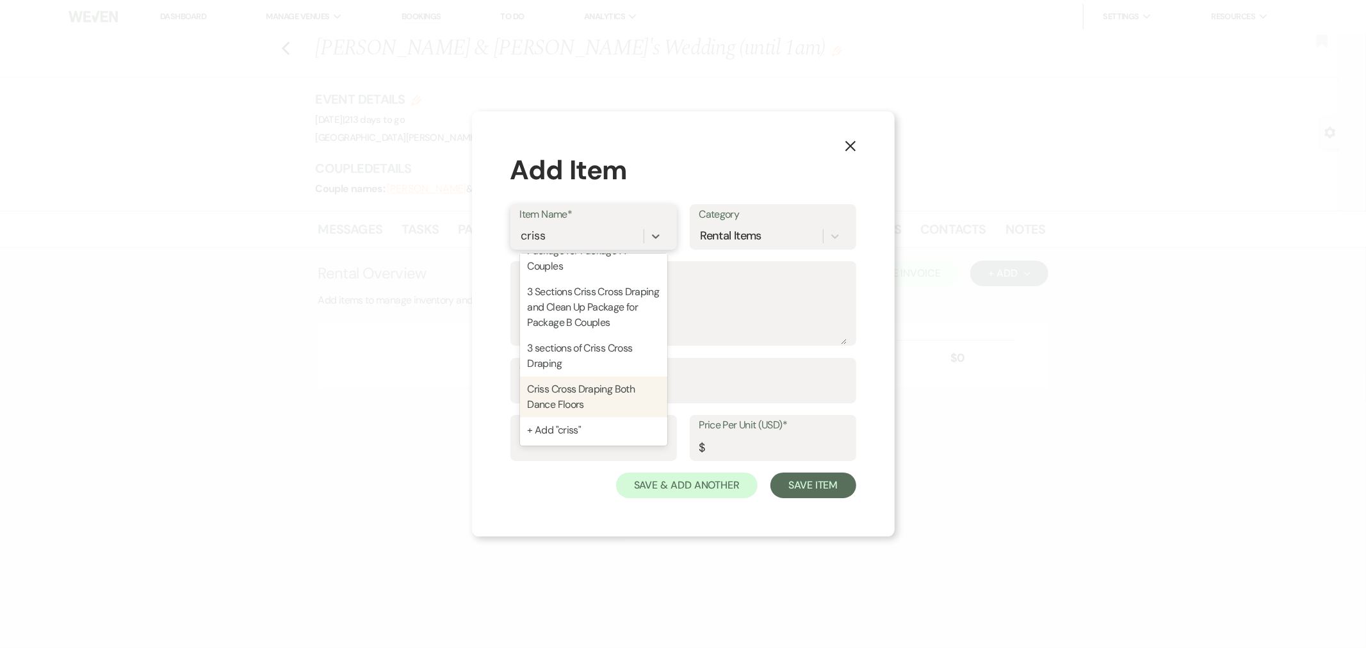
click at [609, 392] on div "Criss Cross Draping Both Dance Floors" at bounding box center [593, 397] width 147 height 41
type textarea "Section 1&3 -includes cost of lift"
type input "1"
type input "1300"
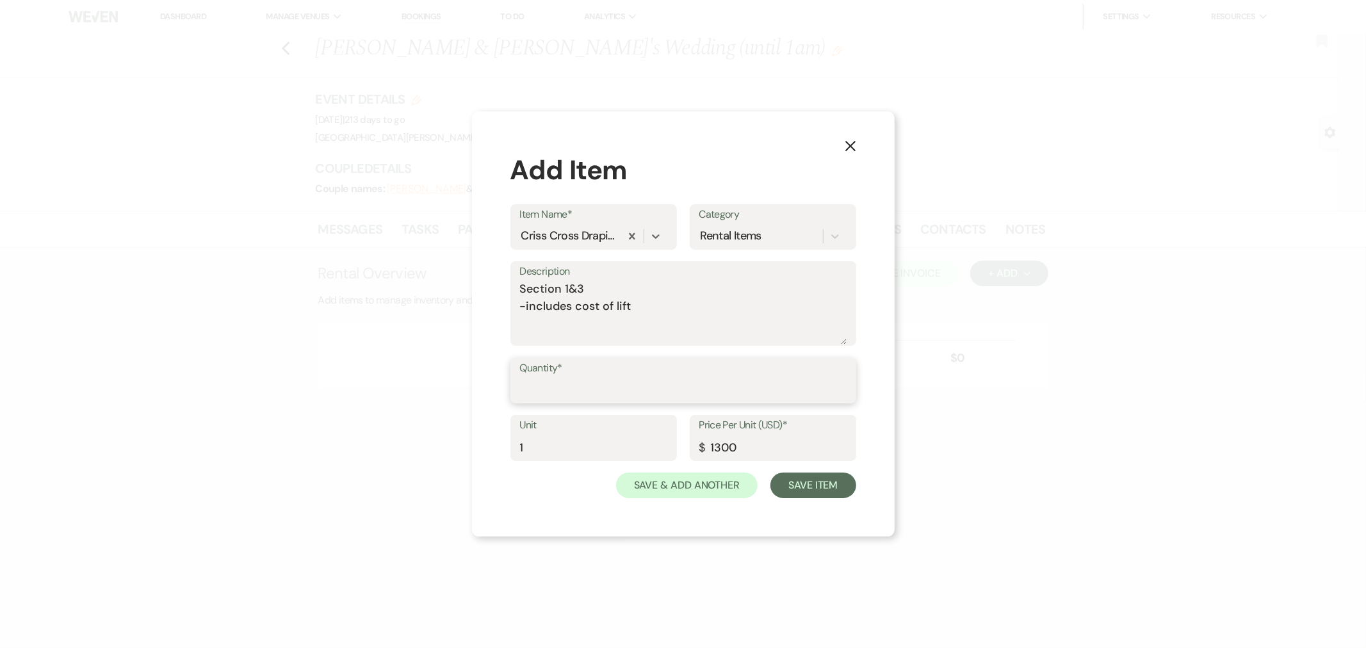
click at [603, 395] on input "Quantity*" at bounding box center [683, 389] width 327 height 25
type input "1"
drag, startPoint x: 749, startPoint y: 452, endPoint x: 731, endPoint y: 454, distance: 18.7
click at [731, 454] on input "1300" at bounding box center [772, 447] width 147 height 25
click at [760, 445] on input "1300" at bounding box center [772, 447] width 147 height 25
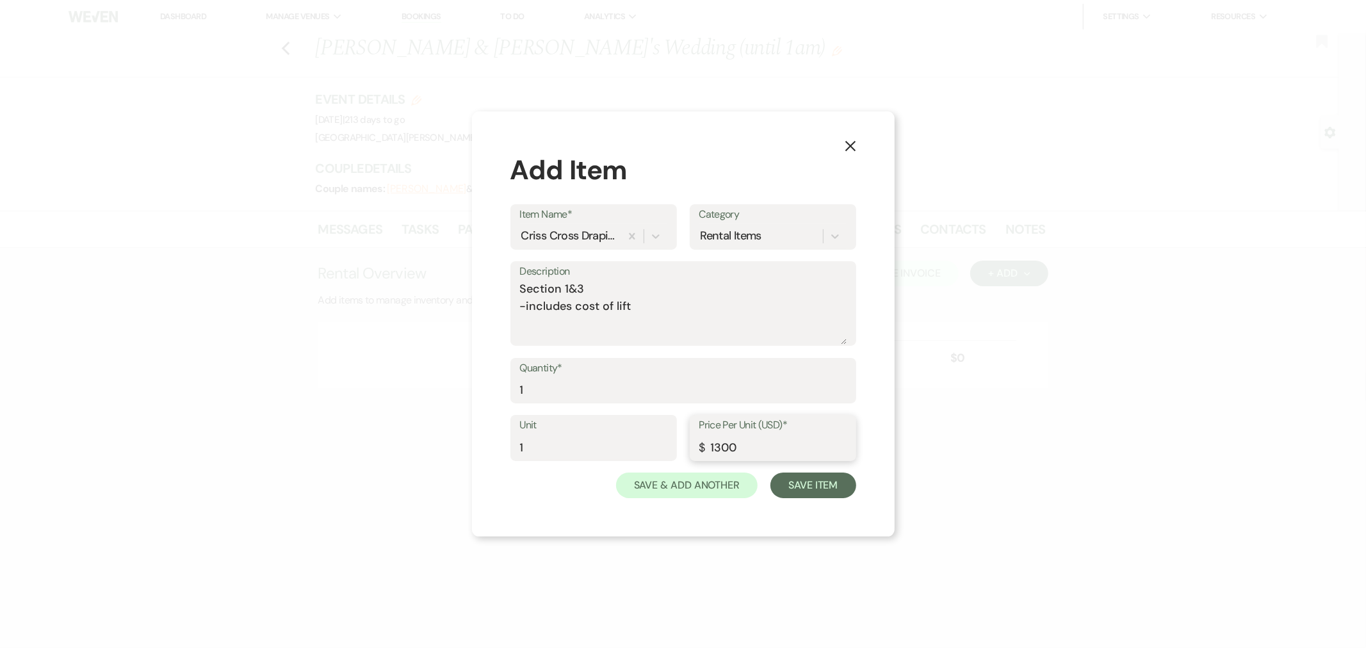
click at [797, 459] on input "1300" at bounding box center [772, 447] width 147 height 25
type input "1"
type input "650"
click at [702, 311] on textarea "Section 1&3 -includes cost of lift" at bounding box center [683, 313] width 327 height 64
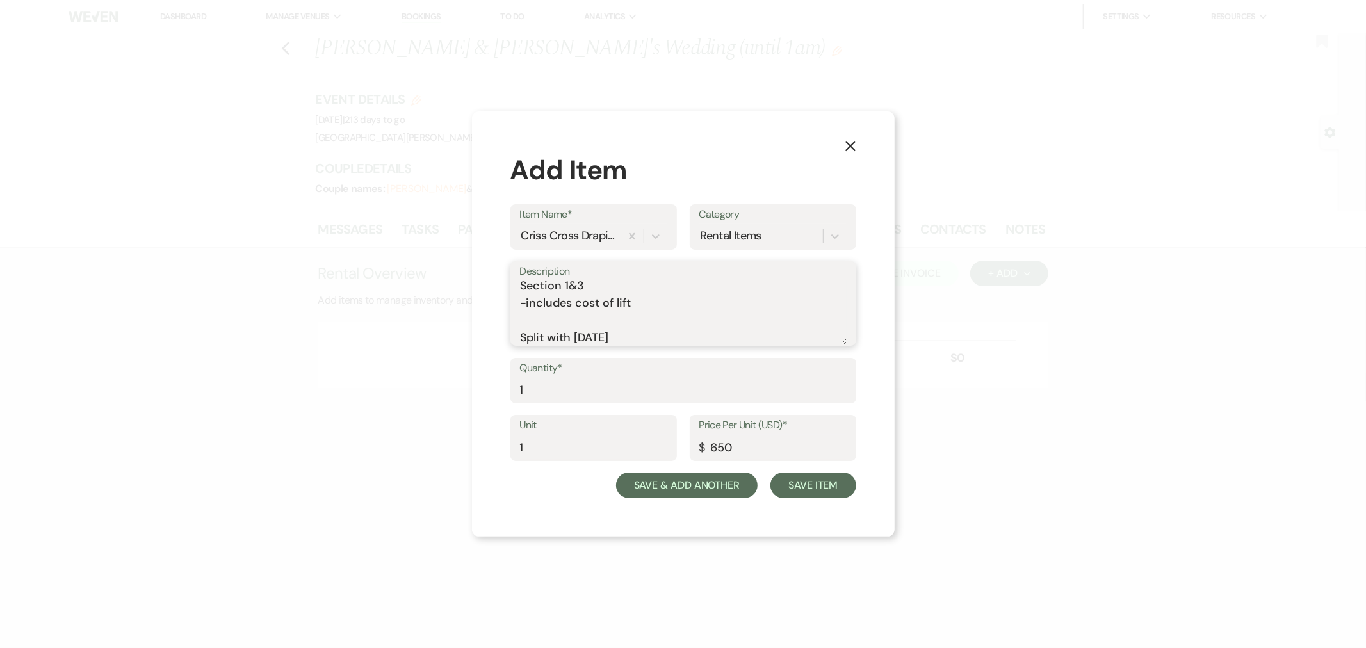
type textarea "Section 1&3 -includes cost of lift Split with [DATE]"
click at [716, 487] on button "Save & Add Another" at bounding box center [687, 486] width 142 height 26
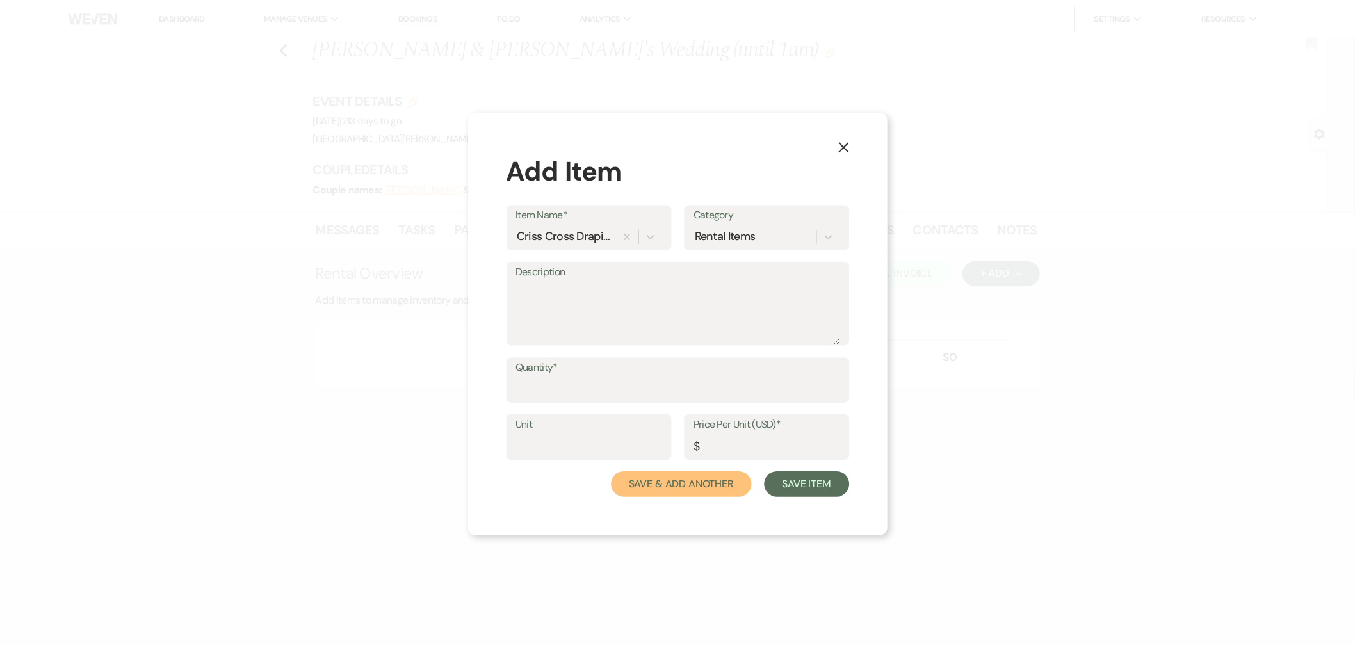
scroll to position [0, 0]
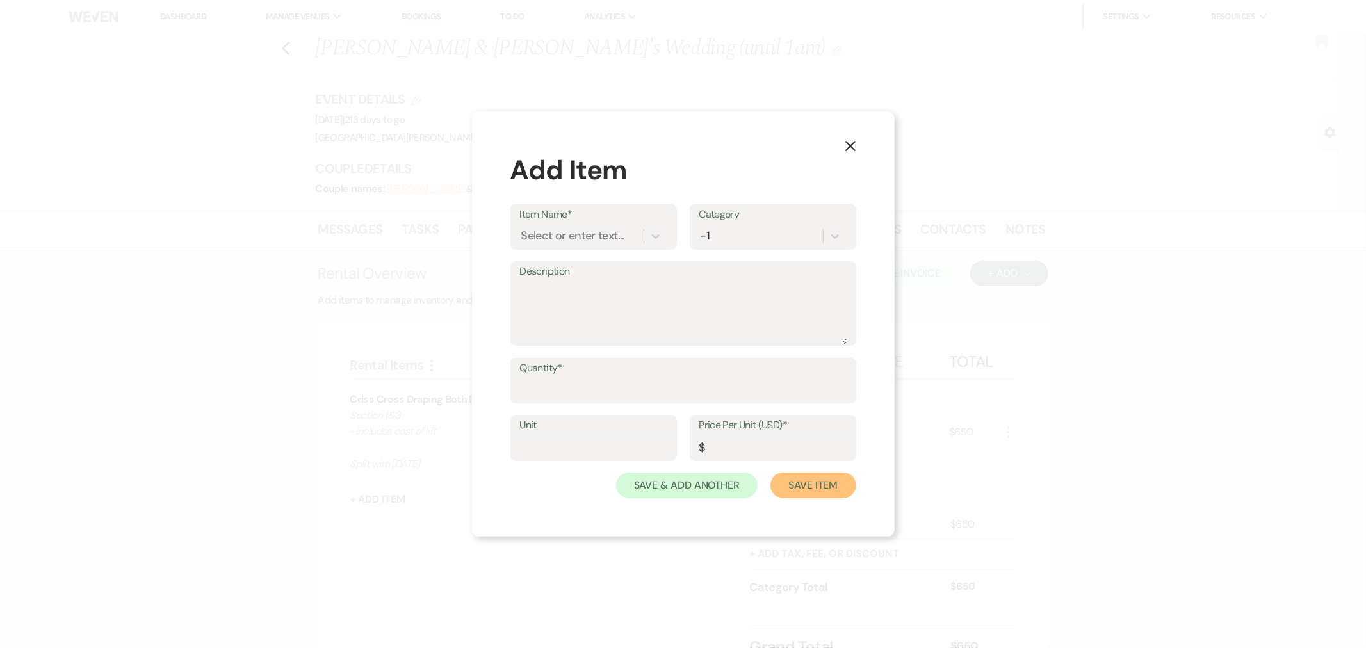
click at [803, 491] on button "Save Item" at bounding box center [813, 486] width 85 height 26
click at [857, 149] on button "X" at bounding box center [850, 144] width 19 height 22
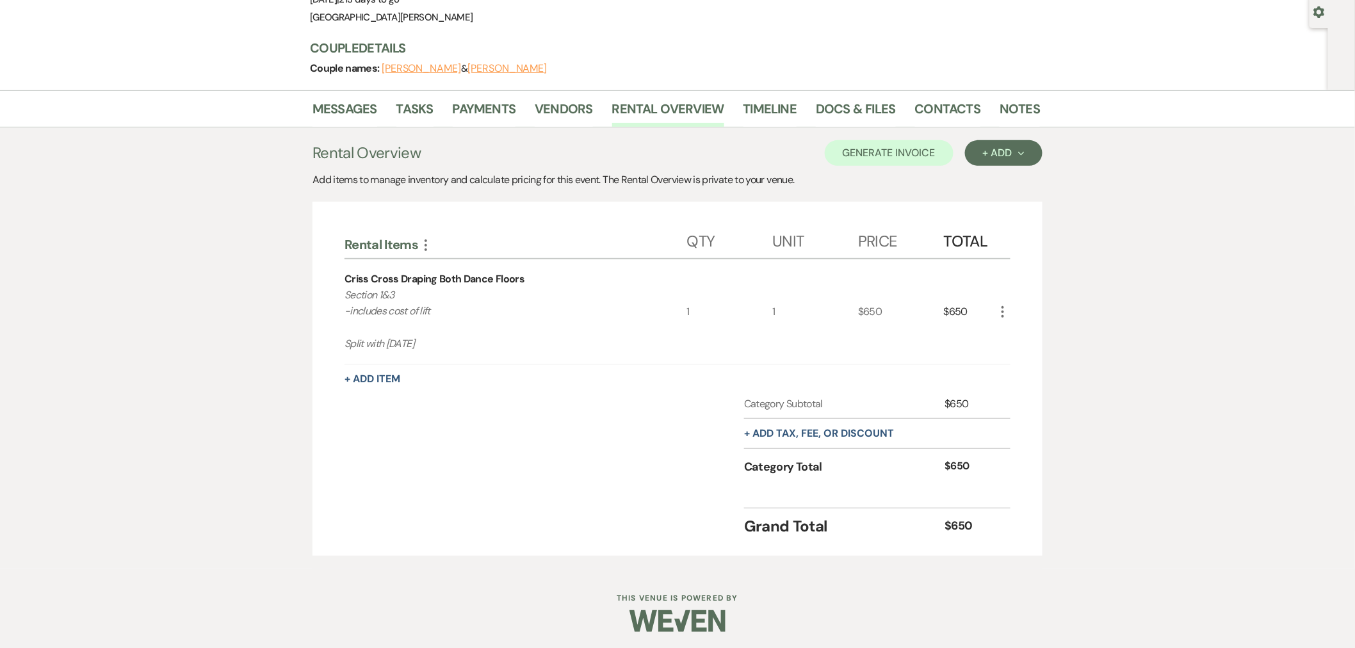
scroll to position [123, 0]
click at [878, 429] on button "+ Add tax, fee, or discount" at bounding box center [819, 431] width 150 height 10
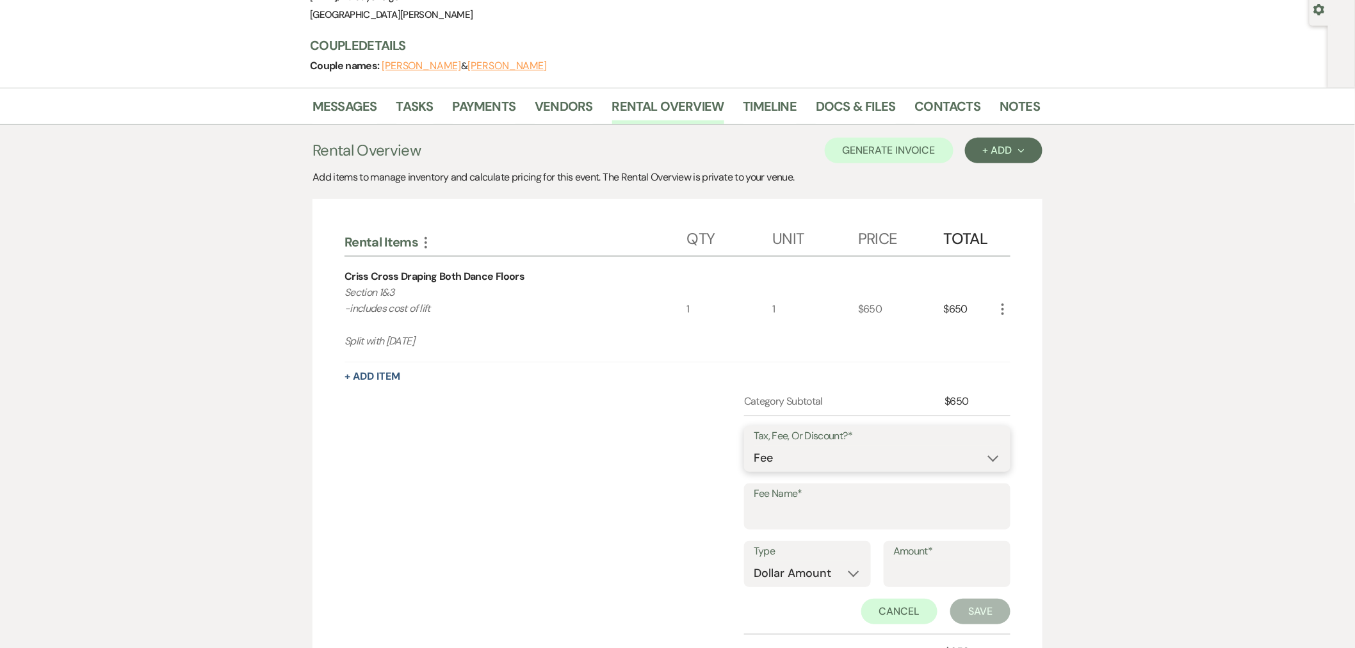
click at [851, 463] on select "Fee Discount Tax" at bounding box center [877, 458] width 247 height 25
select select "3"
click at [754, 446] on select "Fee Discount Tax" at bounding box center [877, 458] width 247 height 25
click at [819, 515] on input "Fee Name*" at bounding box center [877, 515] width 247 height 25
type input "Sales Tax"
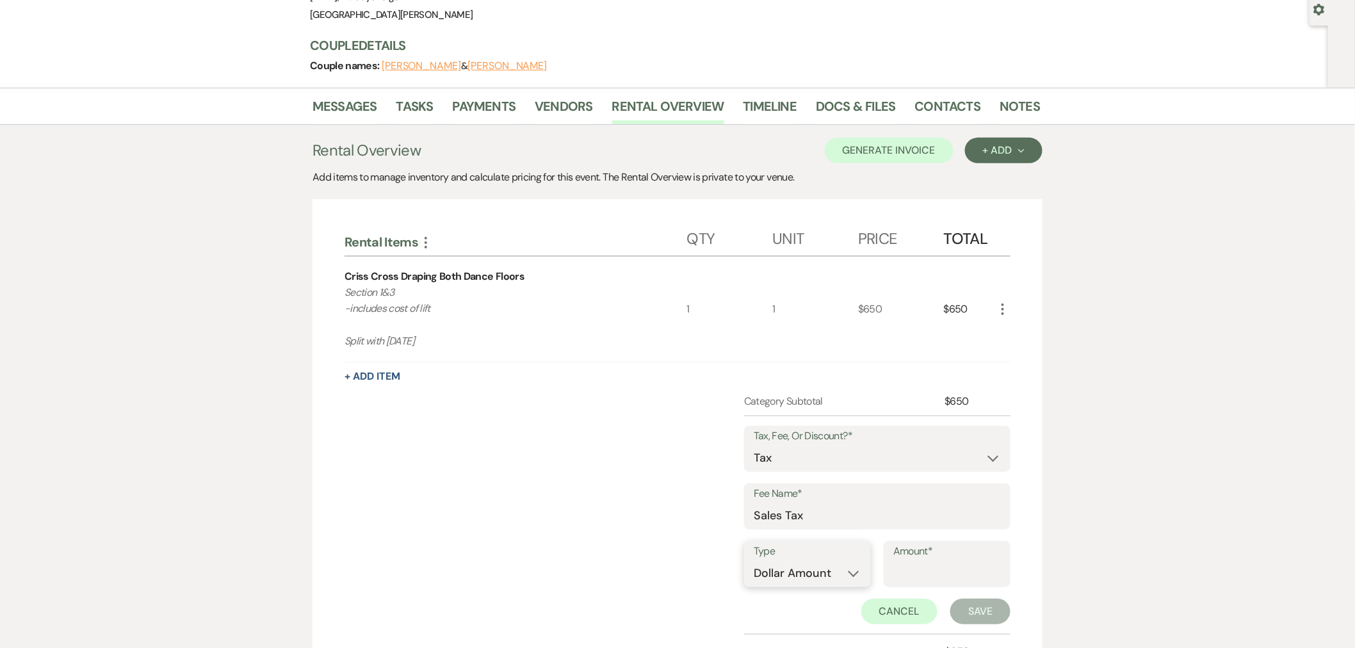
click at [810, 573] on select "Dollar Amount Percentage" at bounding box center [808, 573] width 108 height 25
select select "false"
click at [754, 561] on select "Dollar Amount Percentage" at bounding box center [808, 573] width 108 height 25
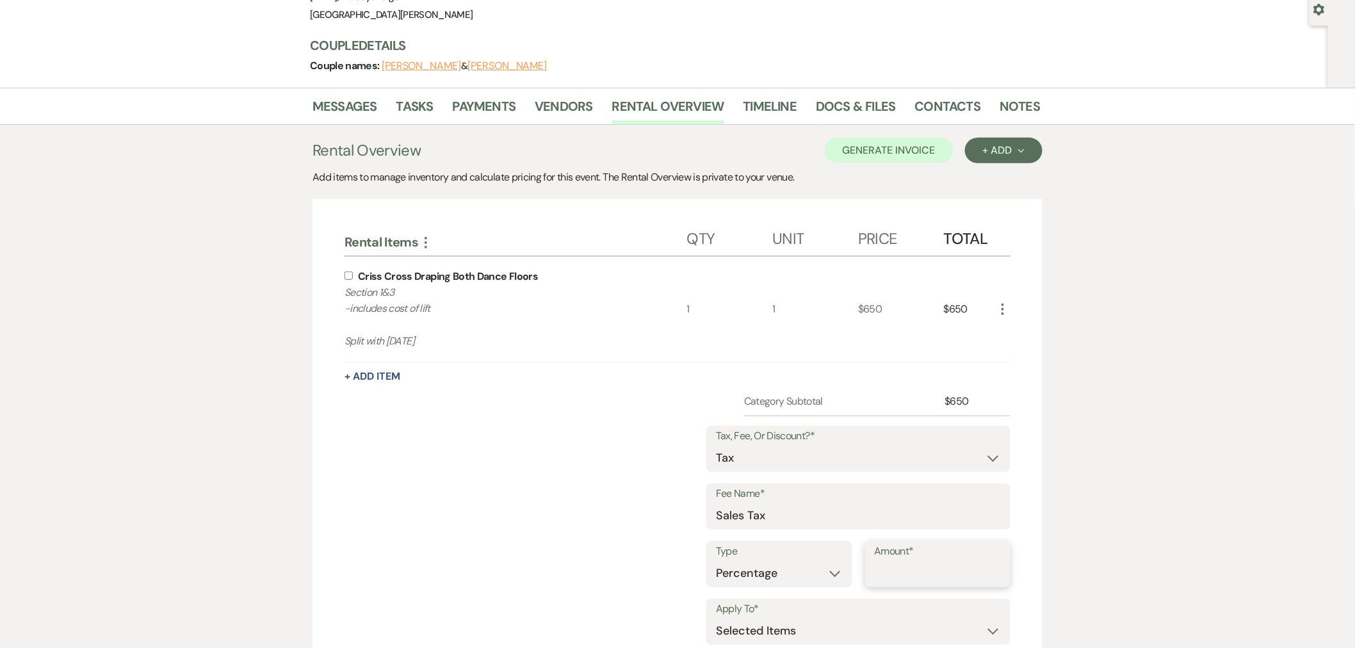
click at [922, 580] on input "Amount*" at bounding box center [938, 573] width 127 height 25
type input "6.75"
click at [346, 274] on input "checkbox" at bounding box center [349, 276] width 8 height 8
checkbox input "true"
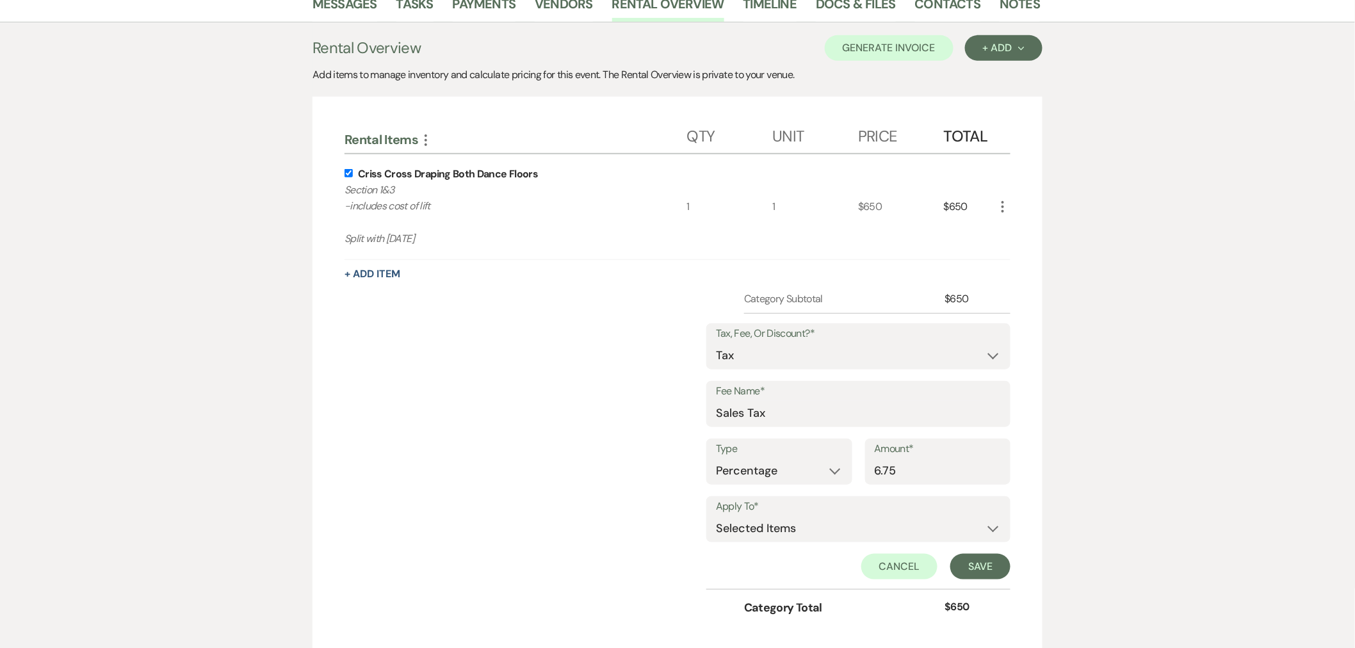
scroll to position [369, 0]
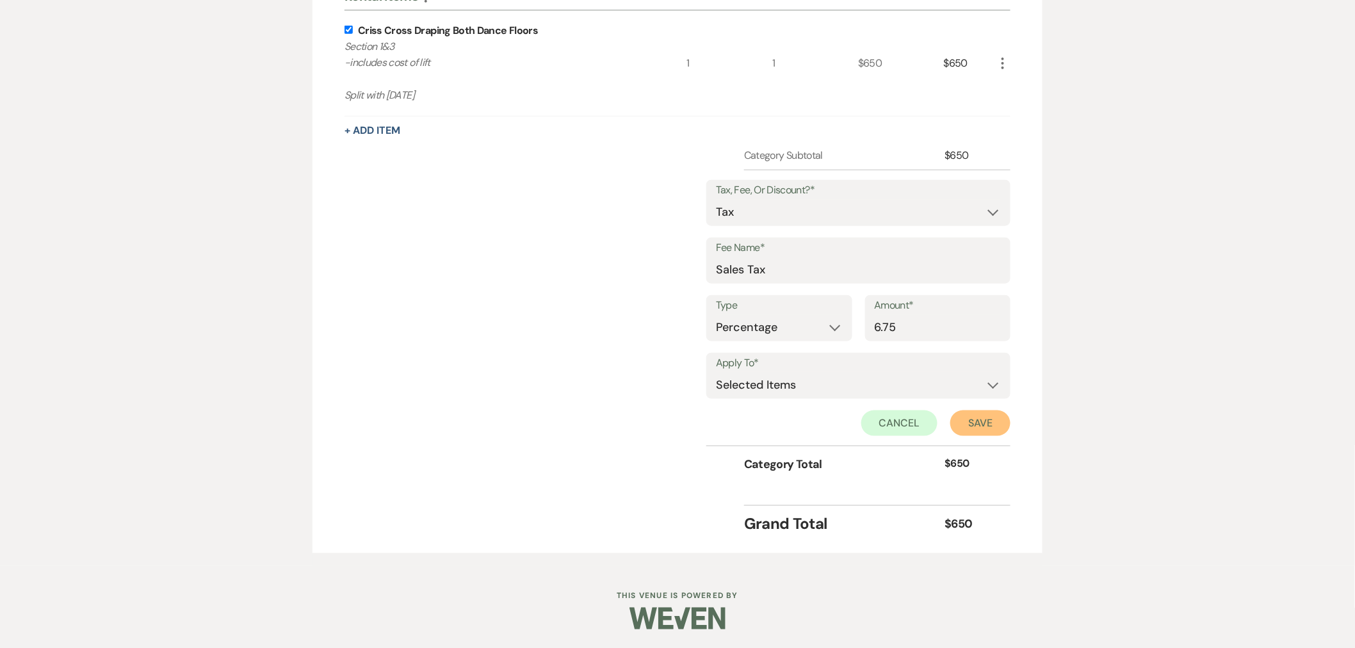
click at [997, 423] on button "Save" at bounding box center [981, 424] width 60 height 26
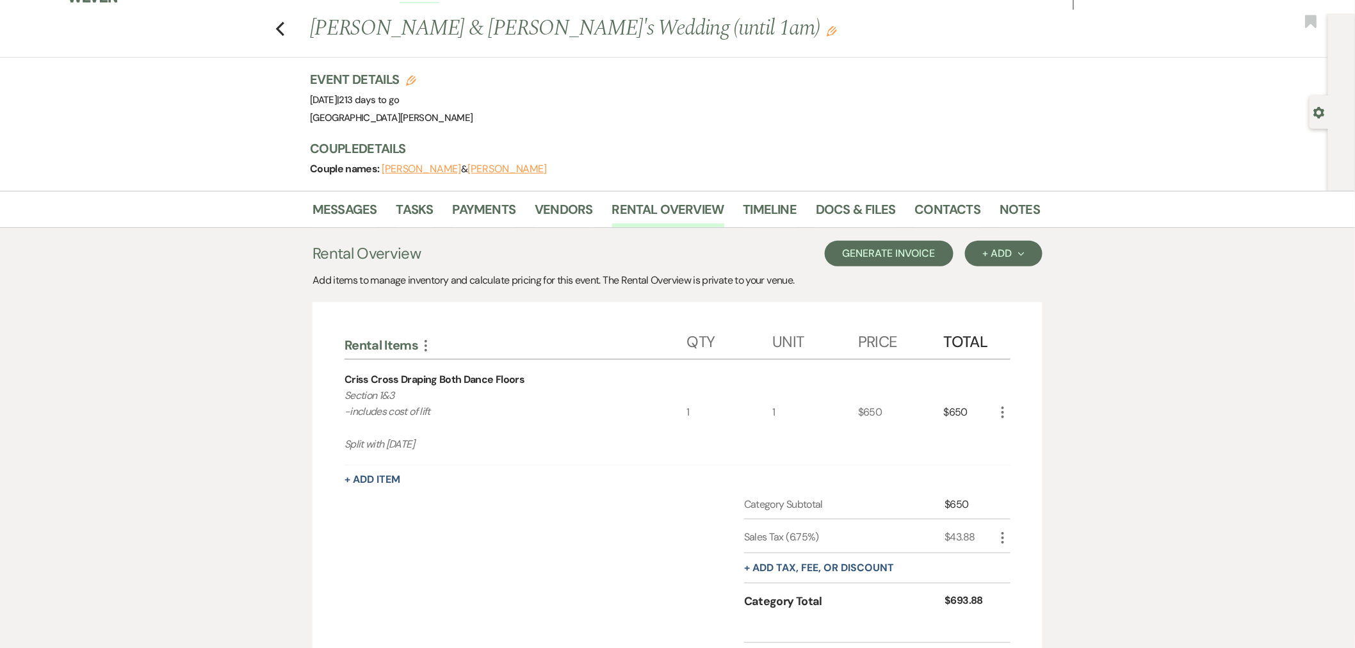
scroll to position [14, 0]
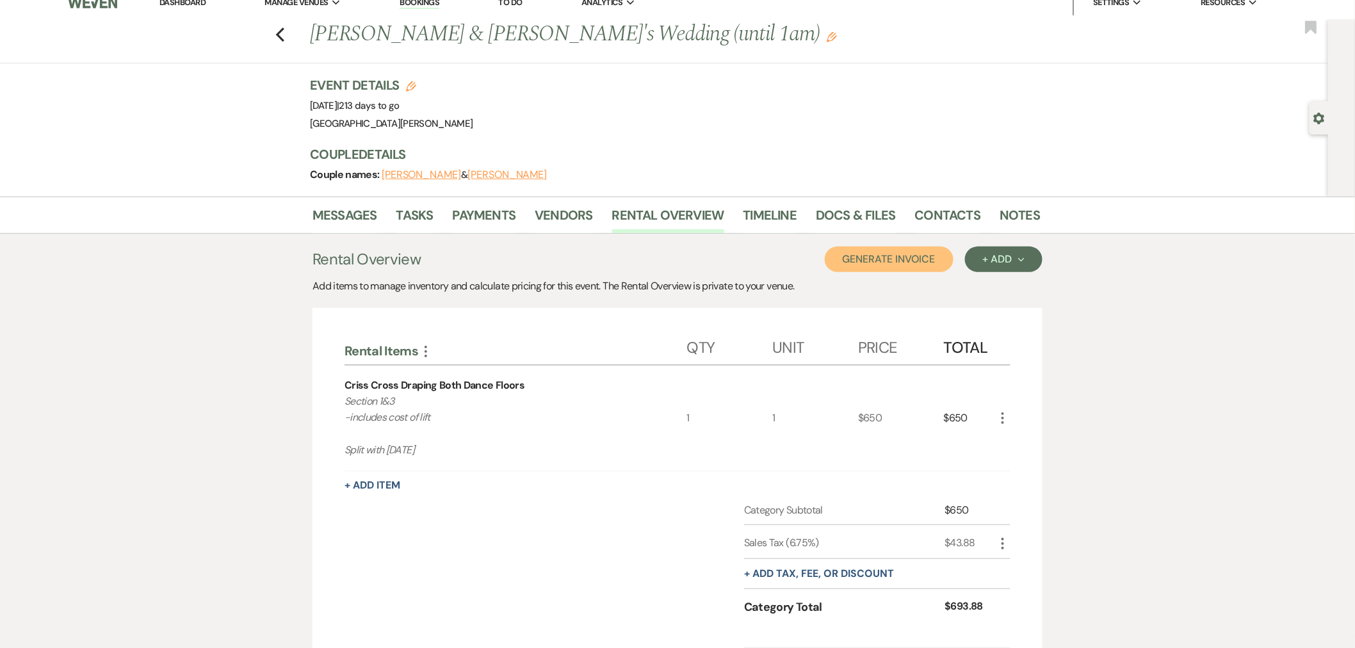
click at [897, 250] on button "Generate Invoice" at bounding box center [889, 260] width 129 height 26
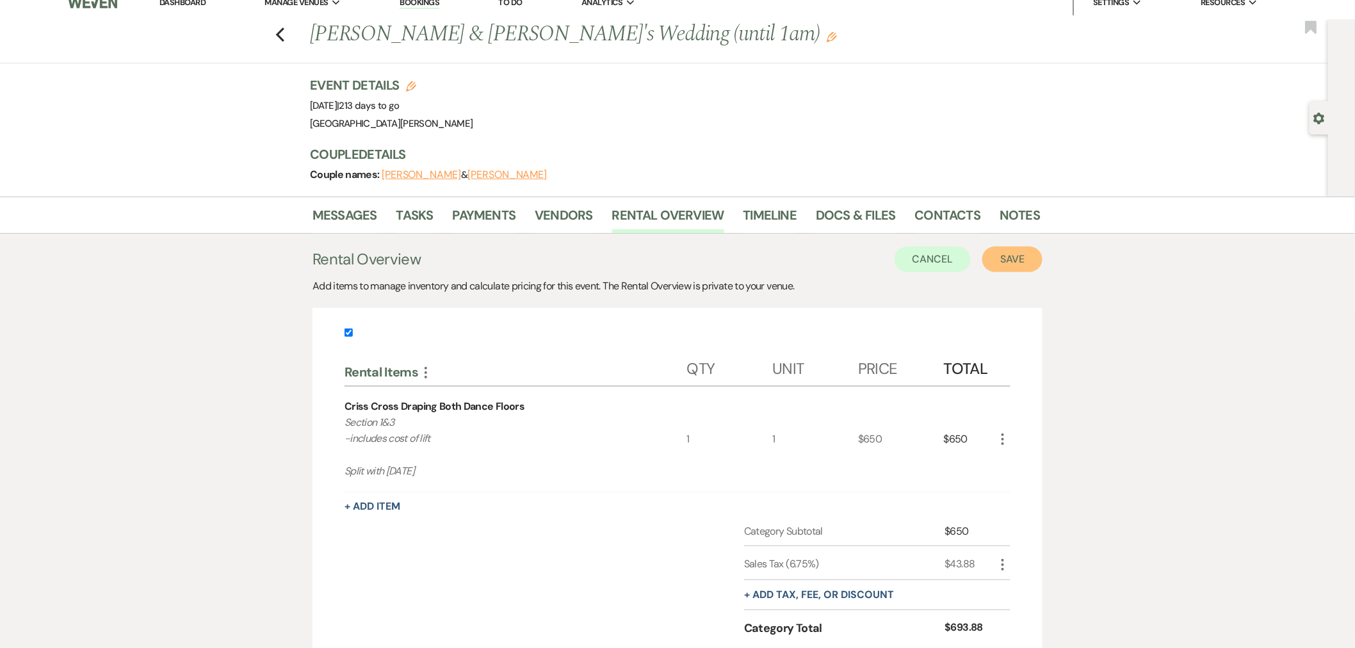
click at [1021, 260] on button "Save" at bounding box center [1013, 260] width 60 height 26
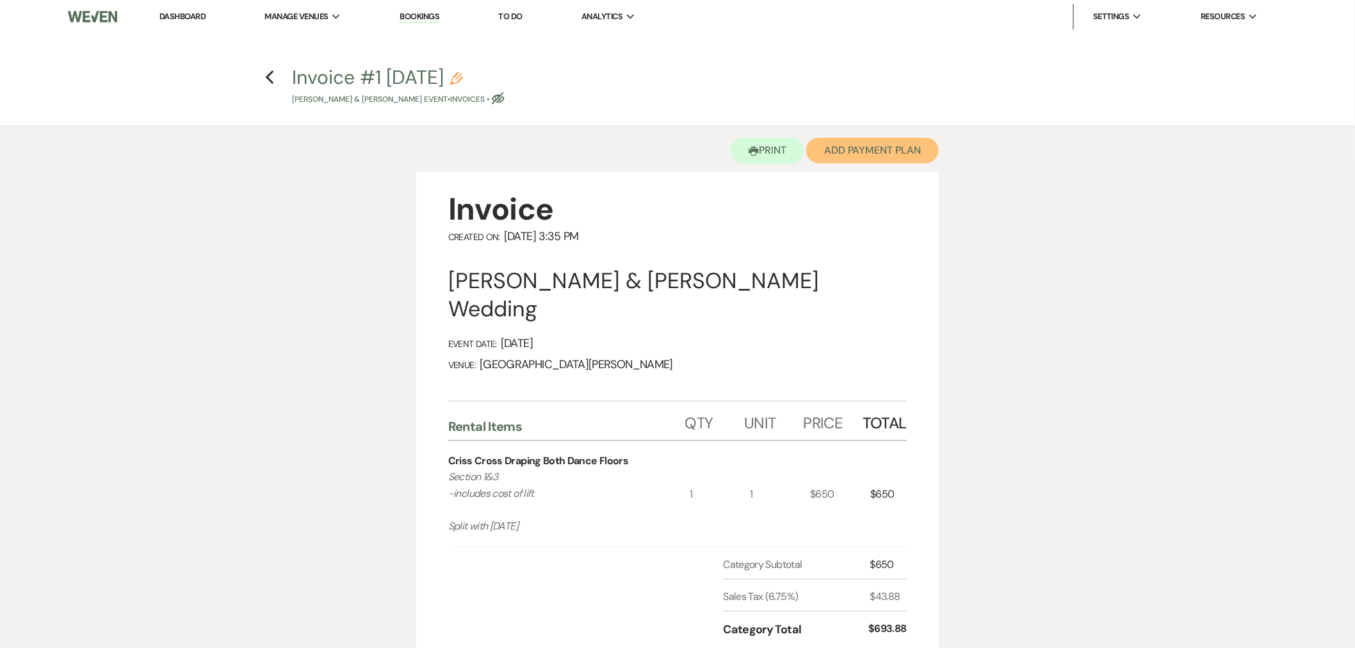
click at [851, 152] on button "Add Payment Plan" at bounding box center [872, 151] width 133 height 26
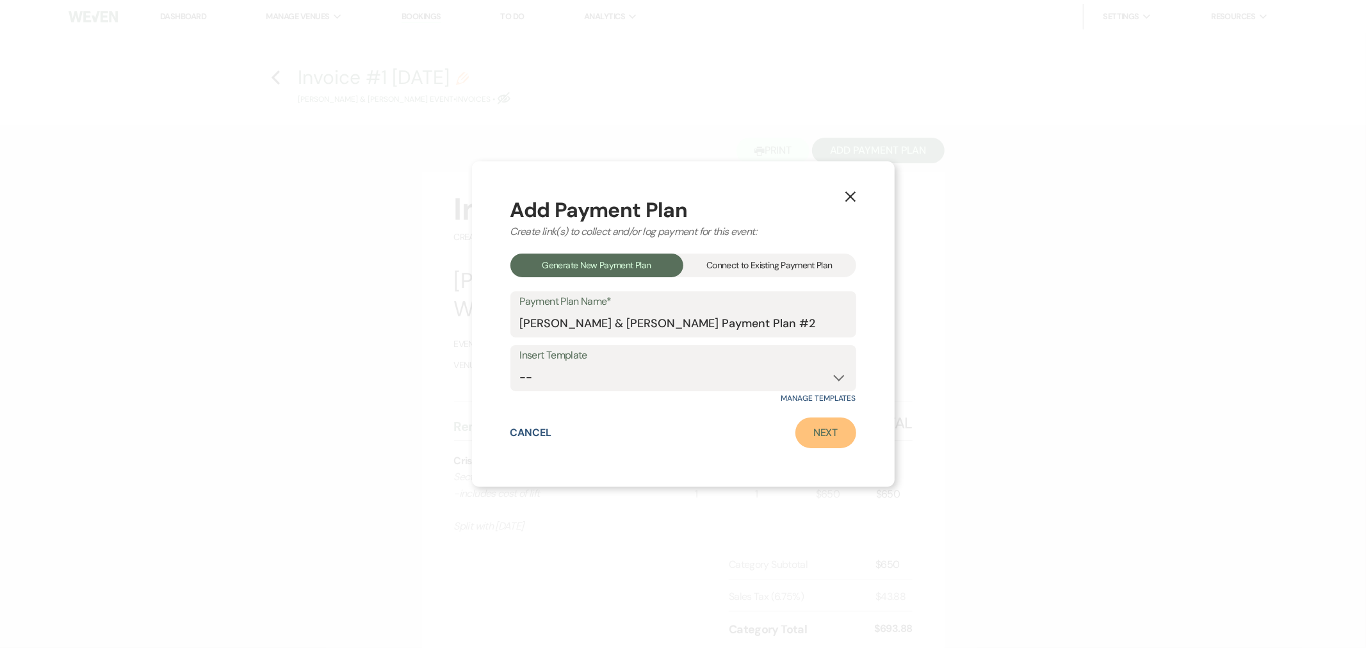
click at [809, 430] on link "Next" at bounding box center [826, 433] width 61 height 31
select select "29961"
select select "2"
select select "percentage"
select select "true"
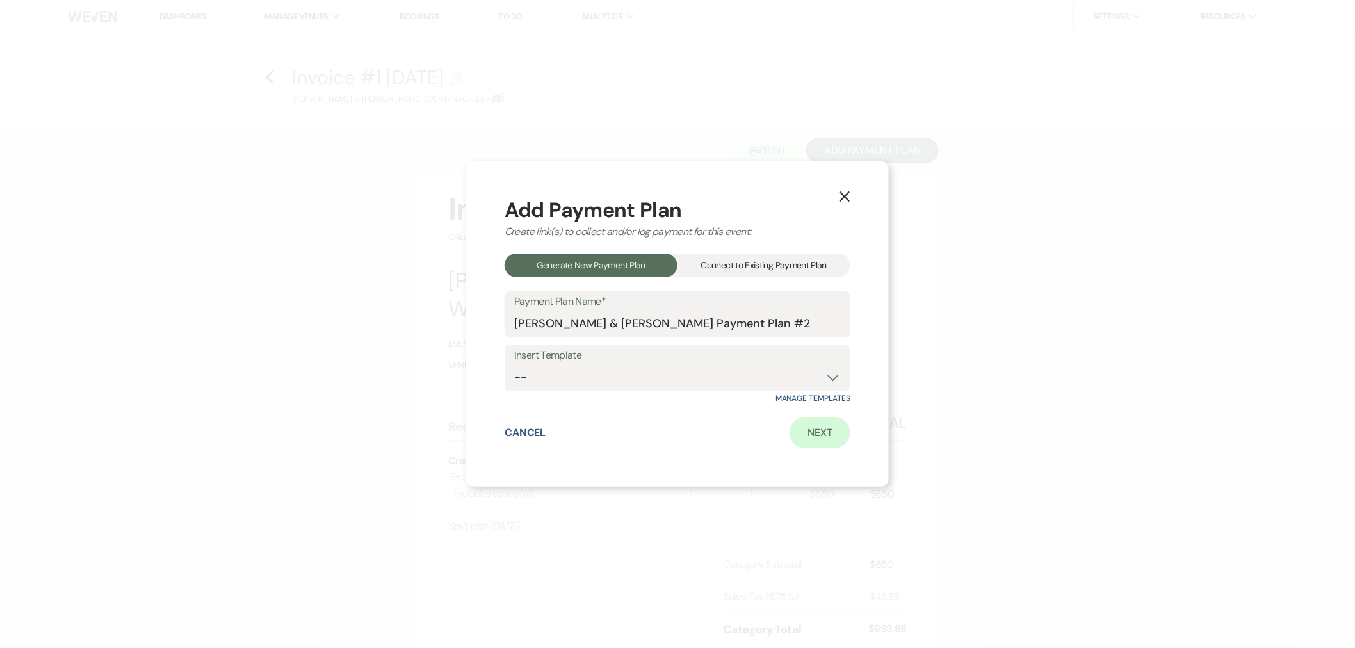
select select "client"
select select "weeks"
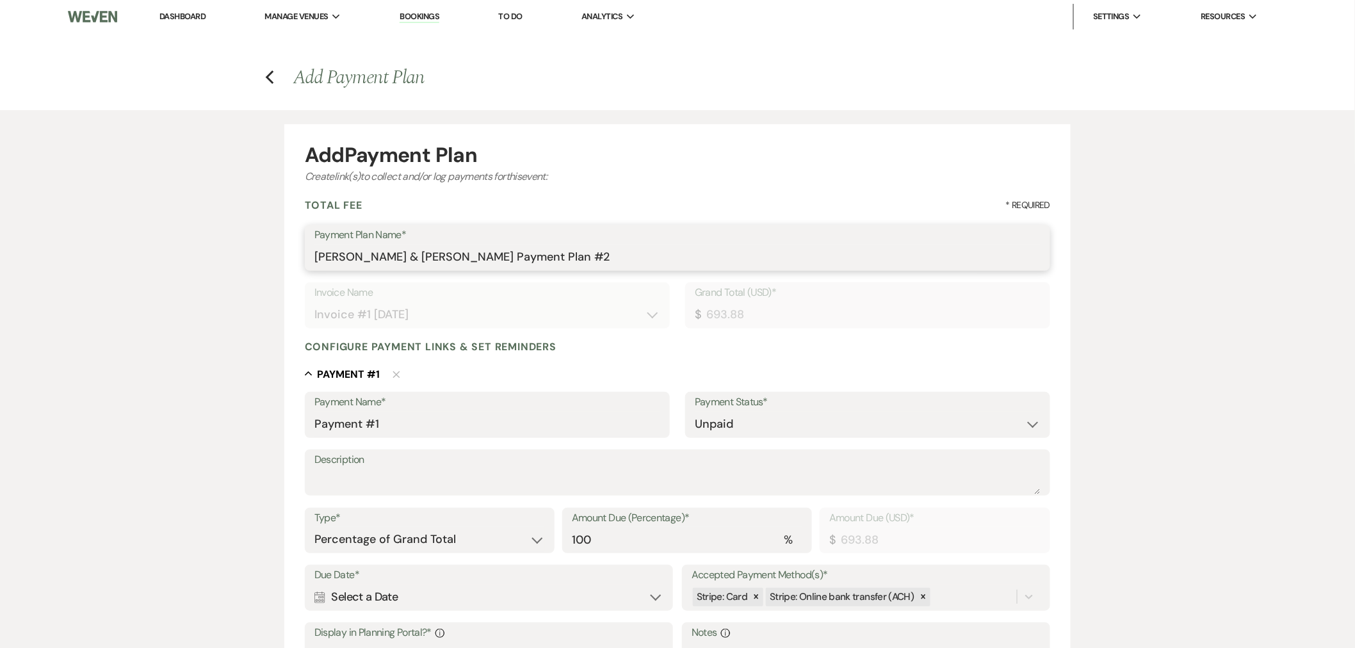
click at [505, 256] on input "[PERSON_NAME] & [PERSON_NAME] Payment Plan #2" at bounding box center [678, 257] width 726 height 25
click at [505, 257] on input "[PERSON_NAME] & [PERSON_NAME] Payment Plan #2" at bounding box center [678, 257] width 726 height 25
type input "Drapes"
drag, startPoint x: 423, startPoint y: 433, endPoint x: 219, endPoint y: 431, distance: 204.3
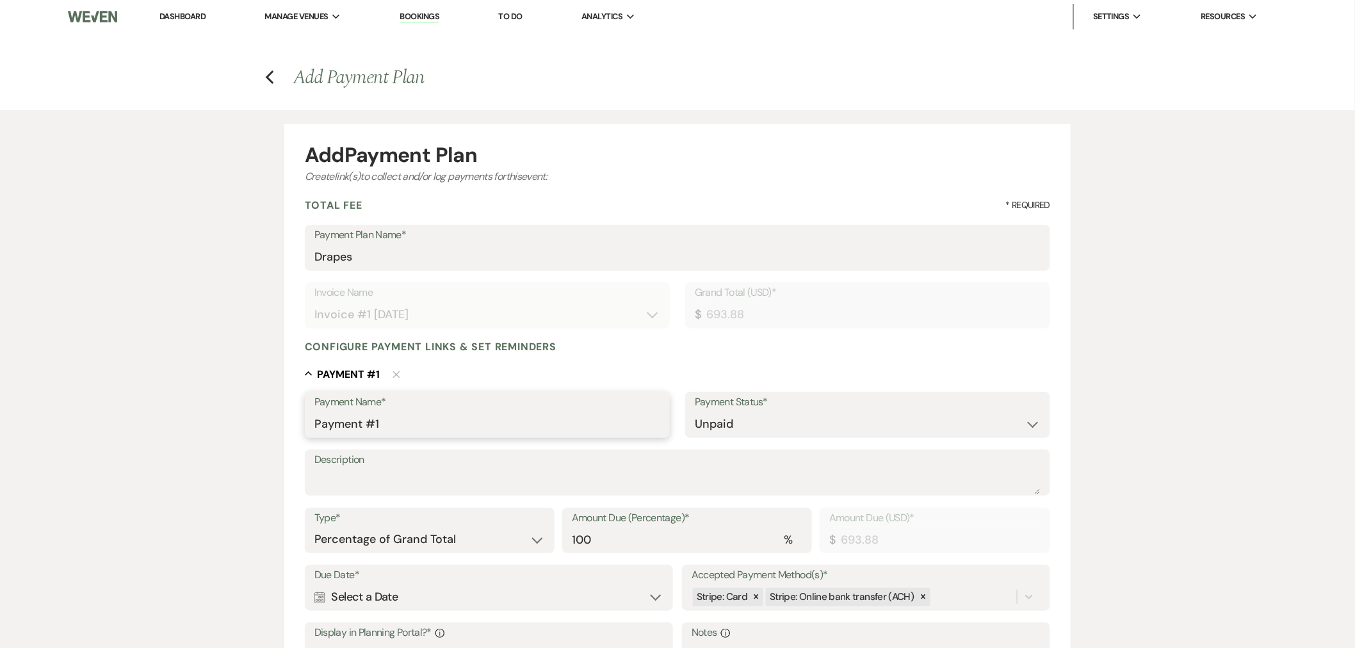
click at [219, 431] on div "Add Payment Plan Create link(s) to collect and/or log payments for this event: …" at bounding box center [678, 500] width 922 height 781
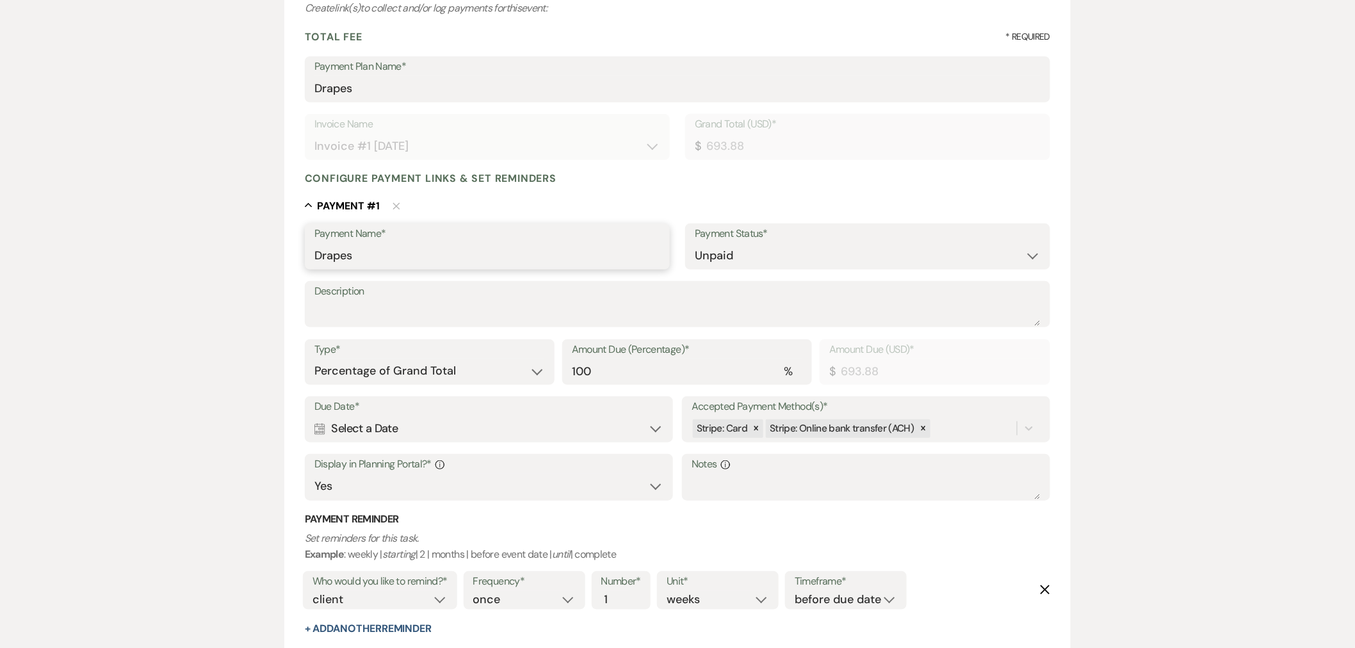
scroll to position [324, 0]
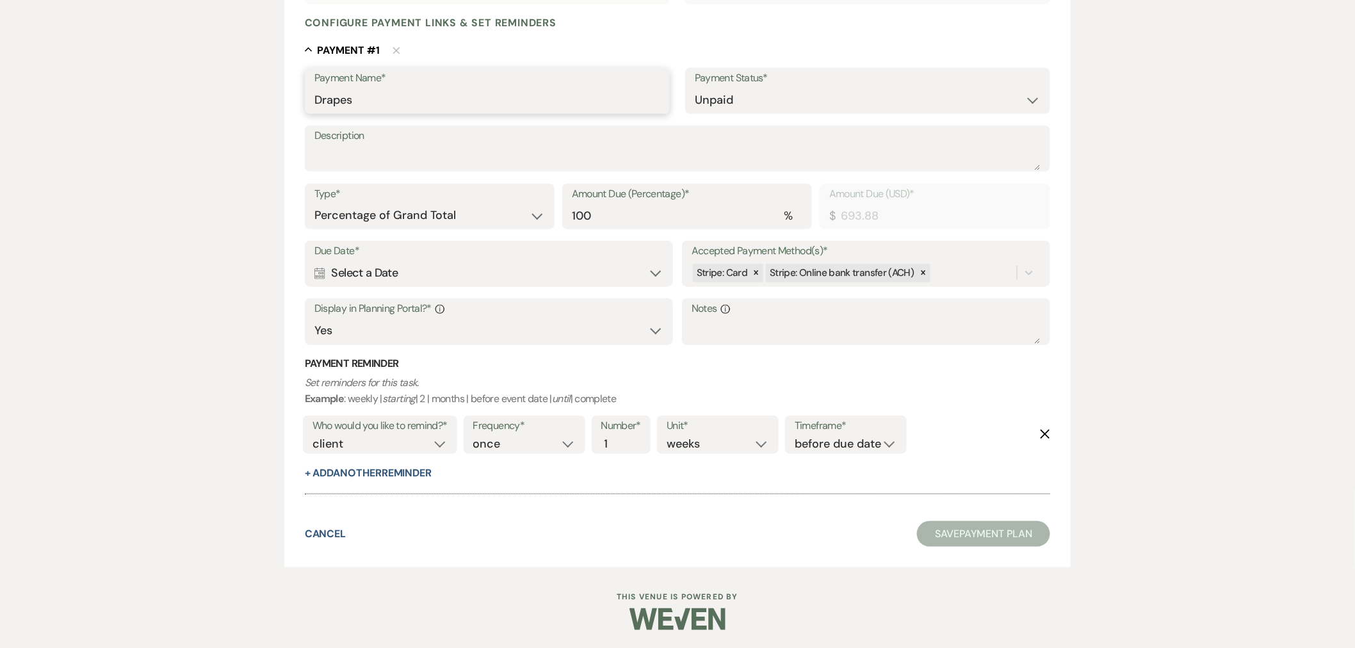
type input "Drapes"
click at [391, 257] on label "Due Date*" at bounding box center [489, 251] width 349 height 19
click at [391, 271] on div "Calendar Select a Date Expand" at bounding box center [489, 273] width 349 height 25
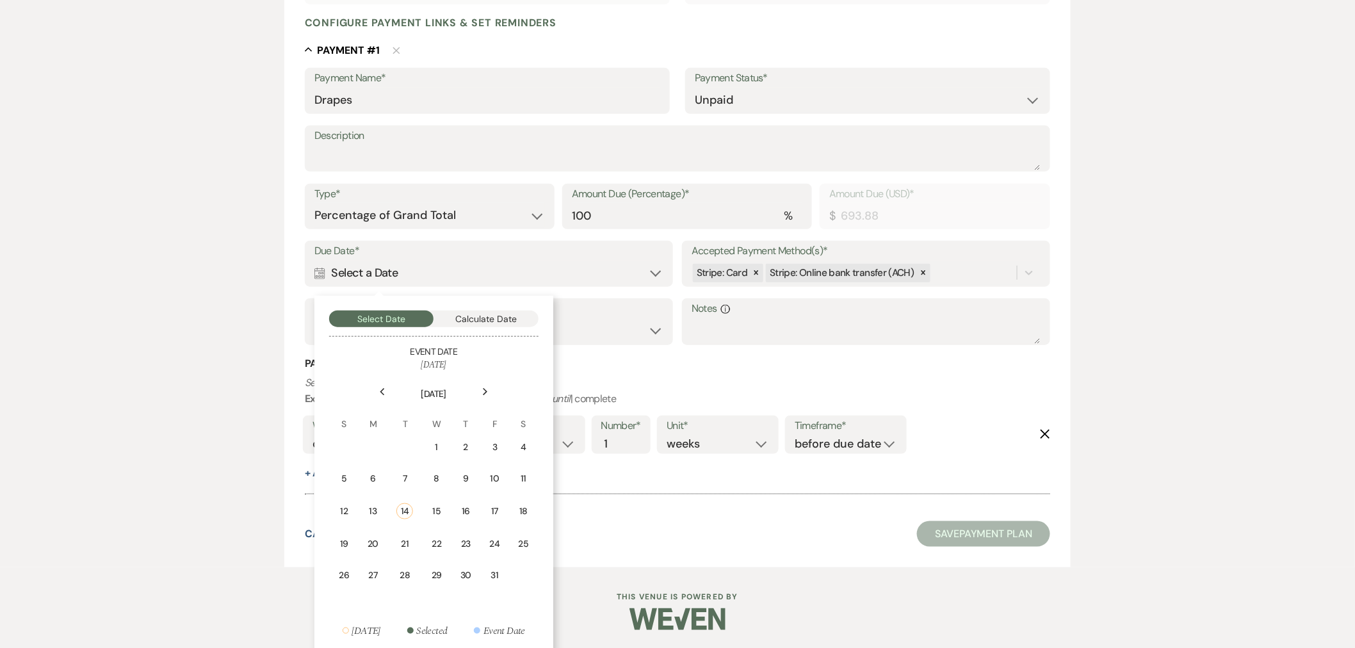
click at [484, 389] on icon "Next" at bounding box center [485, 392] width 6 height 8
click at [350, 445] on div "1" at bounding box center [345, 447] width 12 height 13
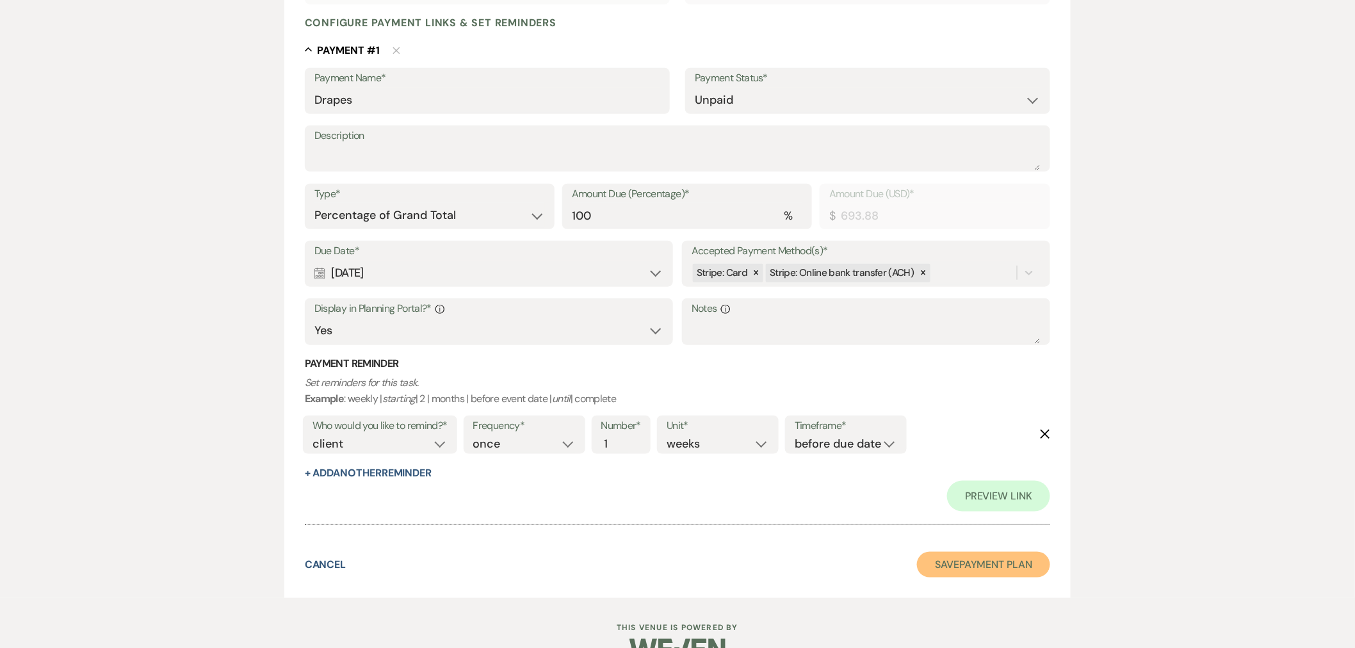
click at [939, 570] on button "Save Payment Plan" at bounding box center [983, 565] width 133 height 26
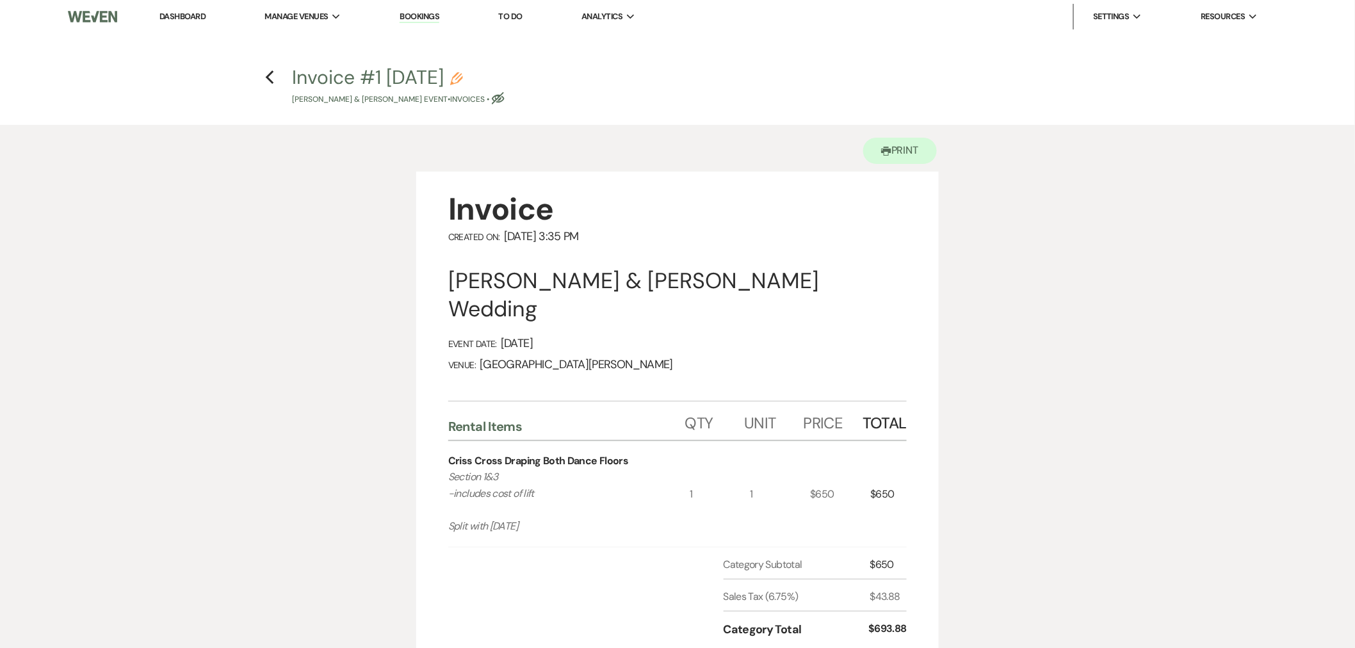
click at [492, 96] on use "button" at bounding box center [498, 98] width 13 height 12
select select "22"
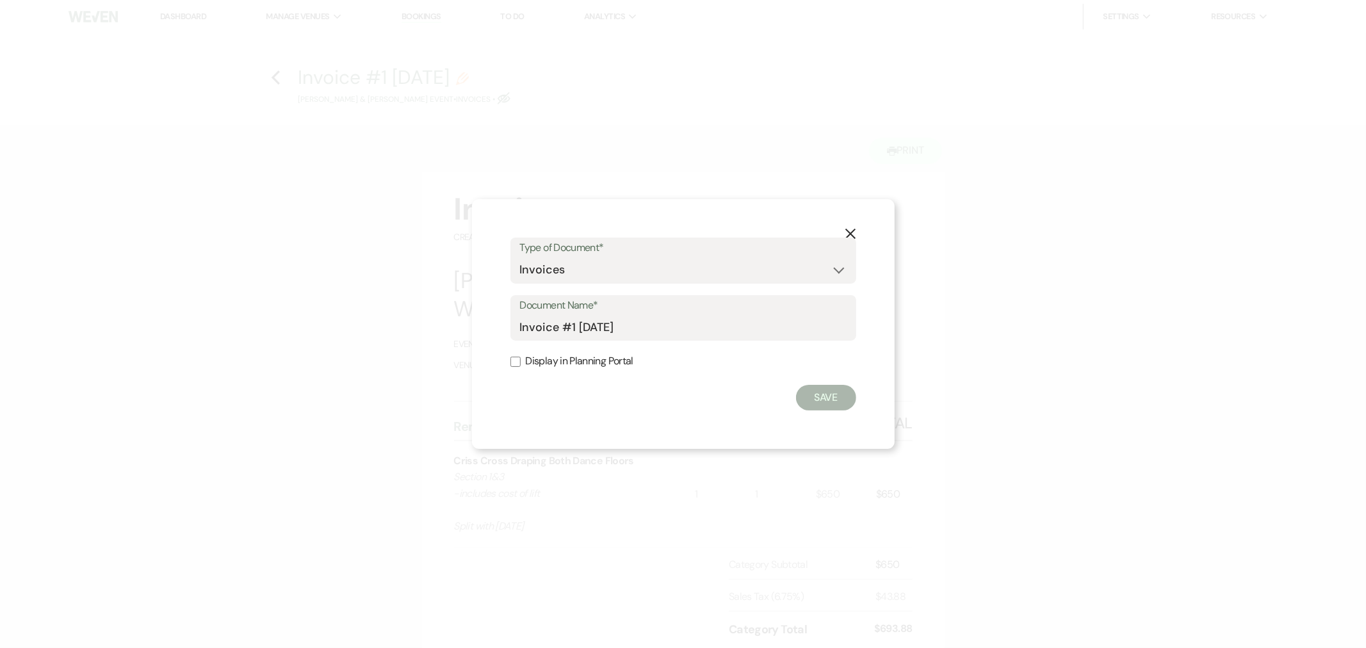
click at [546, 361] on label "Display in Planning Portal" at bounding box center [684, 361] width 346 height 19
click at [521, 361] on input "Display in Planning Portal" at bounding box center [516, 362] width 10 height 10
checkbox input "true"
click at [816, 400] on button "Save" at bounding box center [826, 398] width 60 height 26
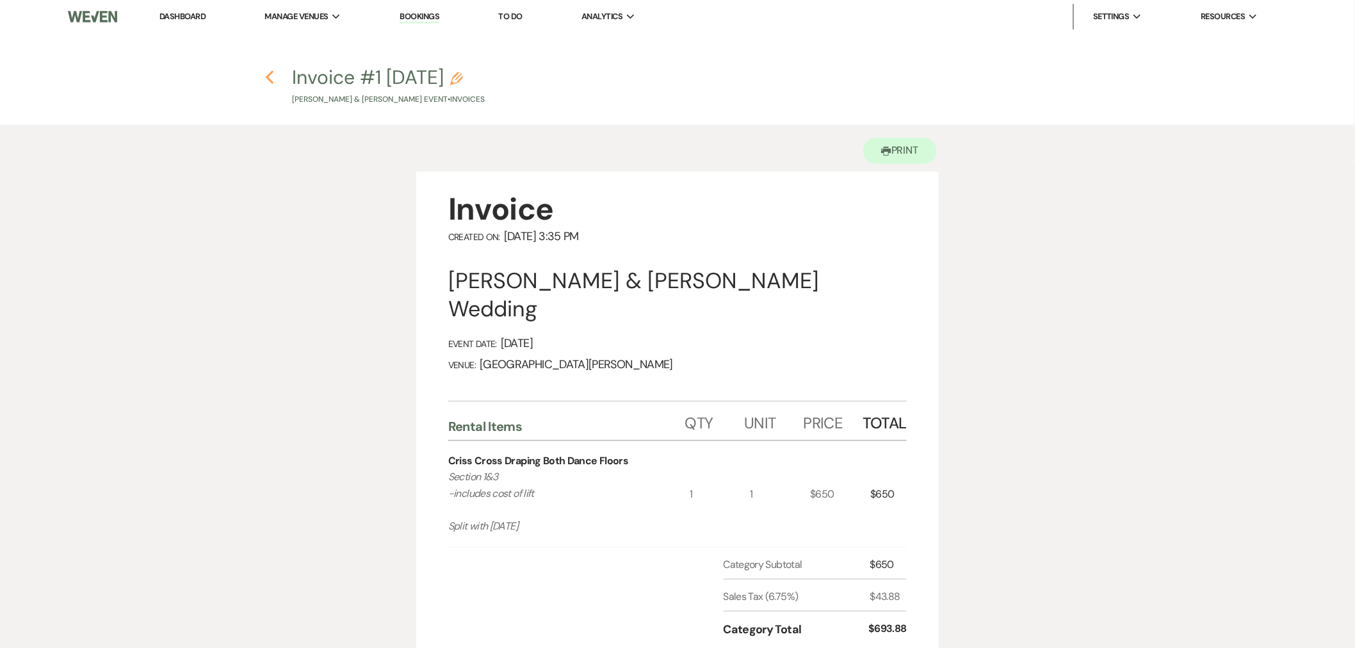
click at [269, 74] on use "button" at bounding box center [270, 77] width 8 height 14
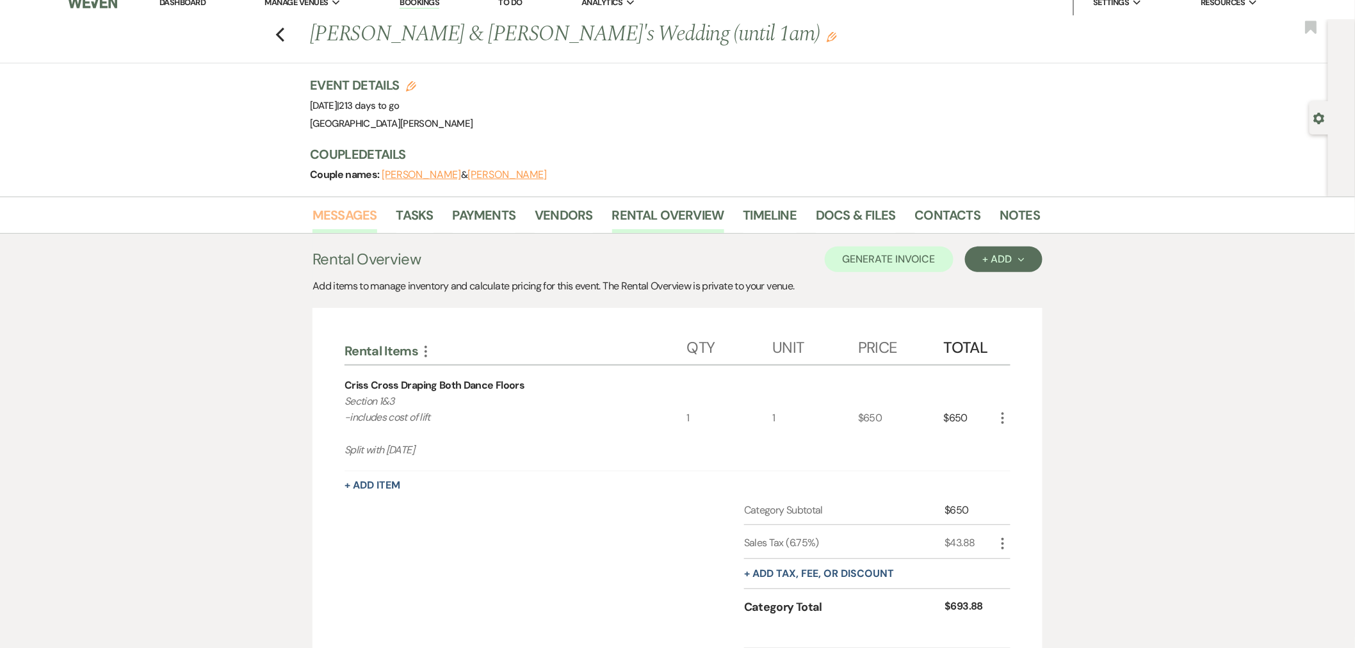
click at [342, 229] on link "Messages" at bounding box center [345, 219] width 65 height 28
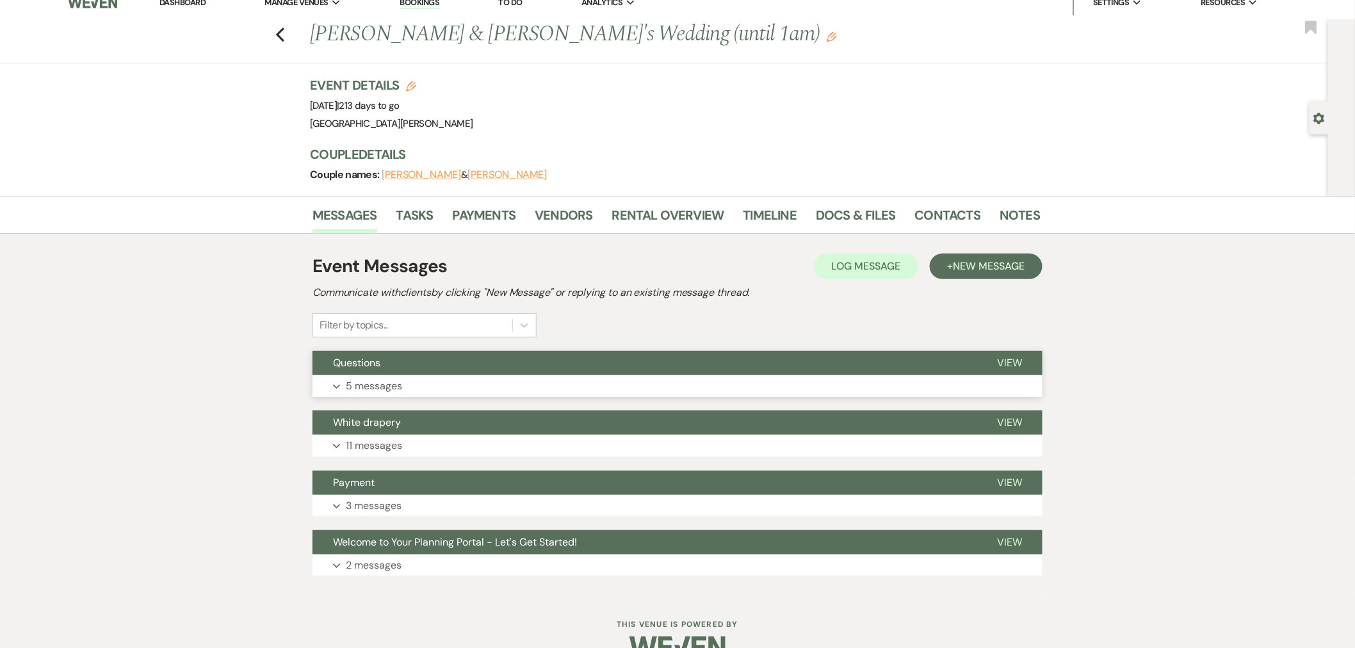
click at [532, 385] on button "Expand 5 messages" at bounding box center [678, 386] width 730 height 22
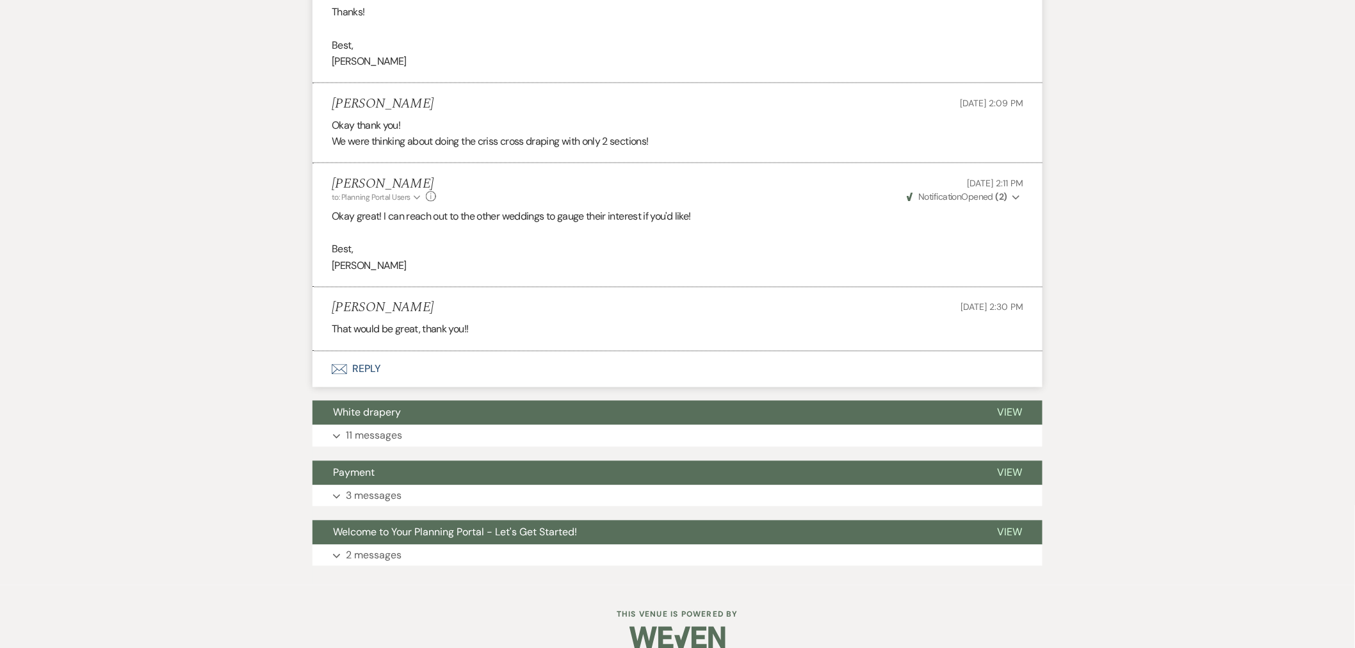
click at [542, 368] on button "Envelope Reply" at bounding box center [678, 370] width 730 height 36
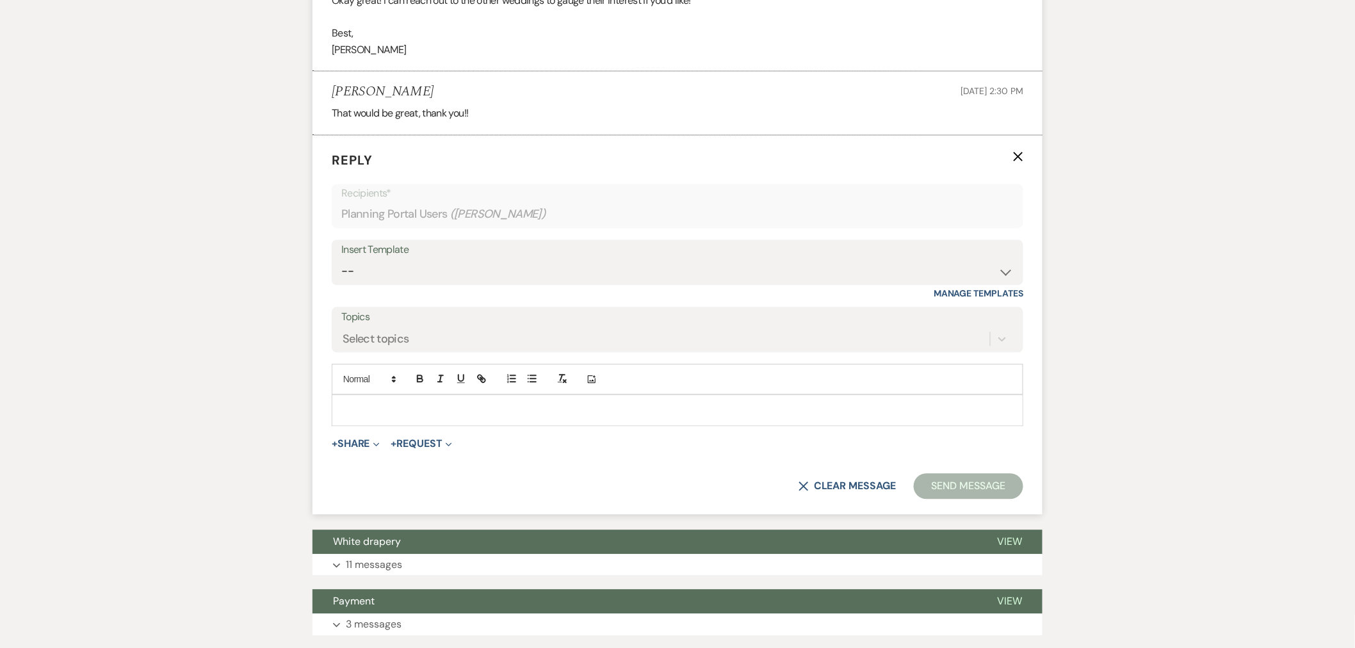
scroll to position [1015, 0]
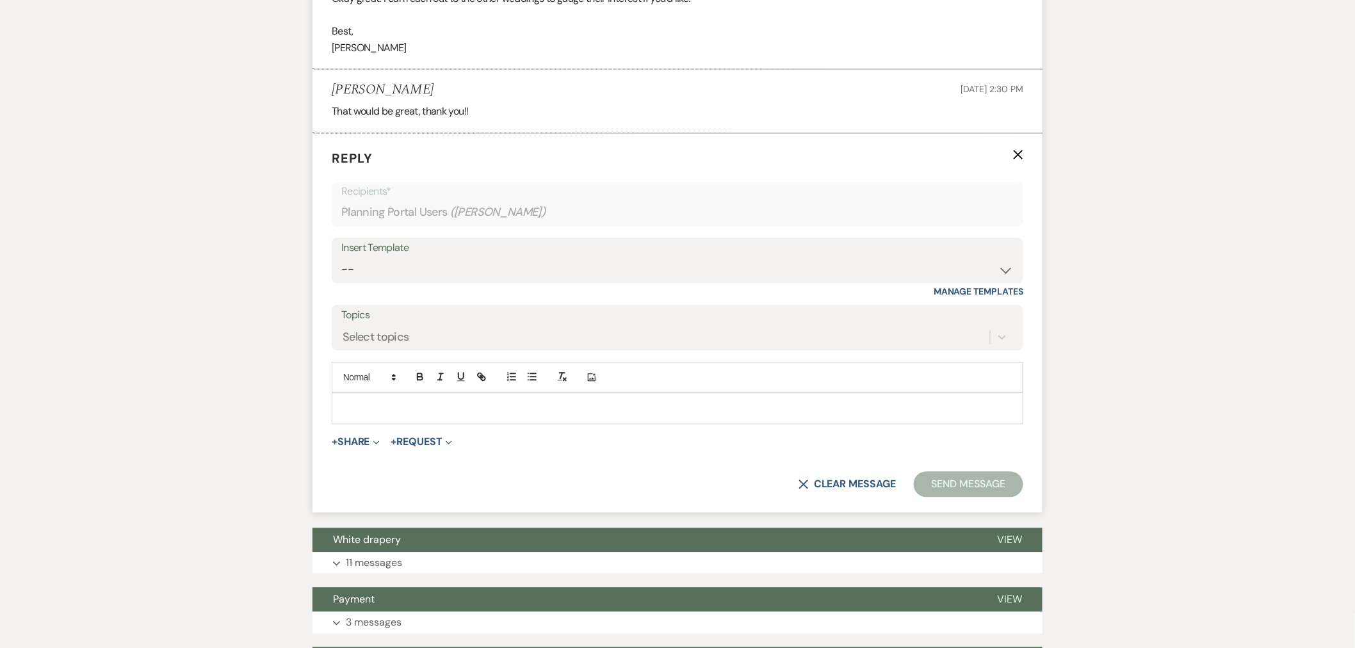
click at [553, 413] on p at bounding box center [677, 409] width 671 height 14
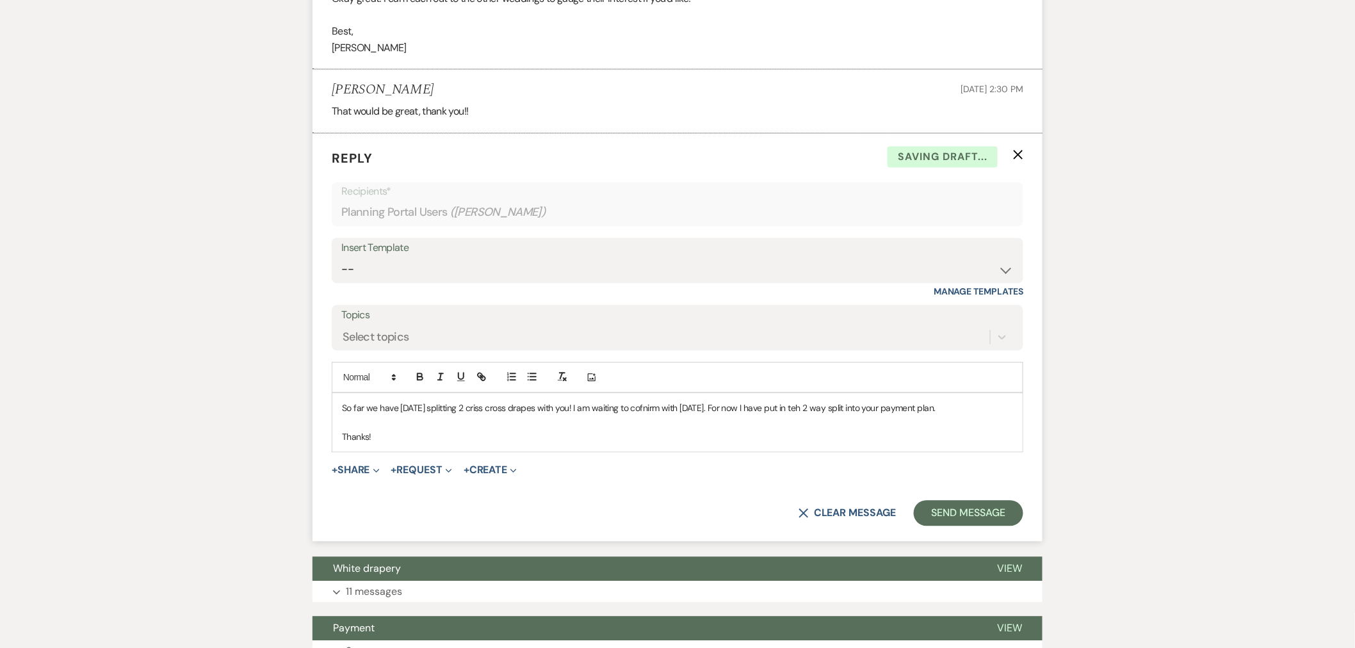
click at [648, 411] on p "So far we have [DATE] splitting 2 criss cross drapes with you! I am waiting to …" at bounding box center [677, 409] width 671 height 14
click at [796, 412] on p "So far we have [DATE] splitting 2 criss cross drapes with you! I am waiting to …" at bounding box center [677, 409] width 671 height 14
click at [943, 517] on button "Send Message" at bounding box center [969, 514] width 110 height 26
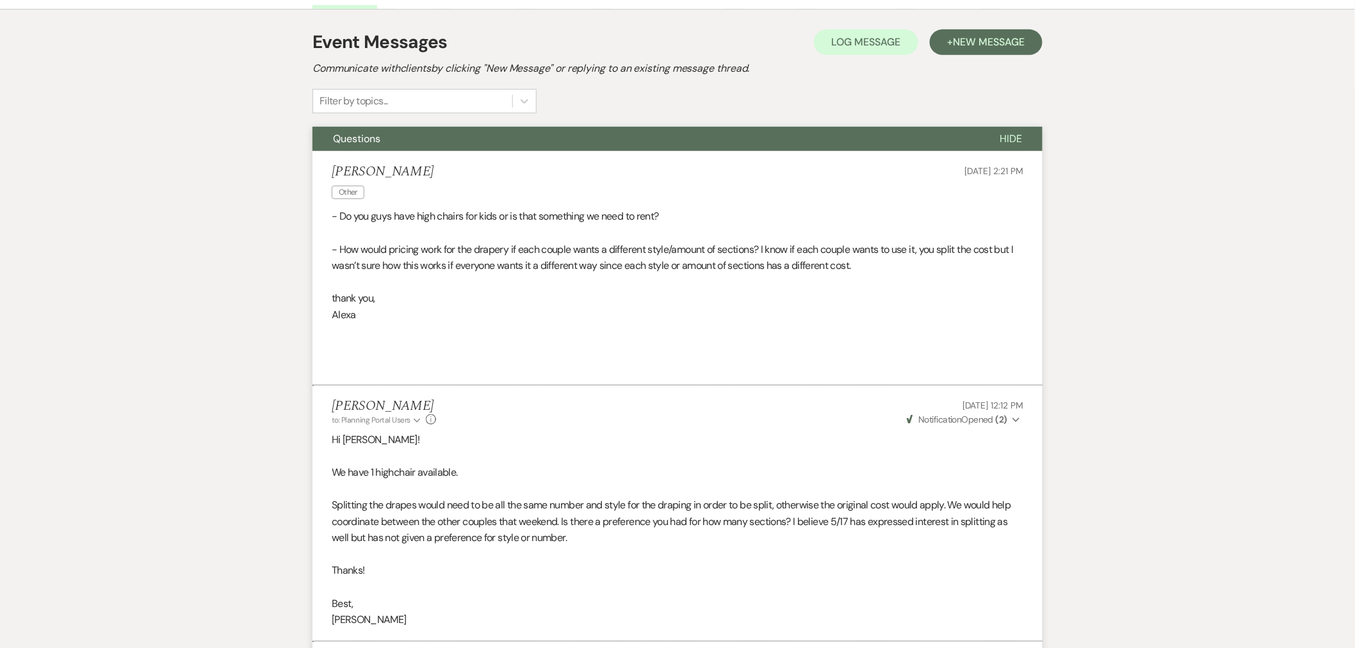
scroll to position [0, 0]
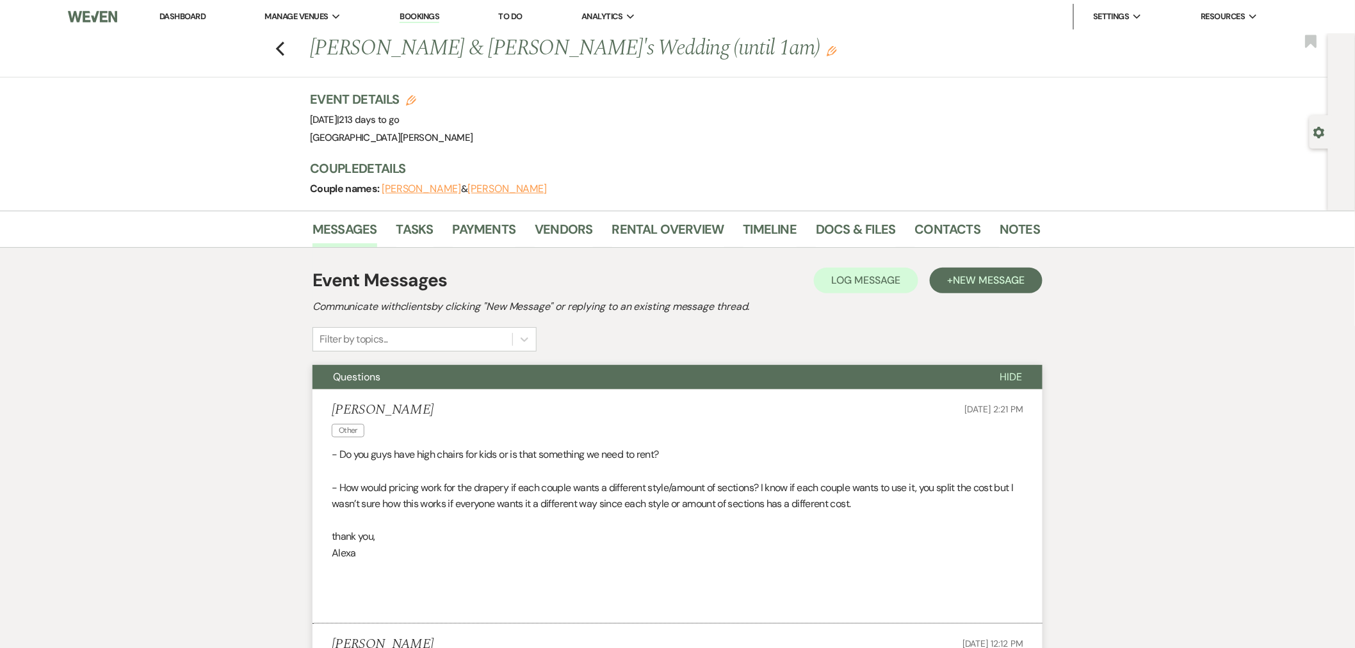
click at [517, 233] on li "Payments" at bounding box center [494, 232] width 83 height 31
click at [510, 233] on link "Payments" at bounding box center [484, 233] width 63 height 28
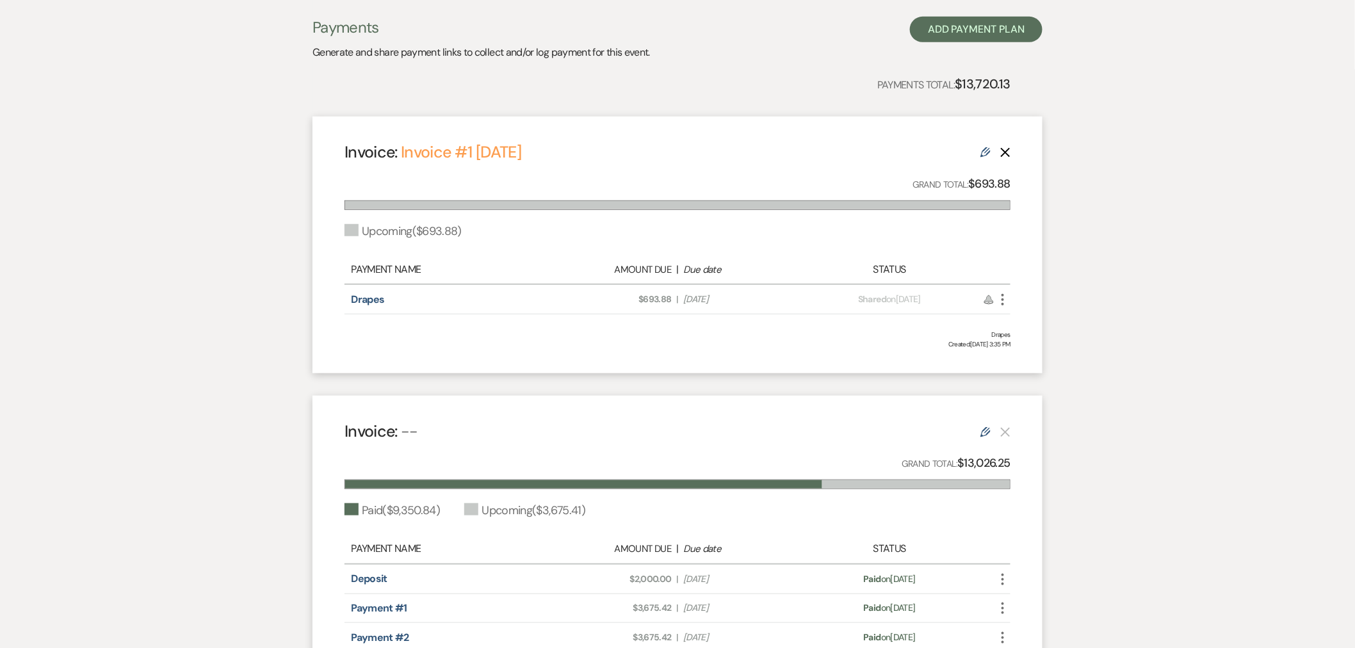
scroll to position [213, 0]
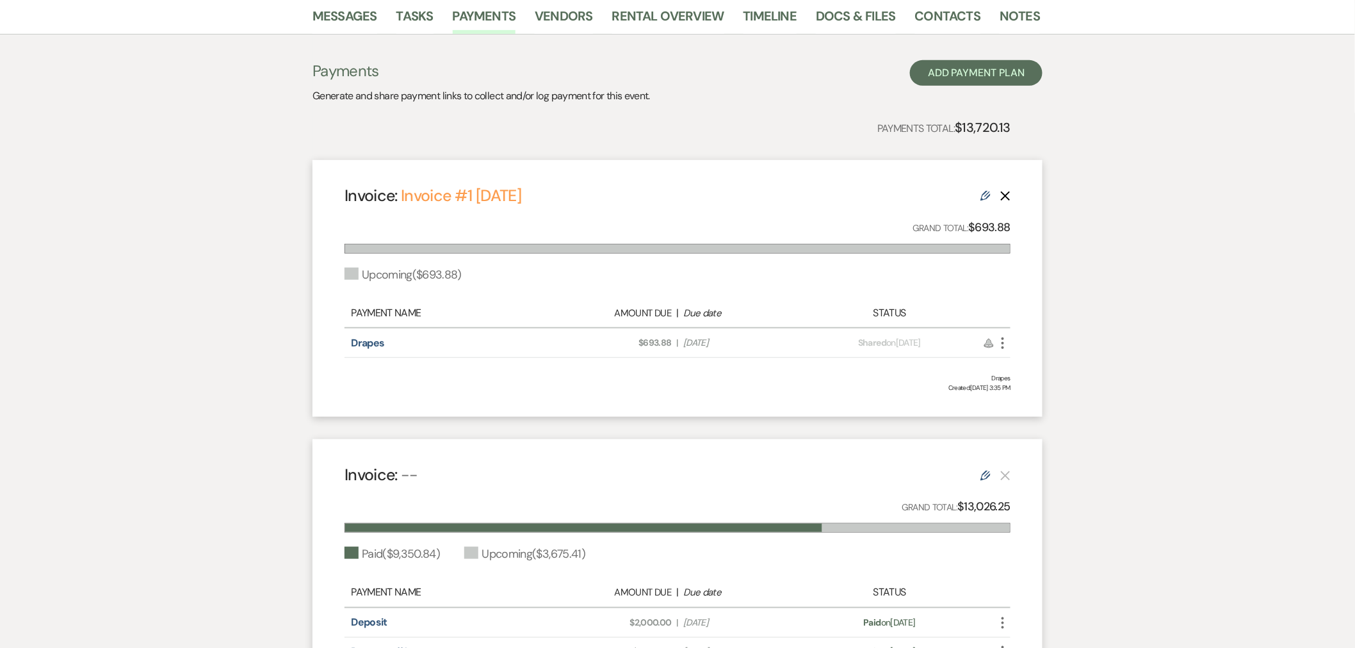
click at [1007, 345] on icon "More" at bounding box center [1002, 343] width 15 height 15
click at [1050, 429] on link "Pencil Edit" at bounding box center [1059, 434] width 129 height 22
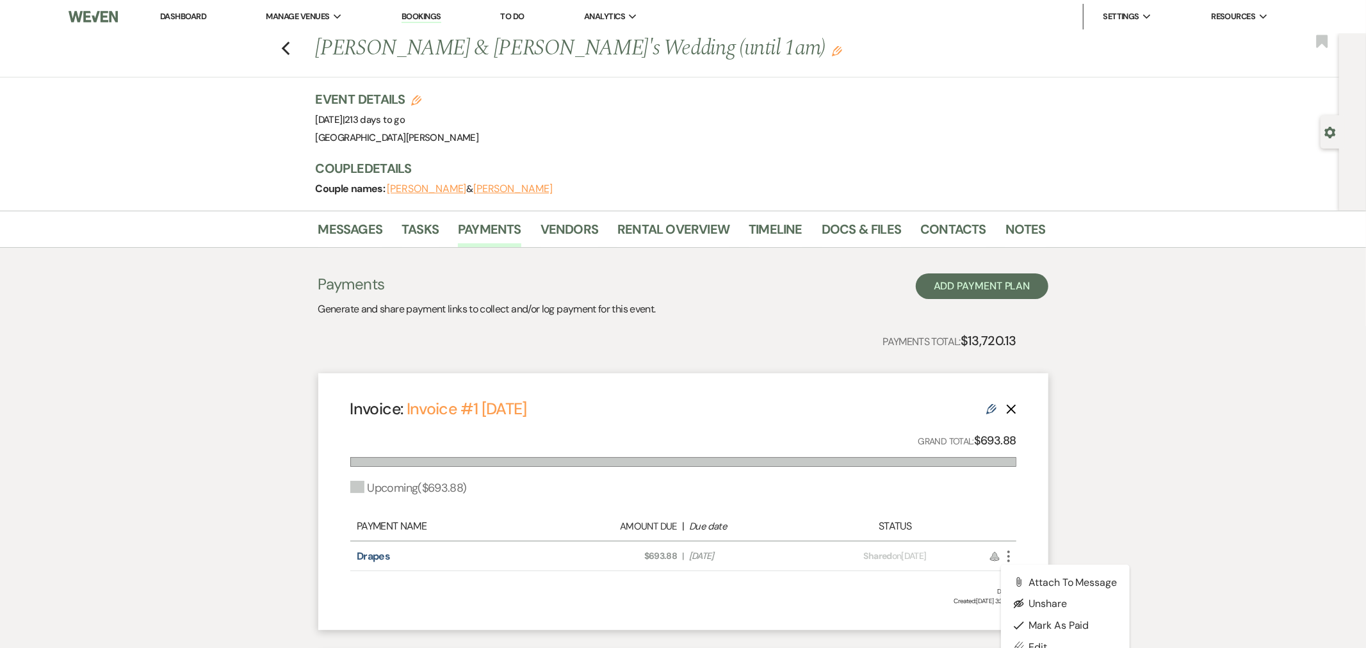
select select "29961"
select select "2"
select select "percentage"
select select "true"
select select "client"
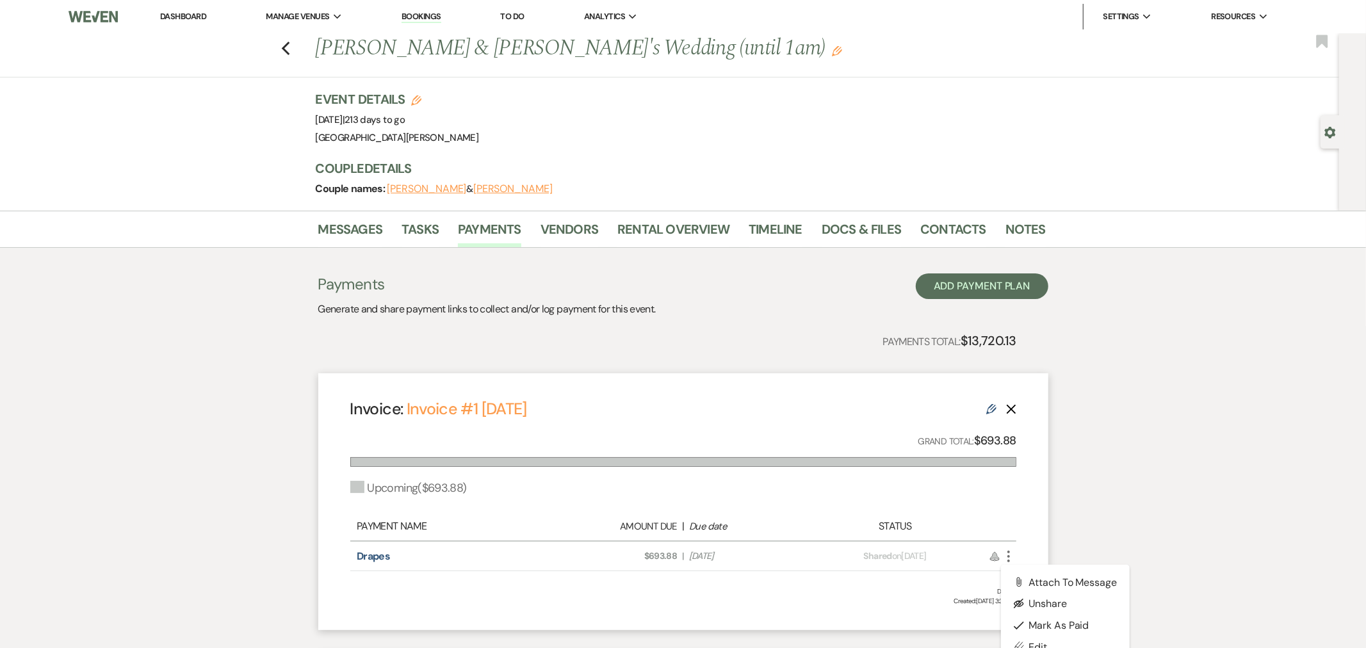
select select "weeks"
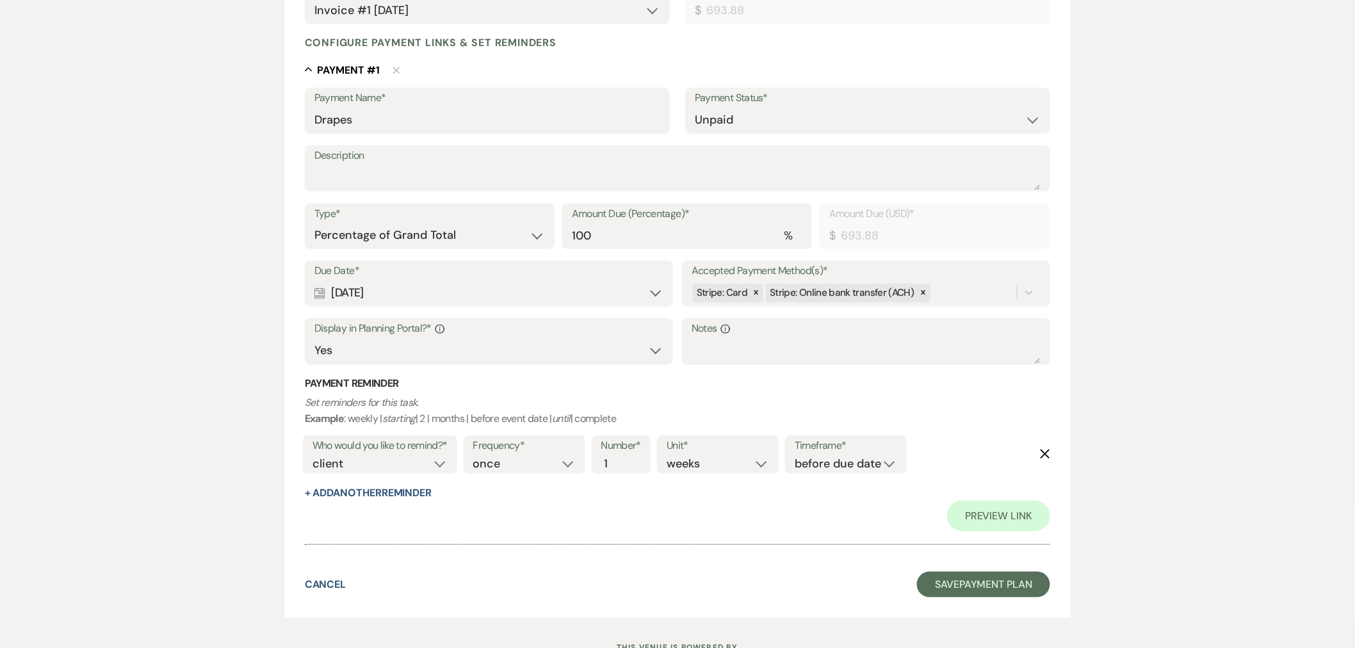
scroll to position [355, 0]
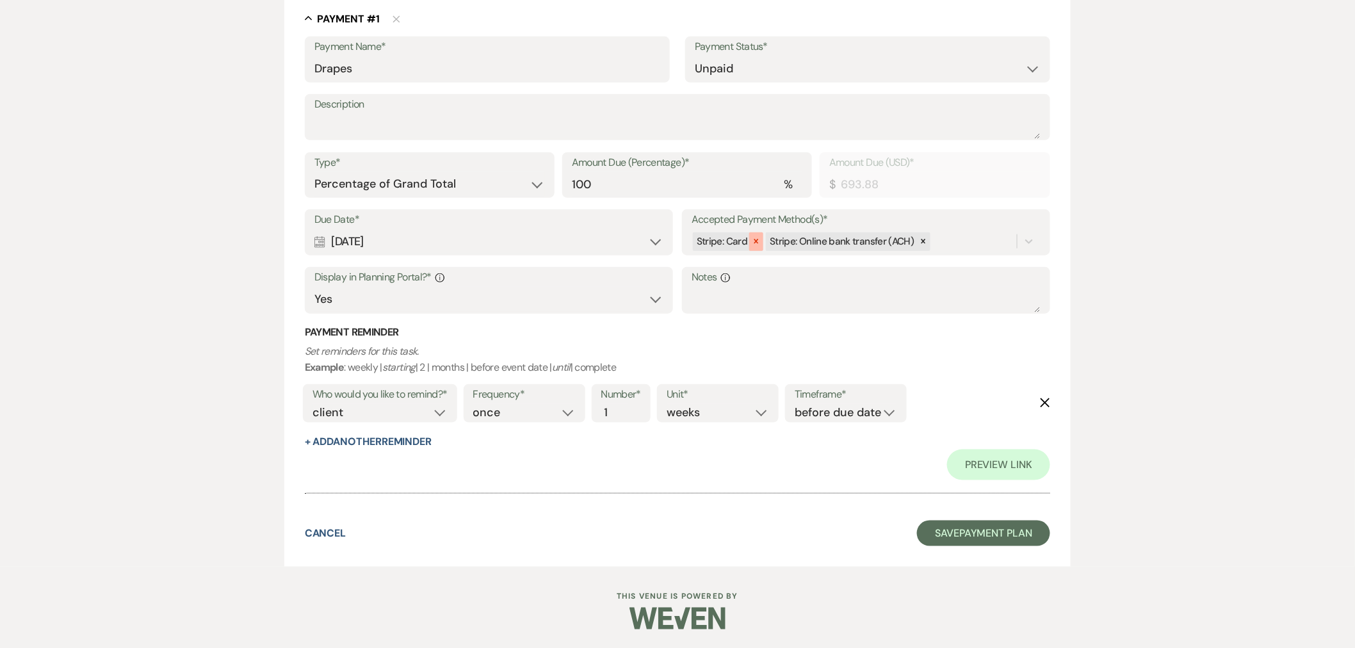
click at [759, 243] on icon at bounding box center [756, 241] width 9 height 9
click at [992, 527] on button "Save Payment Plan" at bounding box center [983, 534] width 133 height 26
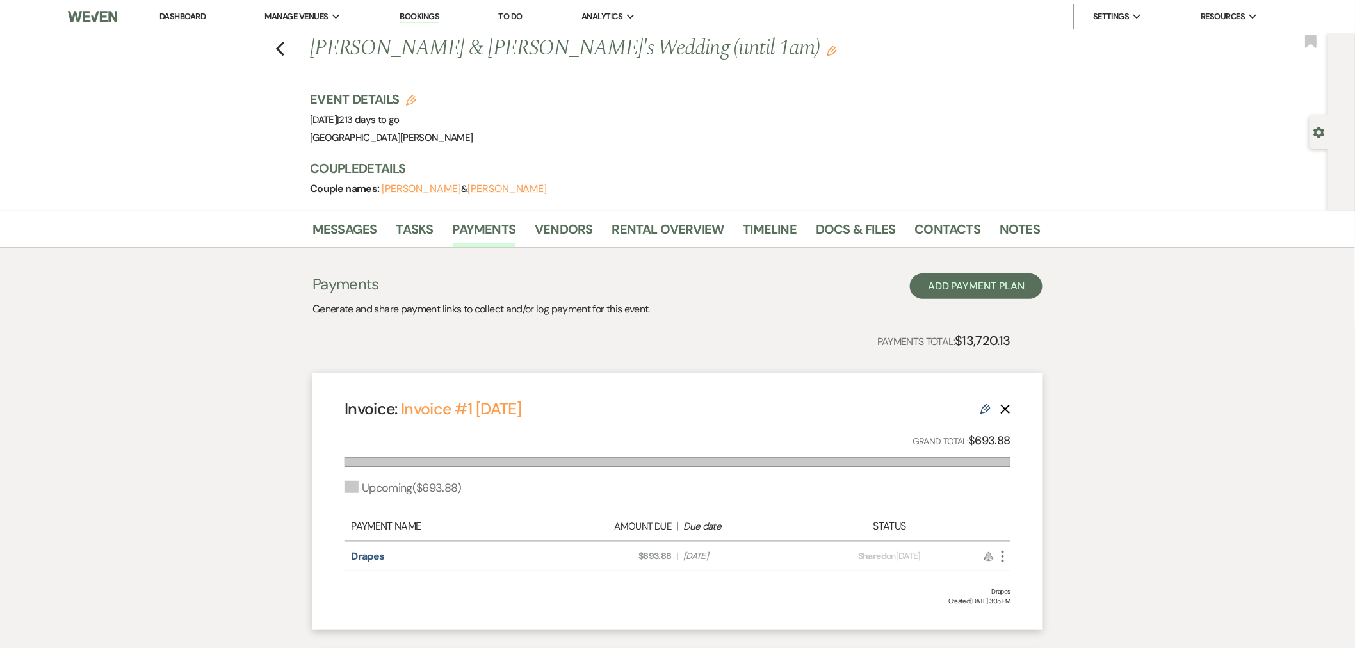
click at [184, 18] on link "Dashboard" at bounding box center [182, 16] width 46 height 11
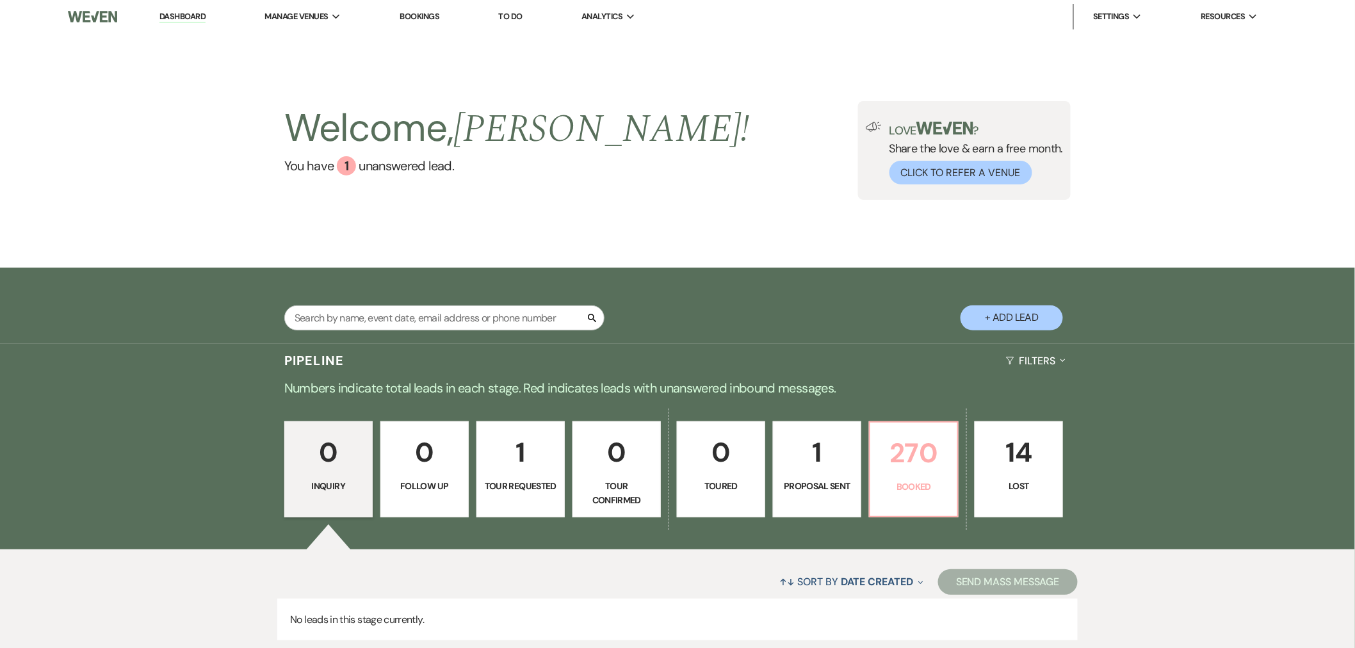
click at [945, 462] on p "270" at bounding box center [914, 453] width 72 height 43
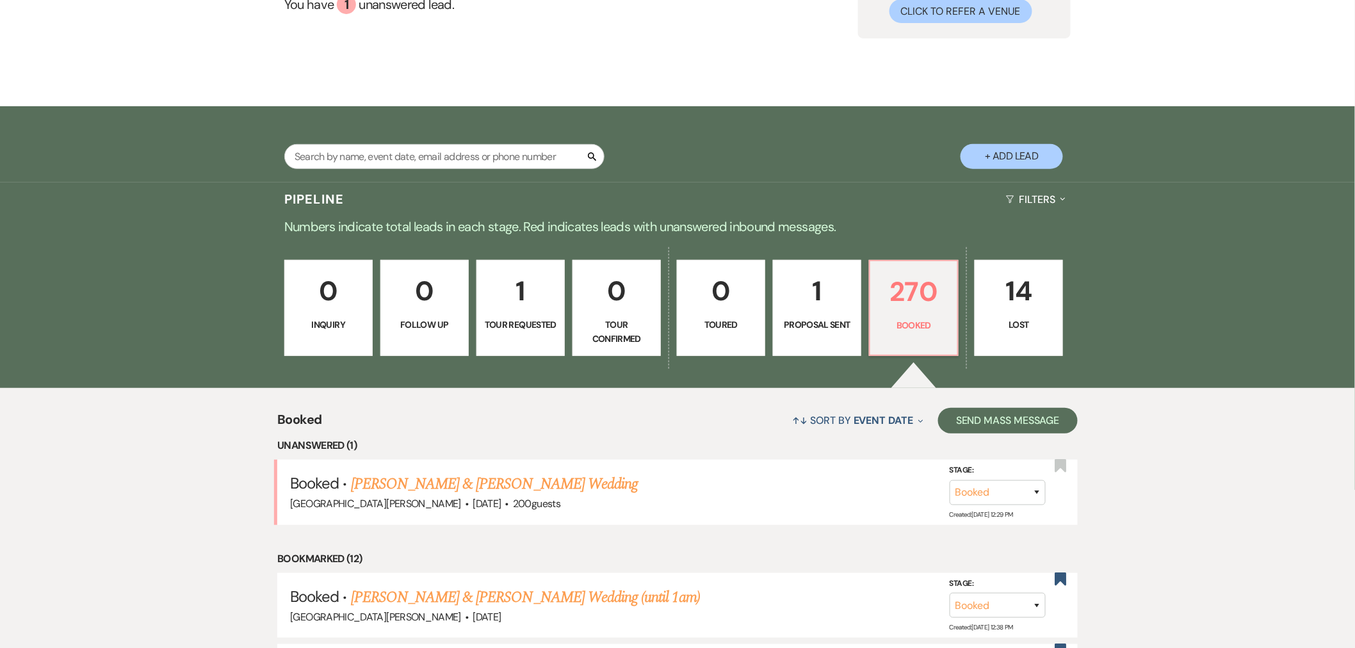
scroll to position [355, 0]
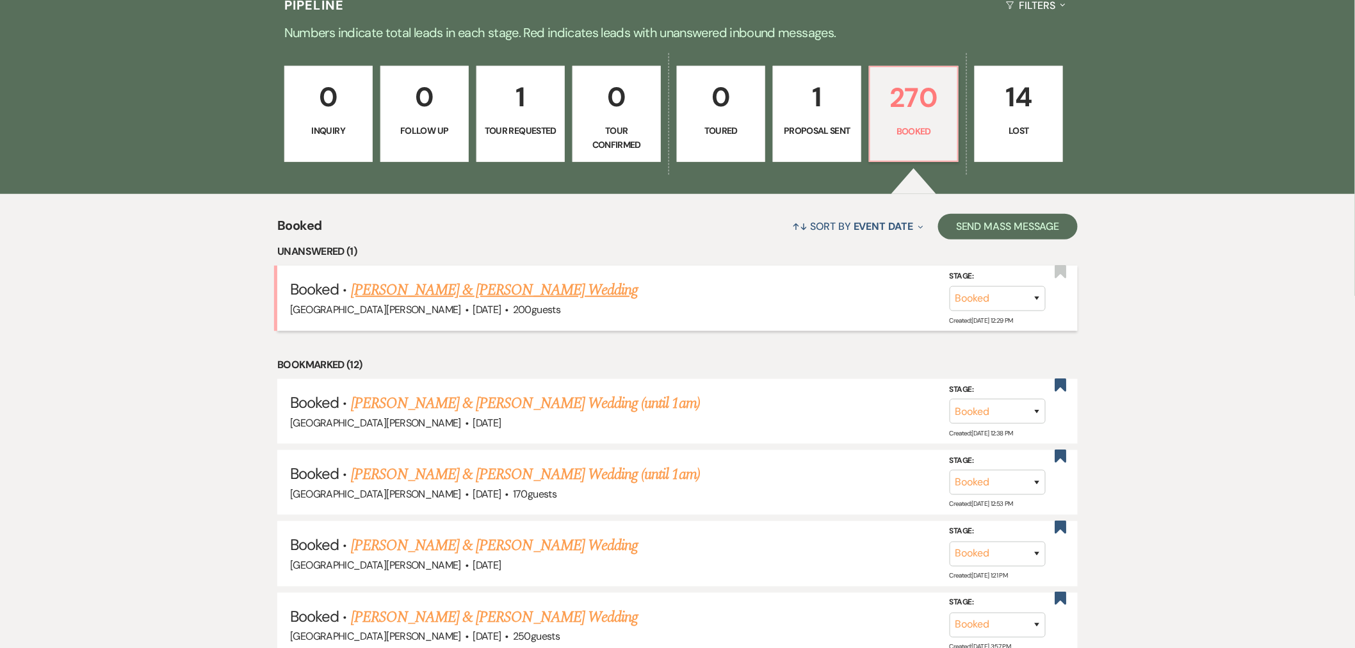
click at [548, 293] on link "[PERSON_NAME] & [PERSON_NAME] Wedding" at bounding box center [494, 290] width 287 height 23
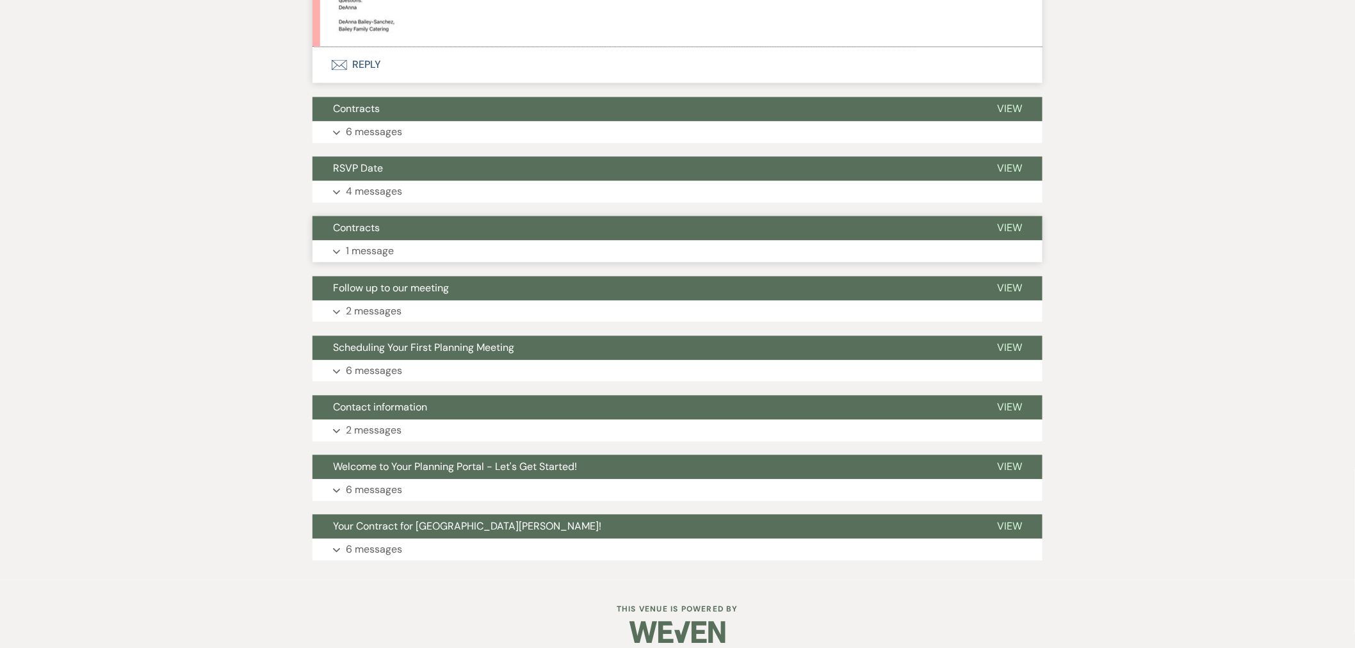
scroll to position [996, 0]
click at [471, 129] on button "Expand 6 messages" at bounding box center [678, 132] width 730 height 22
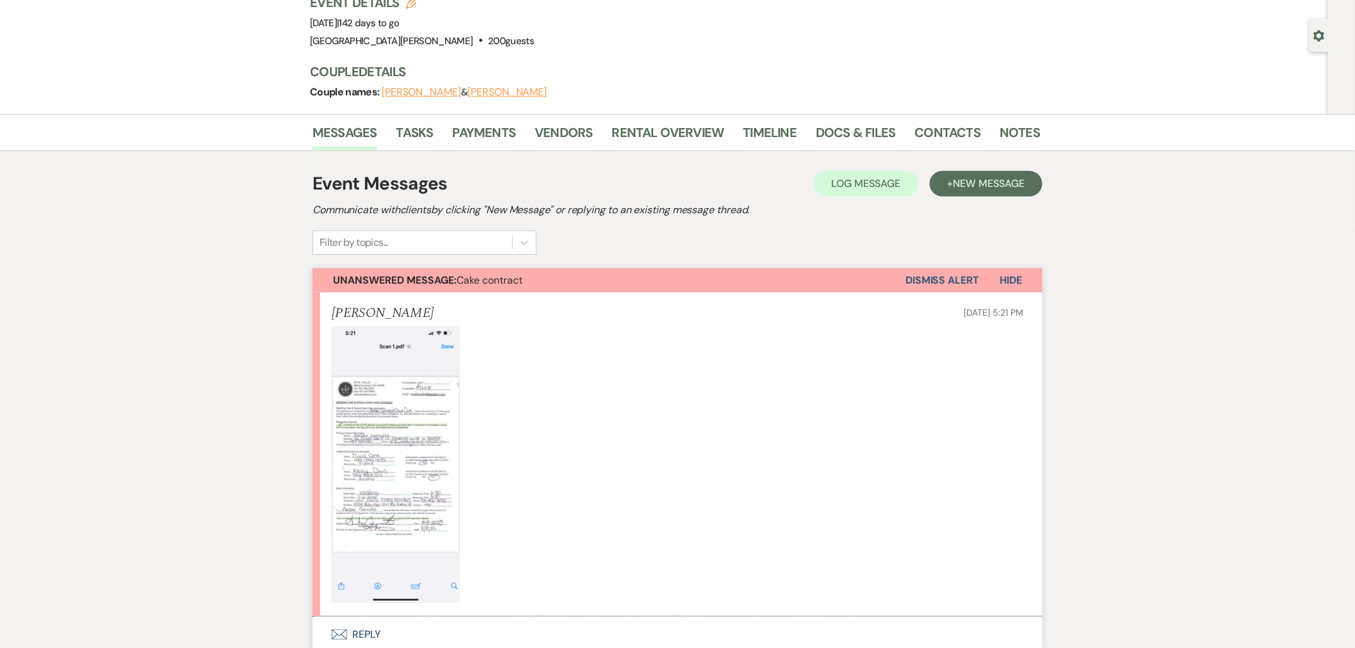
scroll to position [0, 0]
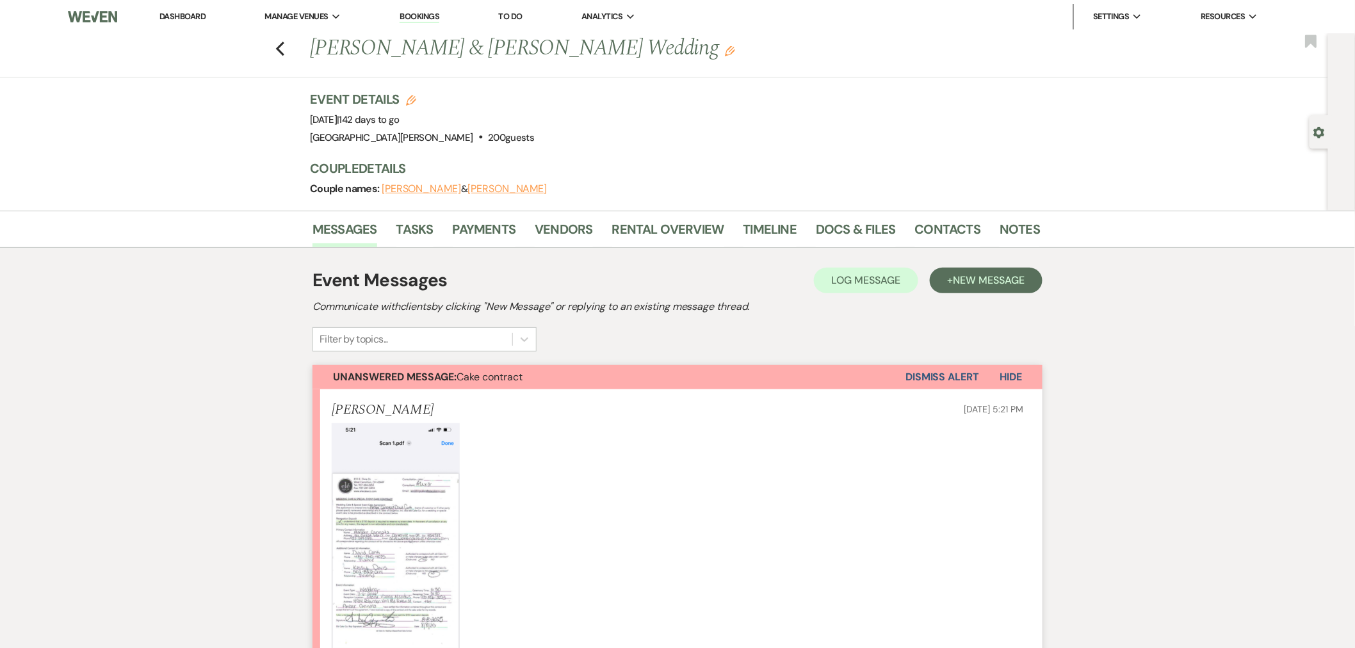
click at [190, 13] on link "Dashboard" at bounding box center [182, 16] width 46 height 11
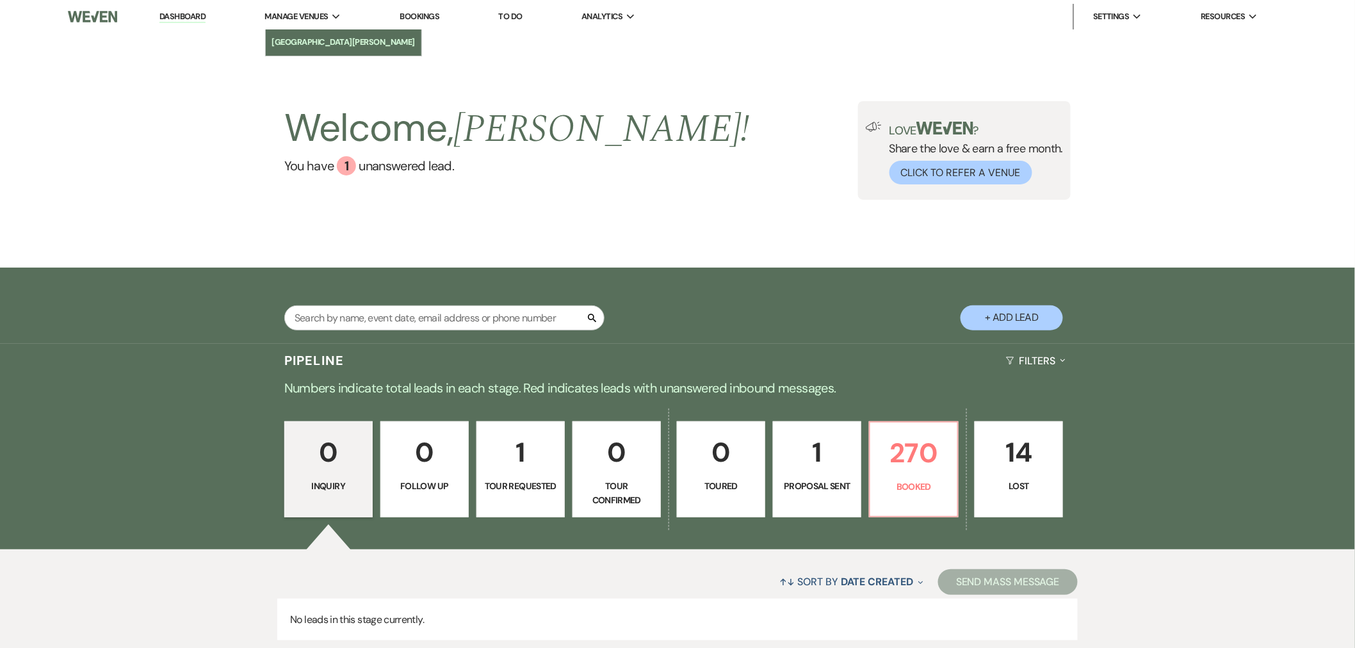
click at [311, 38] on li "[GEOGRAPHIC_DATA][PERSON_NAME]" at bounding box center [343, 42] width 143 height 13
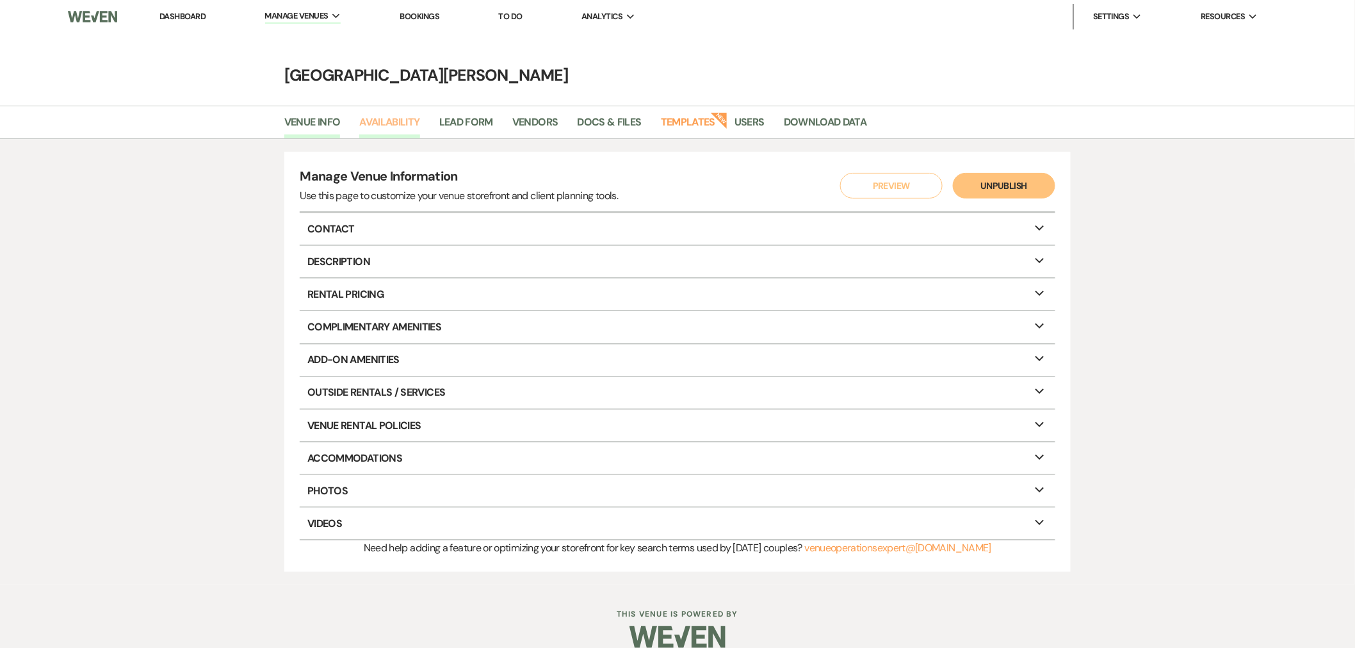
click at [409, 126] on link "Availability" at bounding box center [389, 126] width 60 height 24
select select "3"
select select "2026"
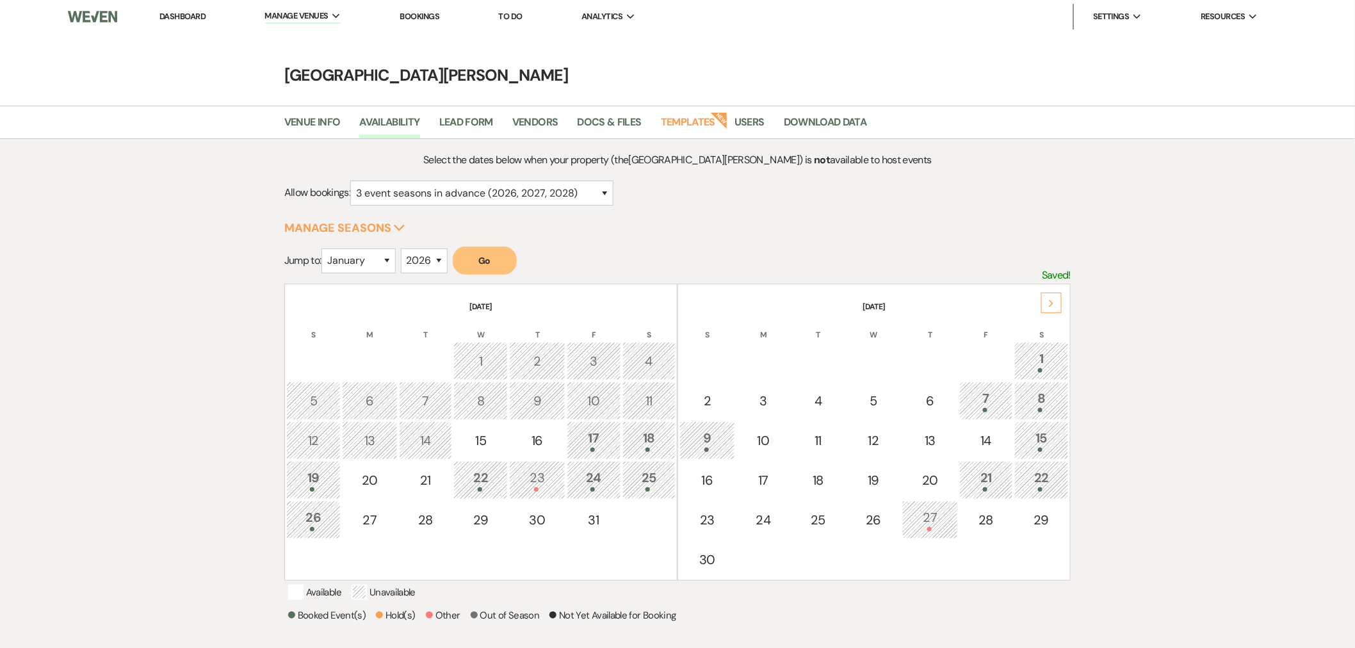
click at [1052, 306] on icon "Next" at bounding box center [1052, 304] width 6 height 8
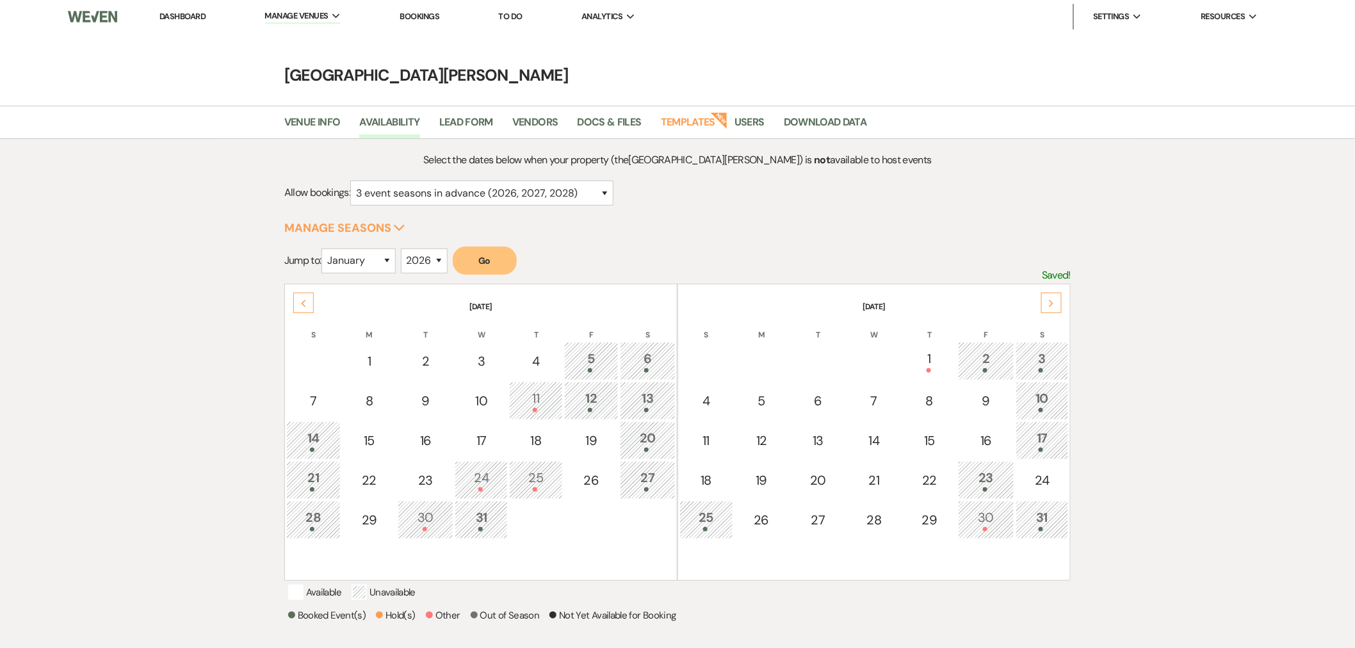
click at [1052, 306] on icon "Next" at bounding box center [1052, 304] width 6 height 8
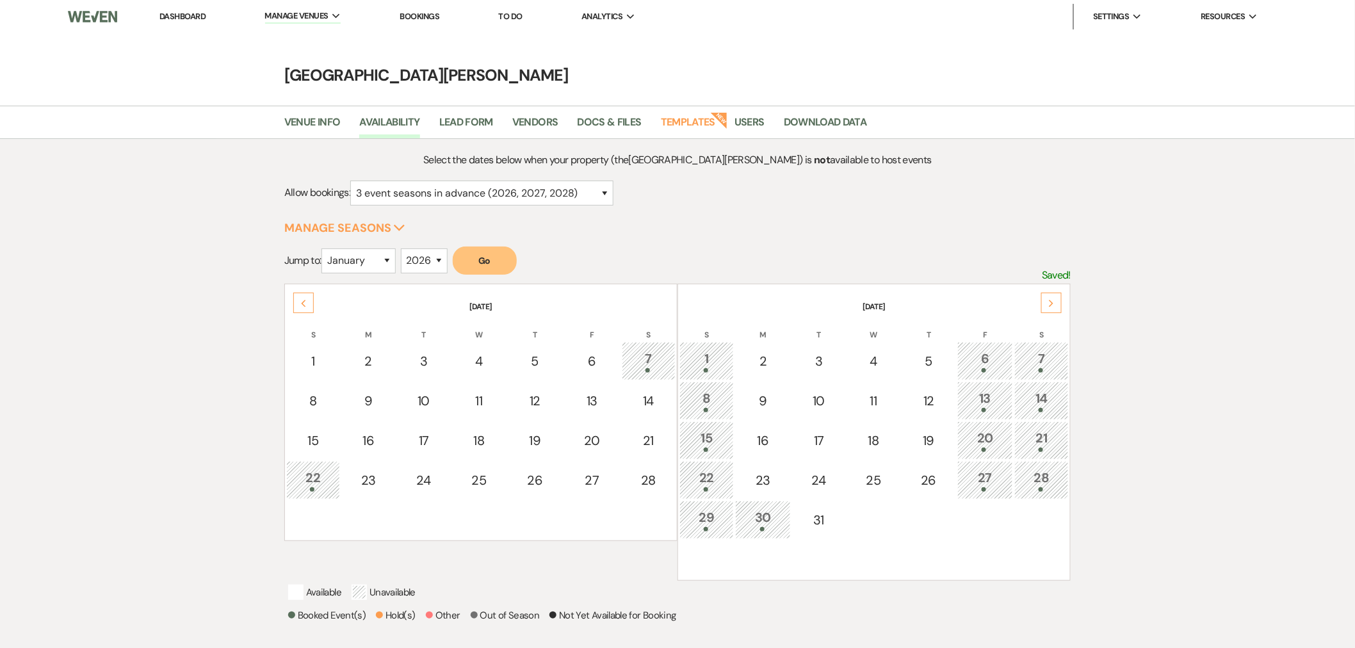
click at [1052, 306] on icon "Next" at bounding box center [1052, 304] width 6 height 8
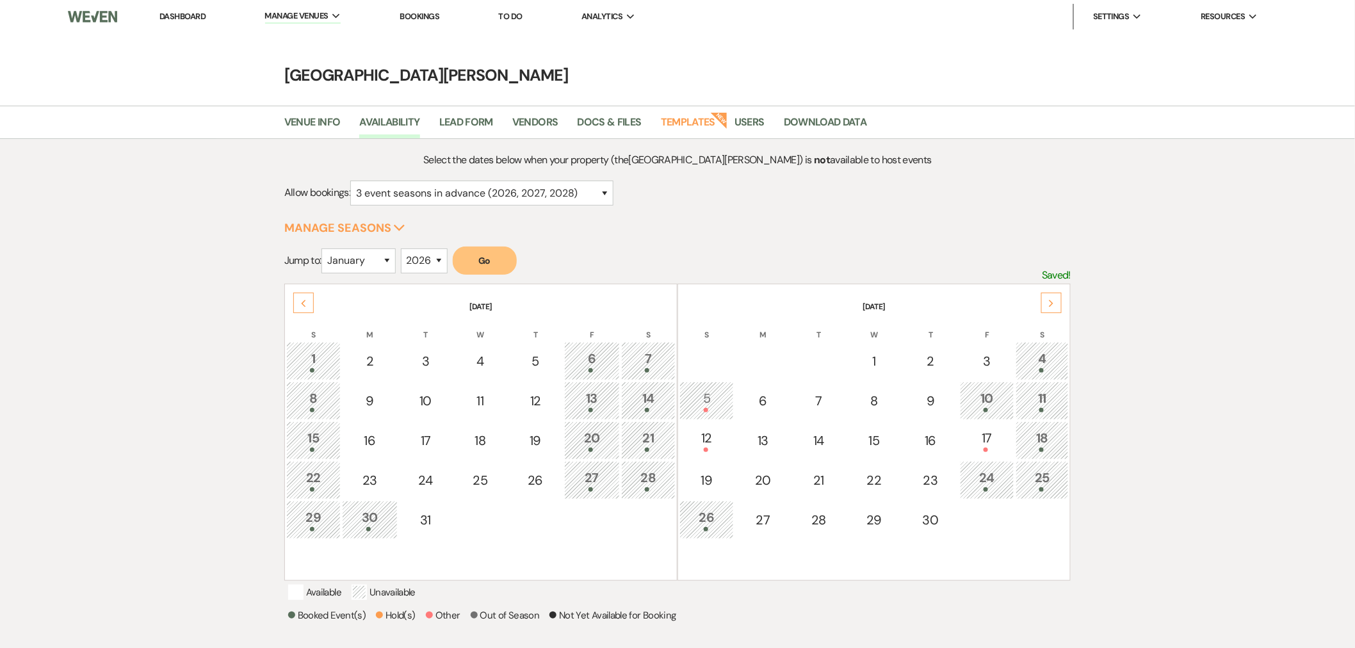
click at [1052, 306] on icon "Next" at bounding box center [1052, 304] width 6 height 8
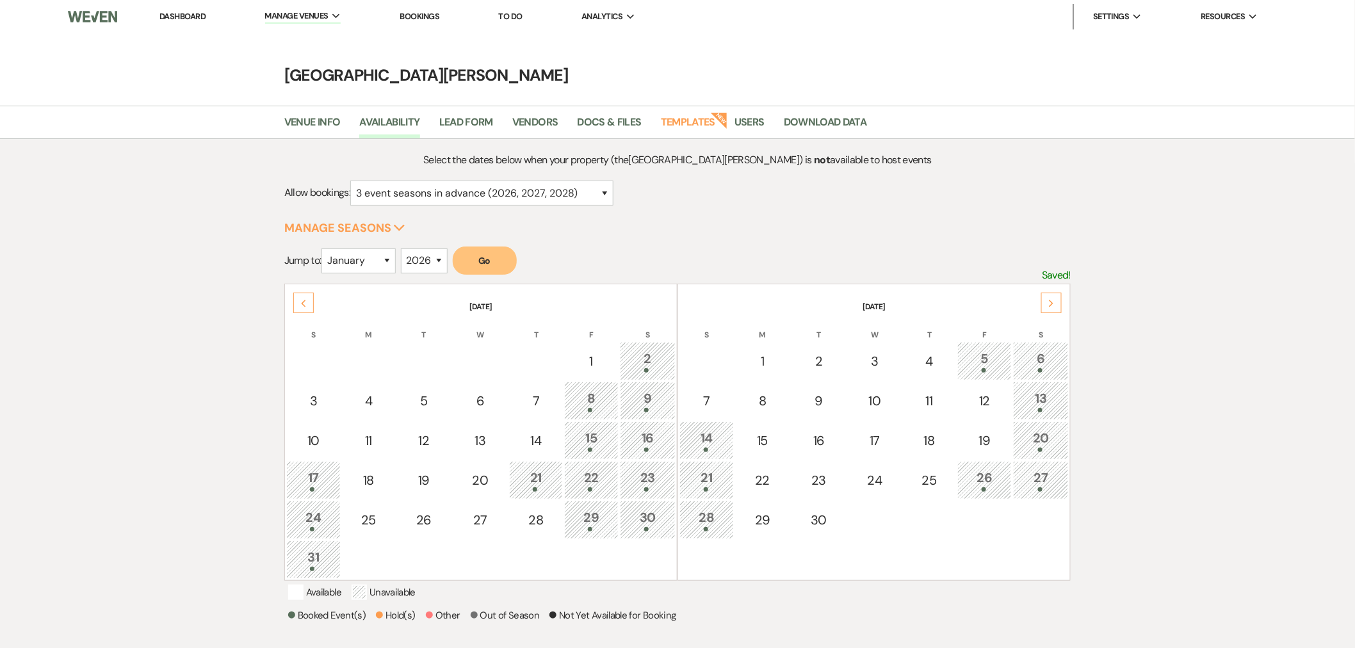
click at [1052, 306] on icon "Next" at bounding box center [1052, 304] width 6 height 8
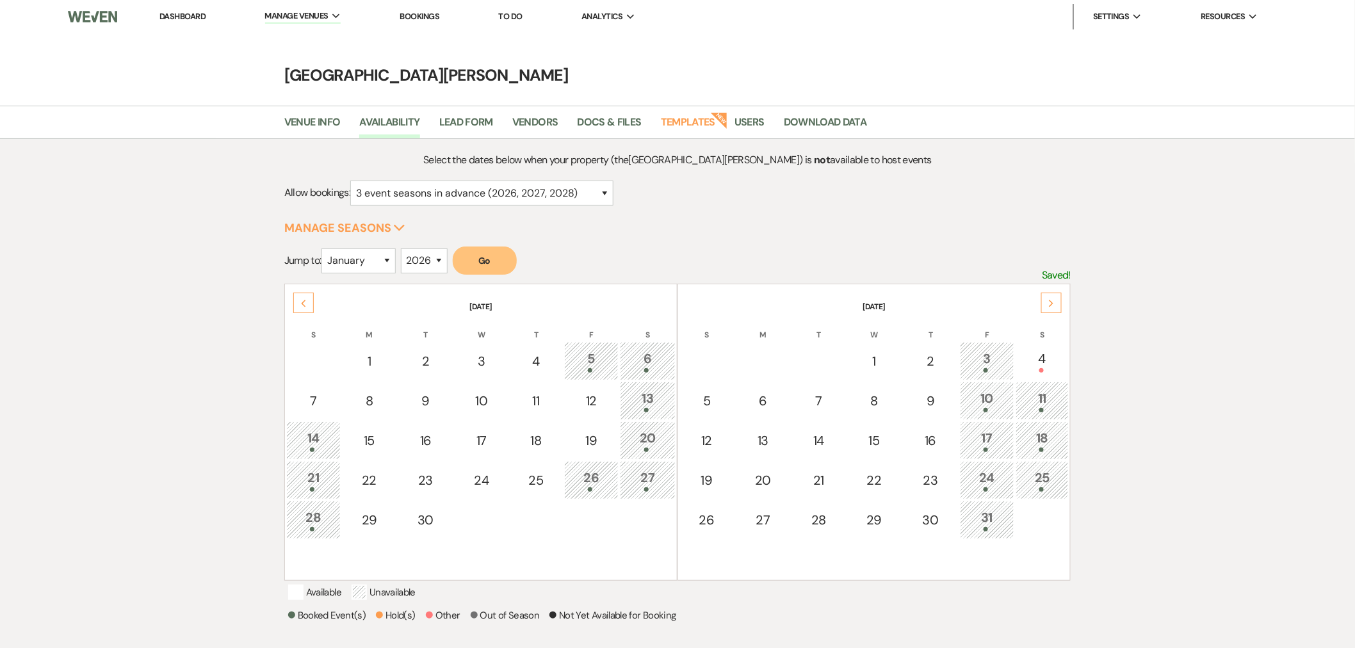
click at [1052, 306] on icon "Next" at bounding box center [1052, 304] width 6 height 8
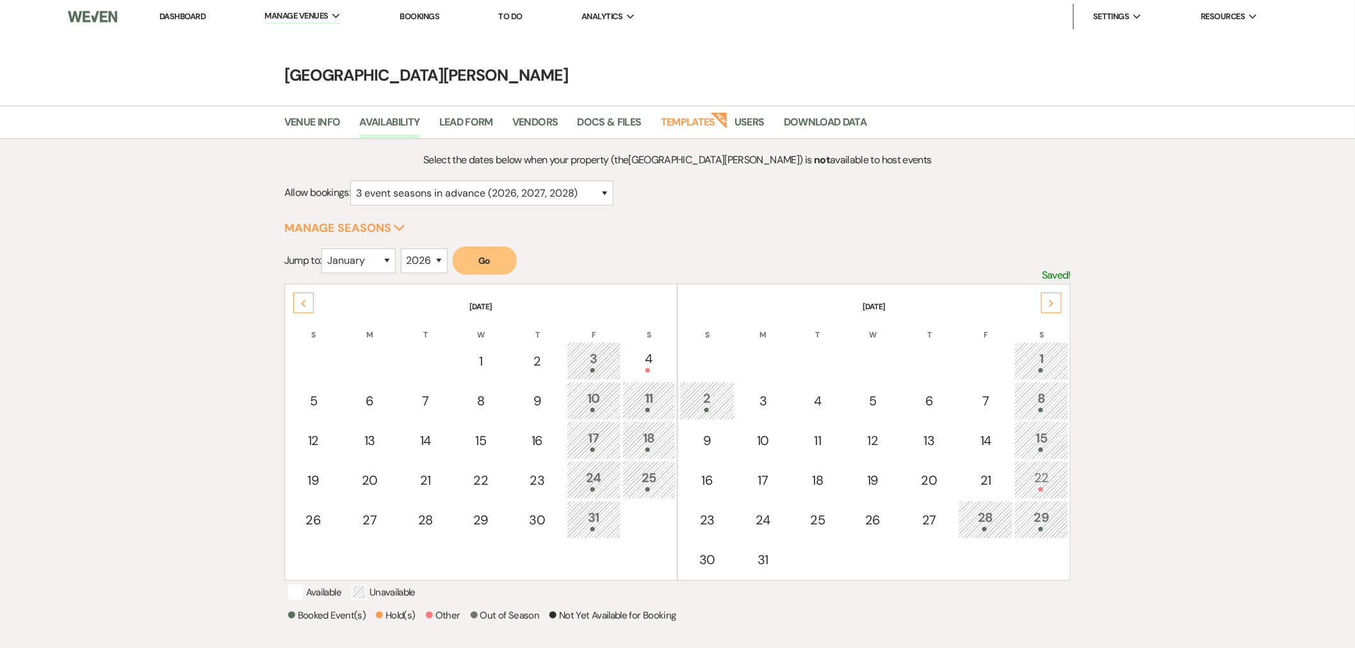
click at [1020, 484] on td "22" at bounding box center [1042, 480] width 54 height 38
click at [186, 15] on link "Dashboard" at bounding box center [182, 16] width 46 height 11
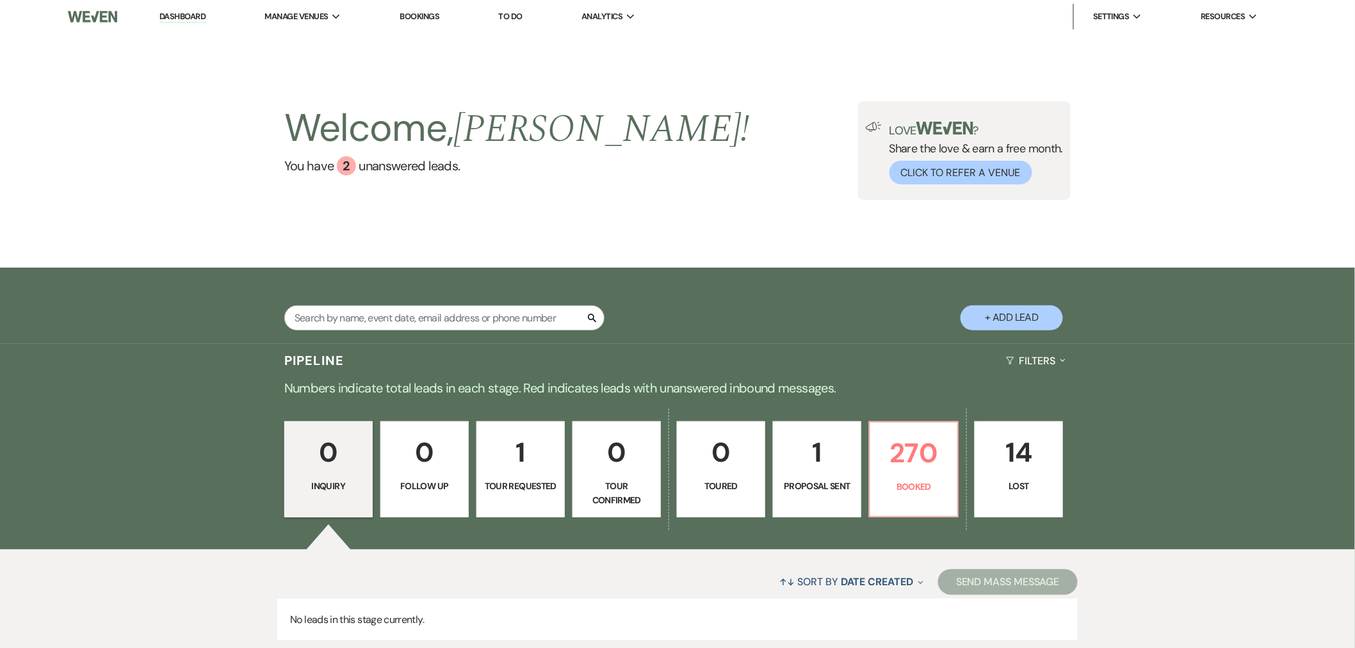
click at [170, 323] on div "Search + Add Lead" at bounding box center [677, 306] width 1355 height 76
click at [334, 36] on li "[GEOGRAPHIC_DATA][PERSON_NAME]" at bounding box center [343, 42] width 143 height 13
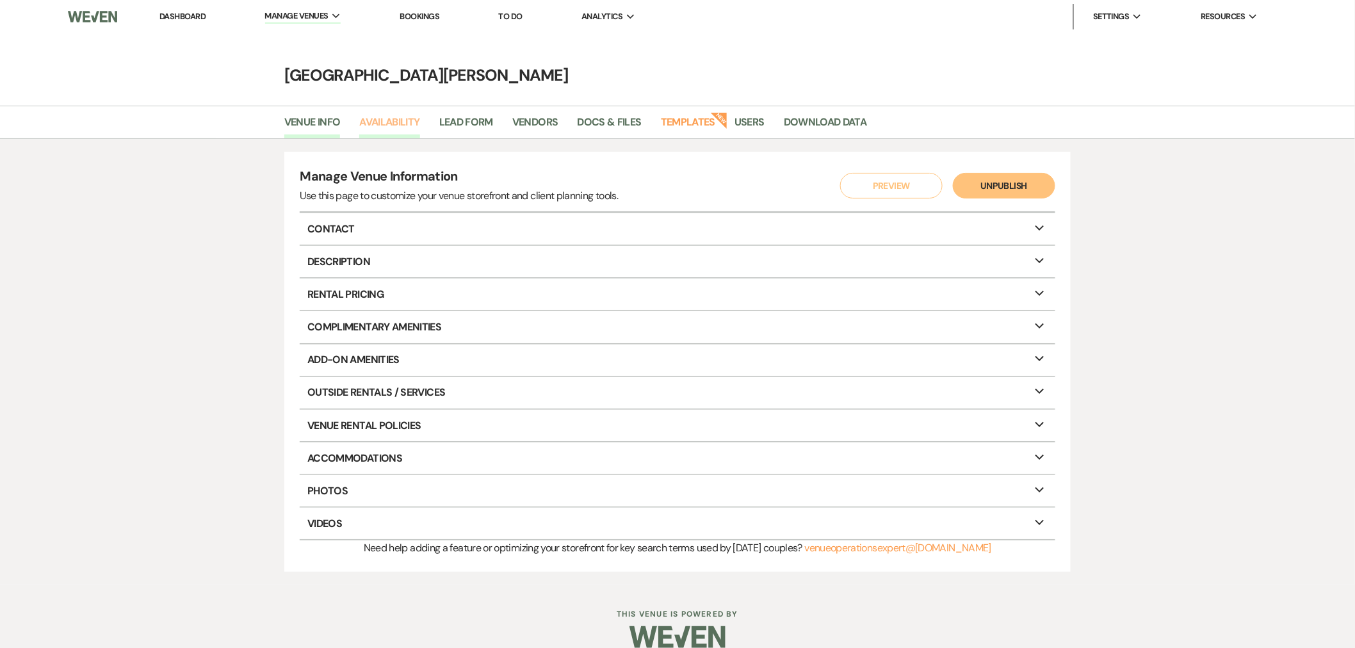
click at [407, 123] on link "Availability" at bounding box center [389, 126] width 60 height 24
select select "3"
select select "2026"
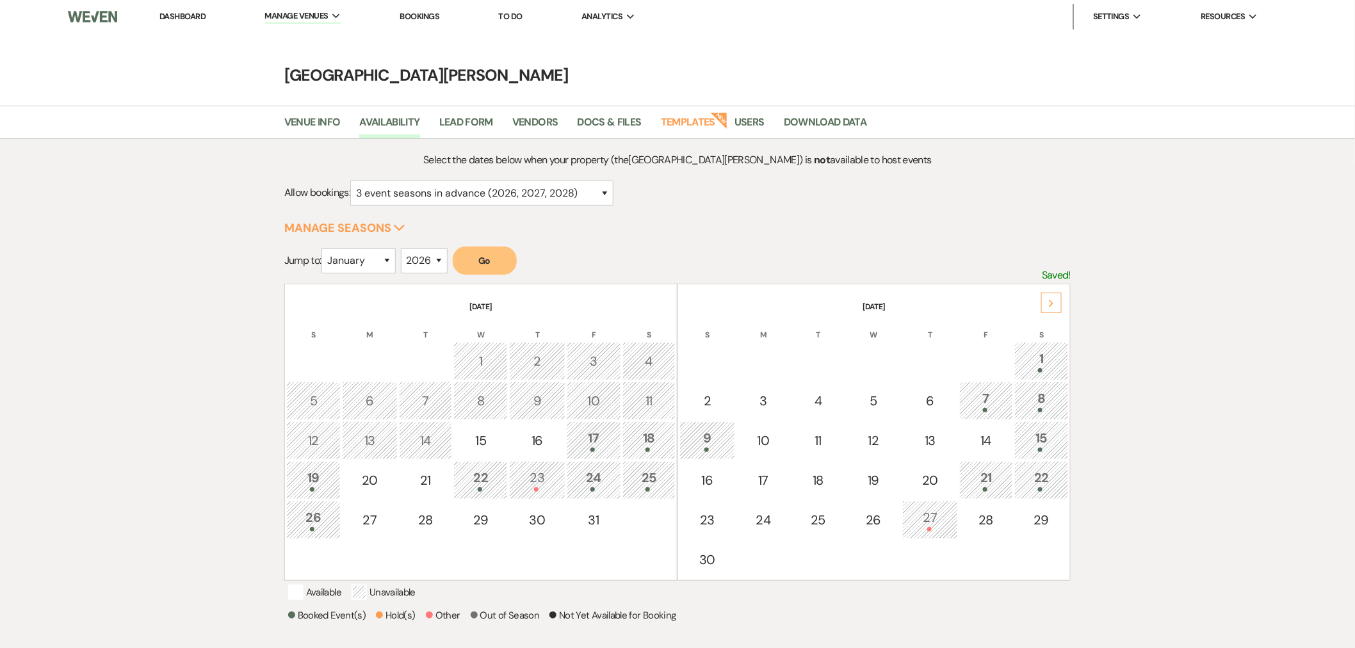
click at [1063, 306] on th "[DATE]" at bounding box center [874, 299] width 389 height 27
click at [1063, 304] on th "[DATE]" at bounding box center [874, 299] width 389 height 27
click at [1053, 302] on use at bounding box center [1052, 303] width 4 height 7
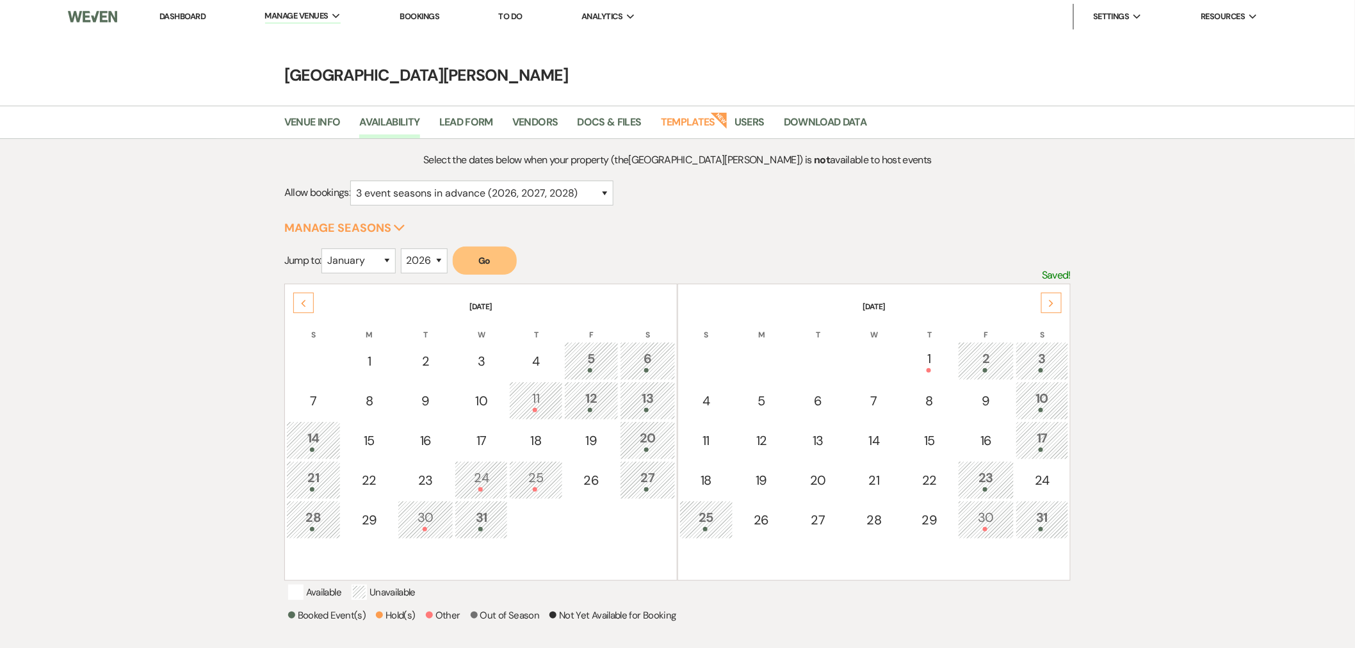
click at [1053, 302] on use at bounding box center [1052, 303] width 4 height 7
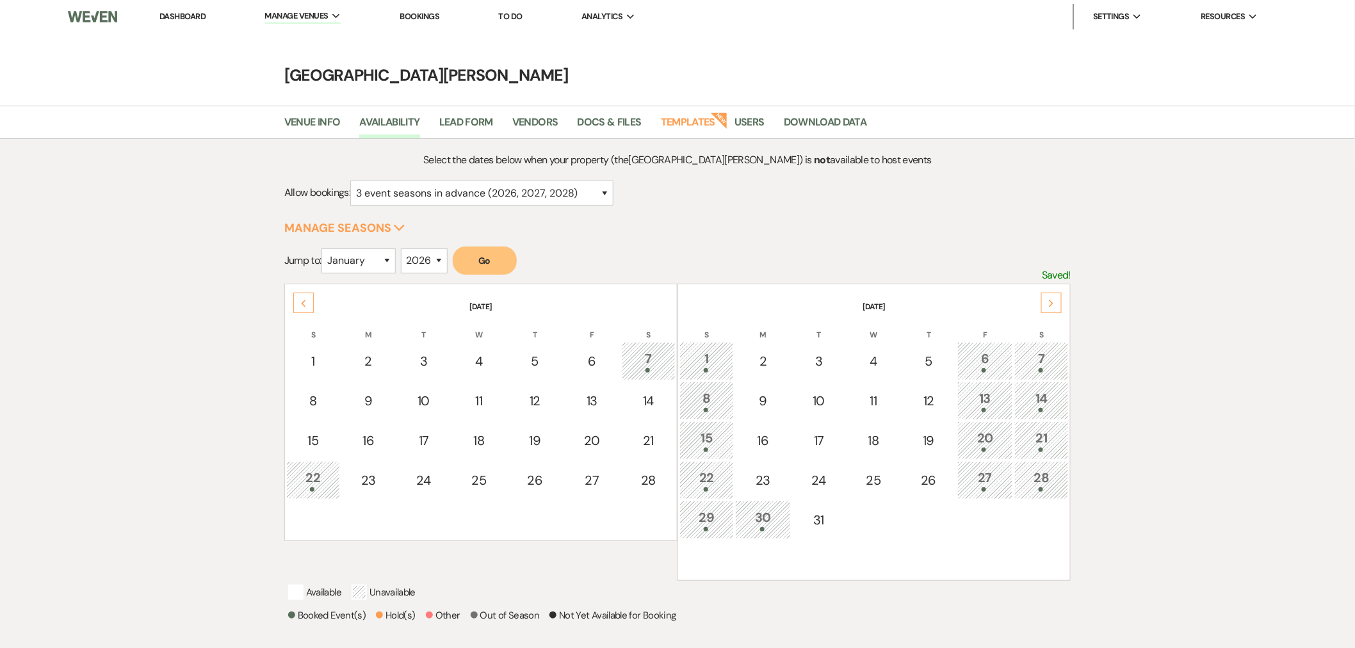
click at [1053, 302] on use at bounding box center [1052, 303] width 4 height 7
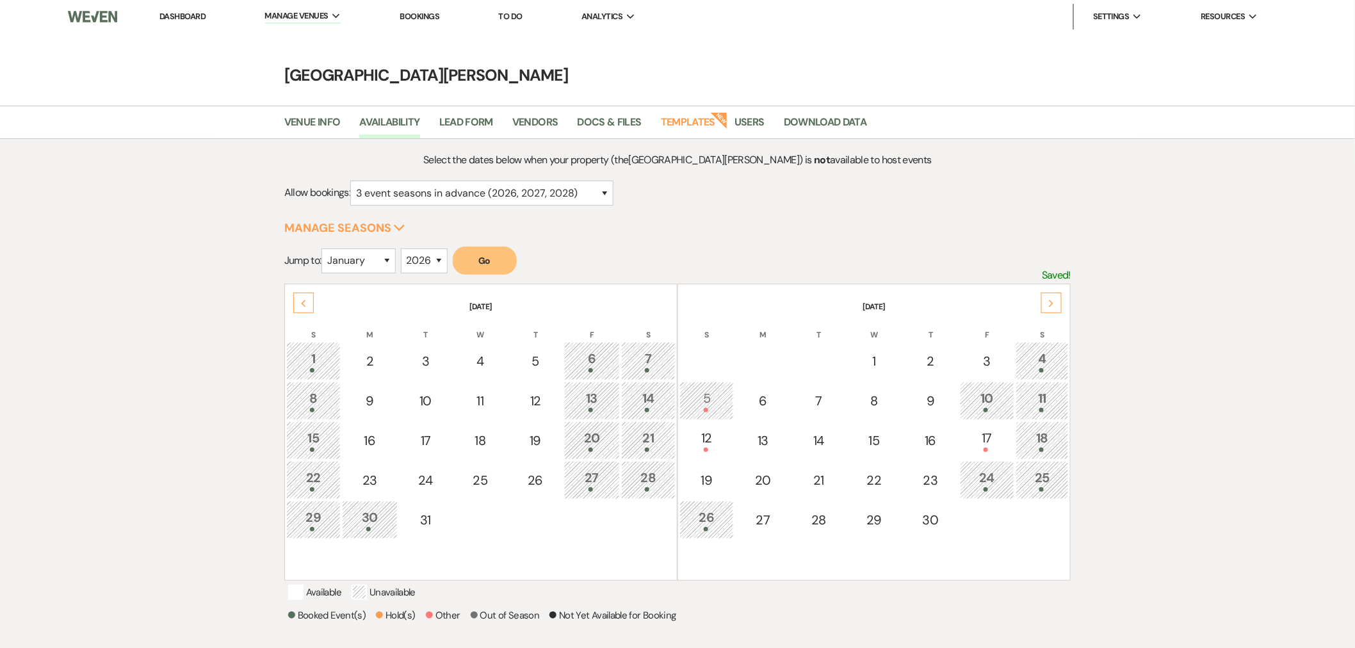
click at [1053, 302] on use at bounding box center [1052, 303] width 4 height 7
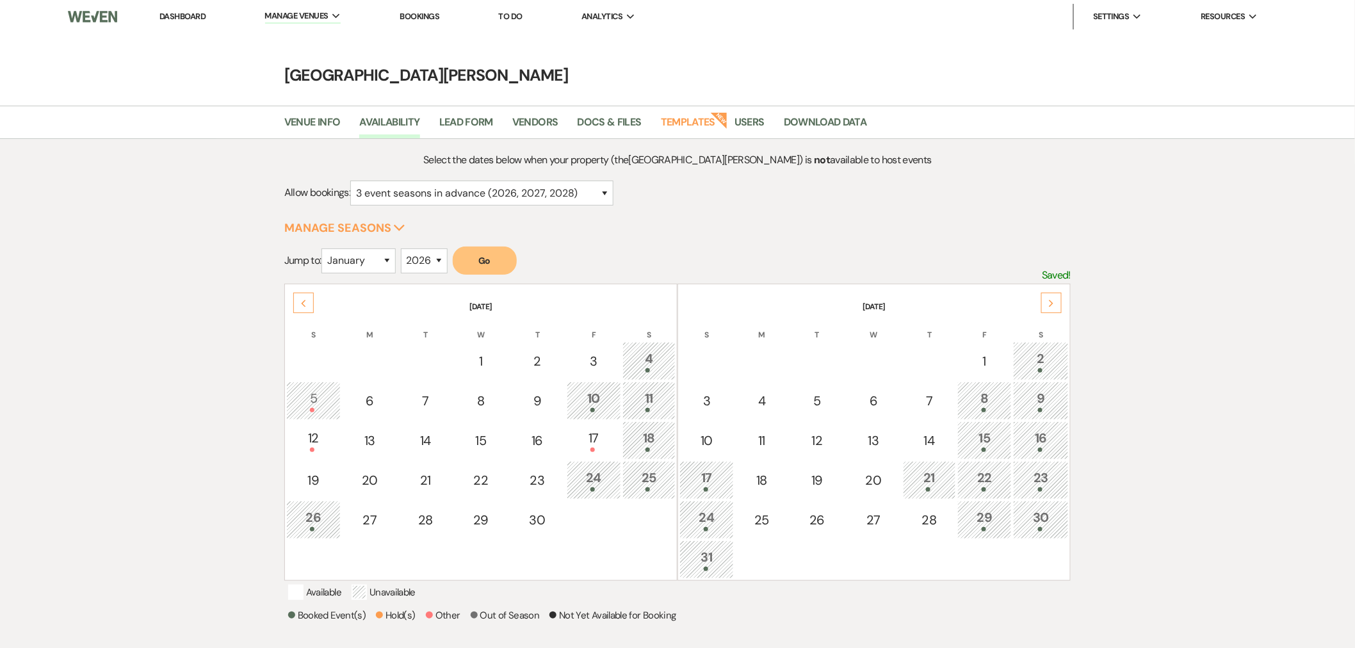
click at [1053, 302] on use at bounding box center [1052, 303] width 4 height 7
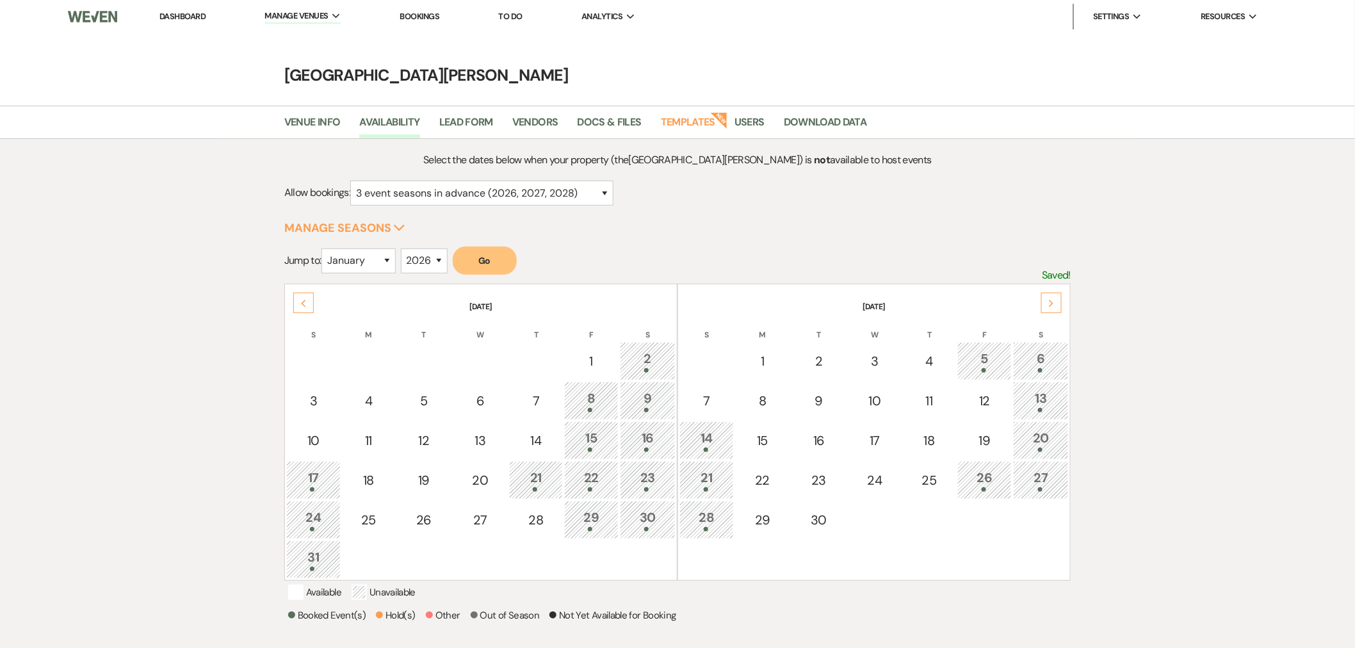
click at [1053, 302] on use at bounding box center [1052, 303] width 4 height 7
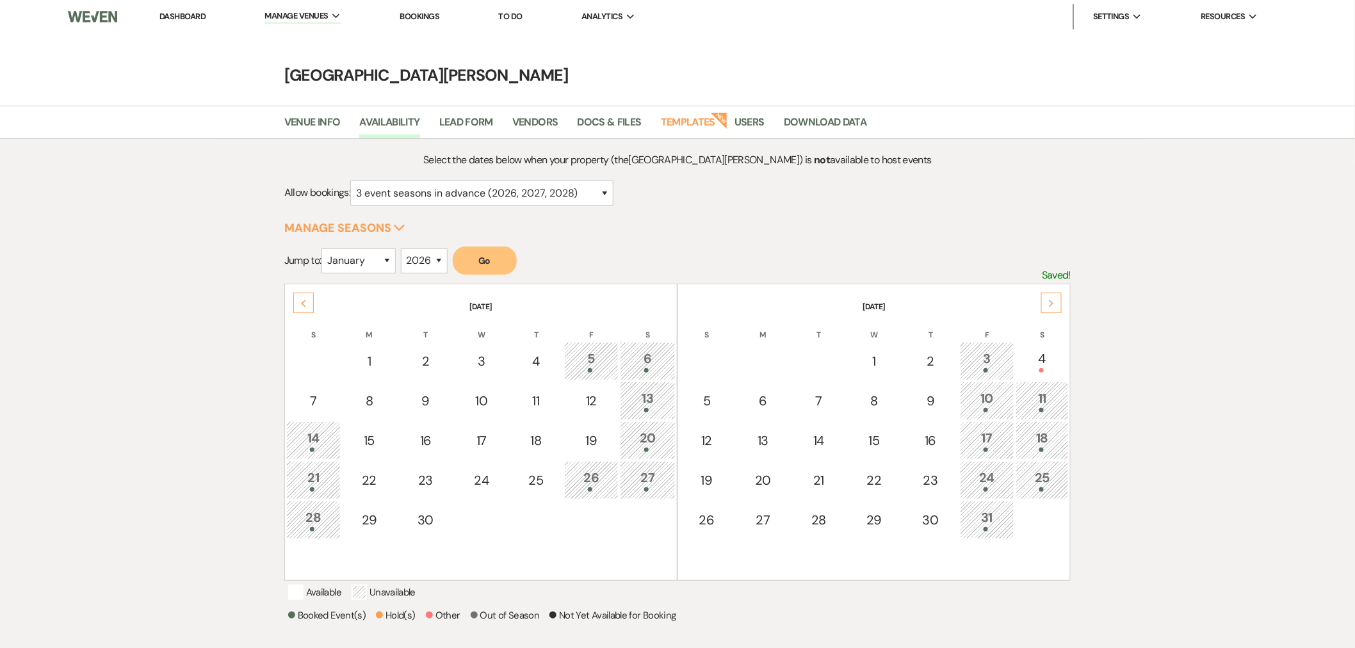
click at [1053, 302] on use at bounding box center [1052, 303] width 4 height 7
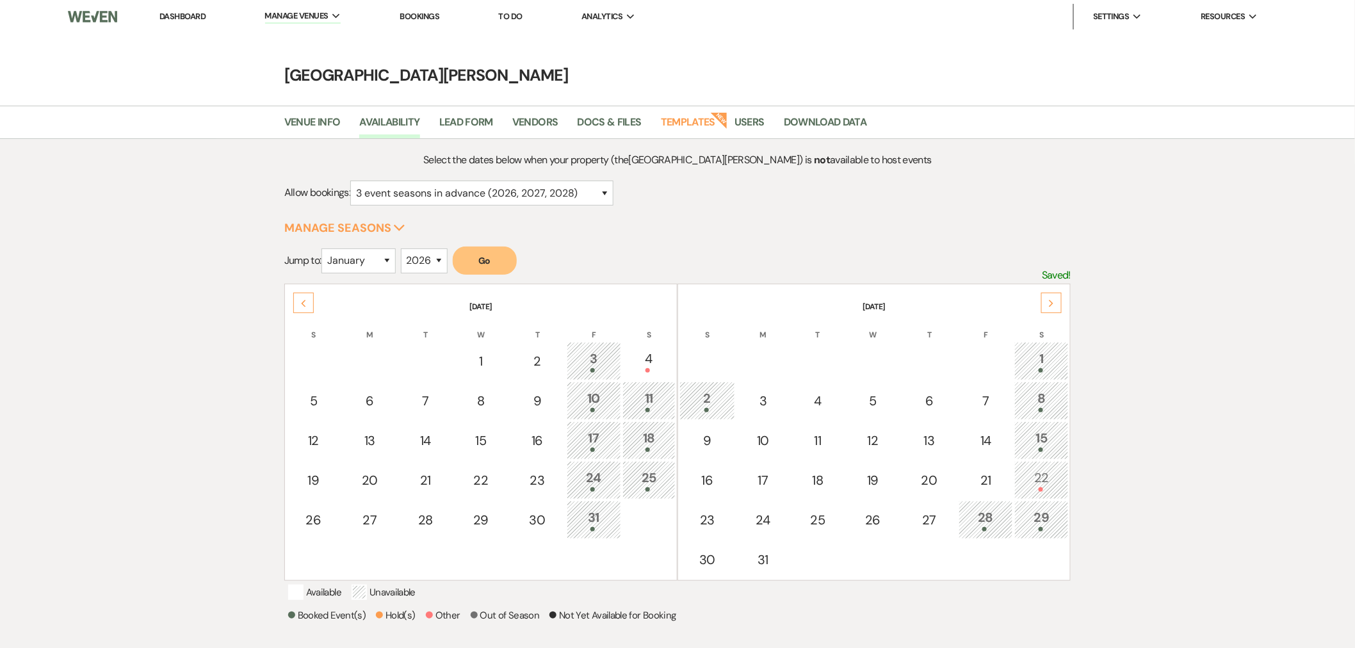
click at [1052, 468] on div "22" at bounding box center [1042, 480] width 40 height 24
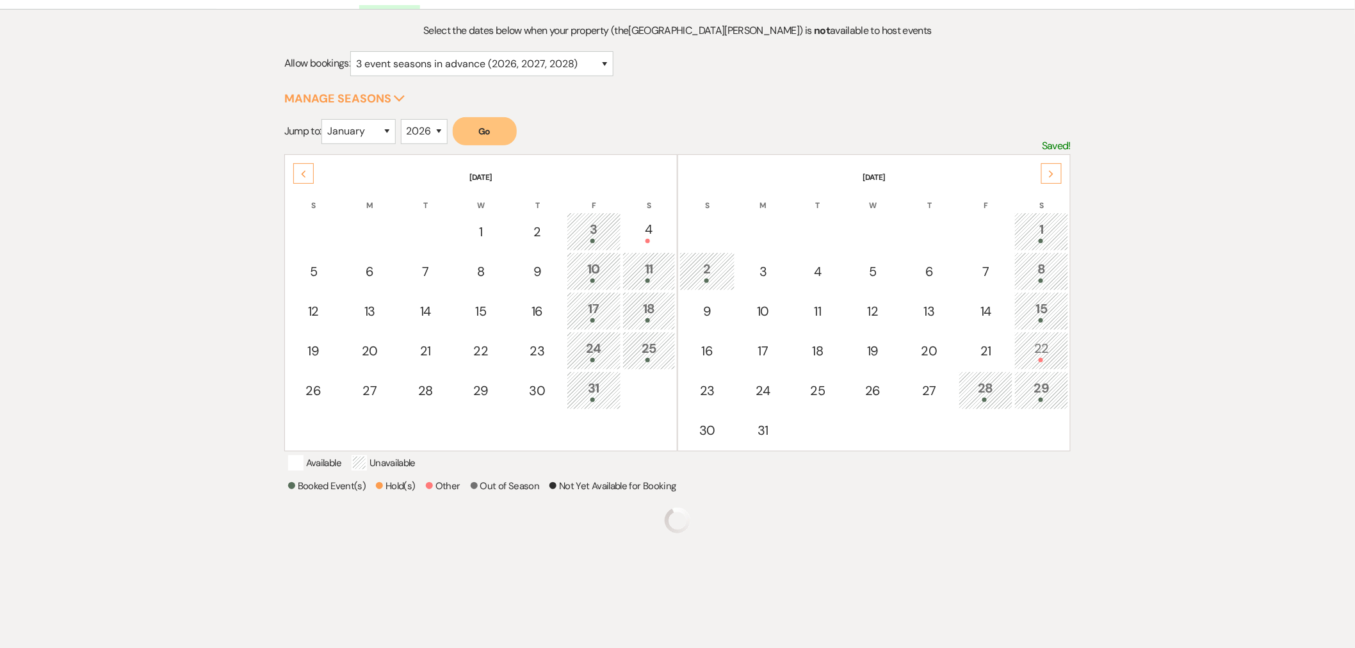
scroll to position [143, 0]
